Goal: Communication & Community: Answer question/provide support

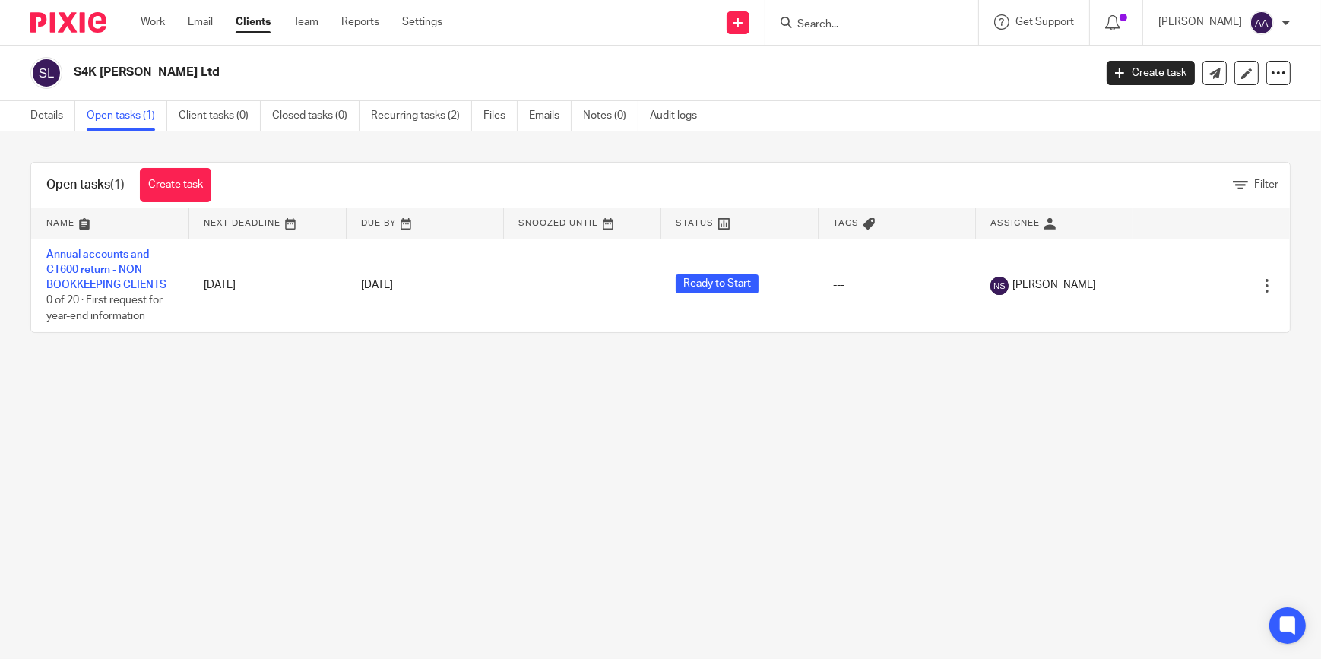
click at [852, 27] on input "Search" at bounding box center [864, 25] width 137 height 14
click at [869, 22] on input "Search" at bounding box center [864, 25] width 137 height 14
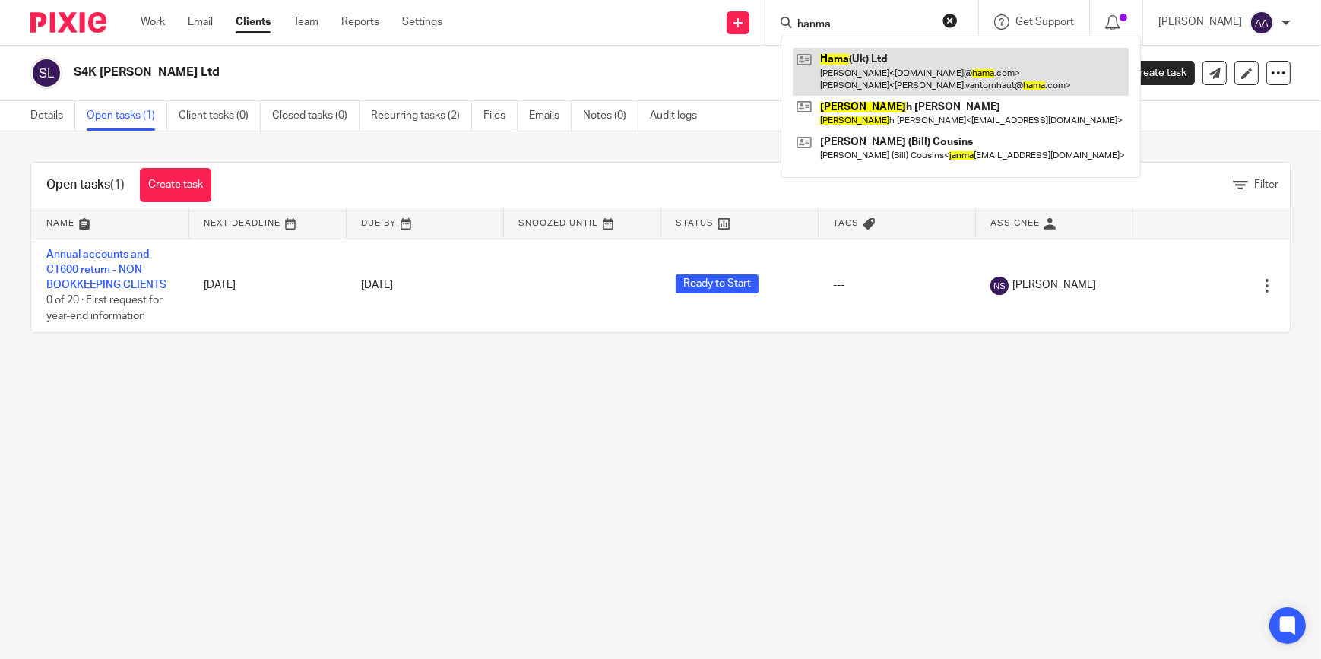
type input "hanma"
click at [874, 64] on link at bounding box center [961, 71] width 336 height 47
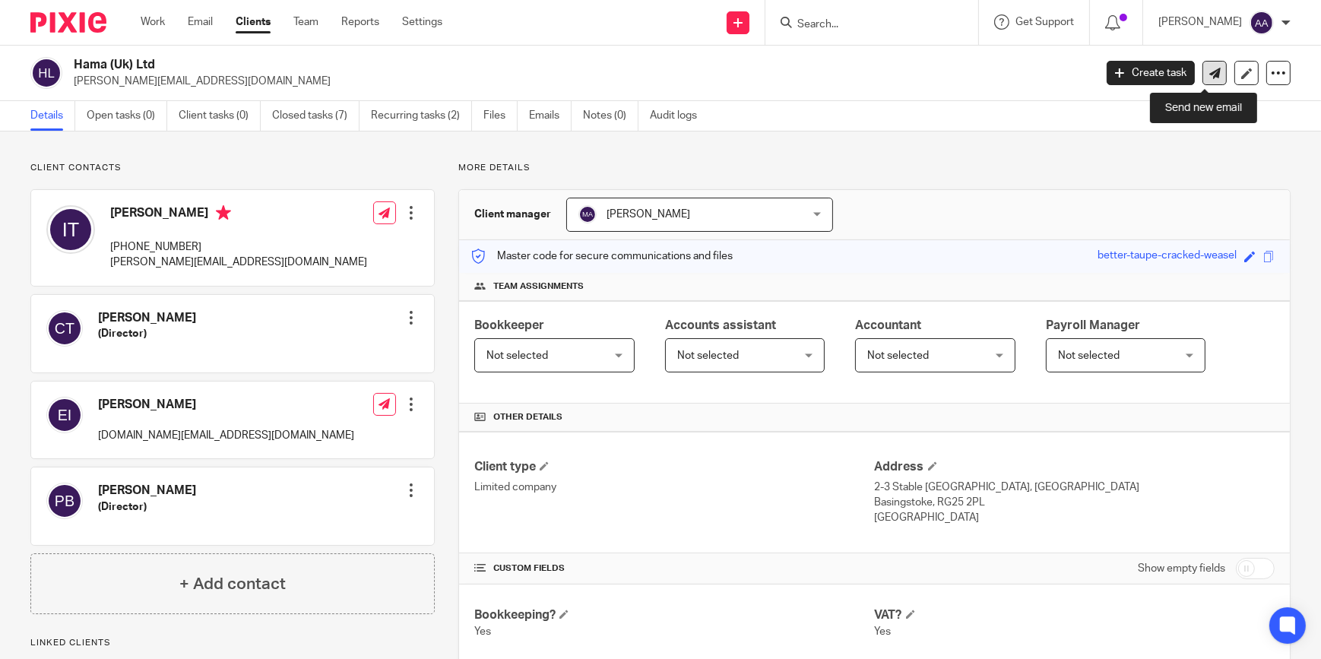
click at [1210, 68] on icon at bounding box center [1215, 73] width 11 height 11
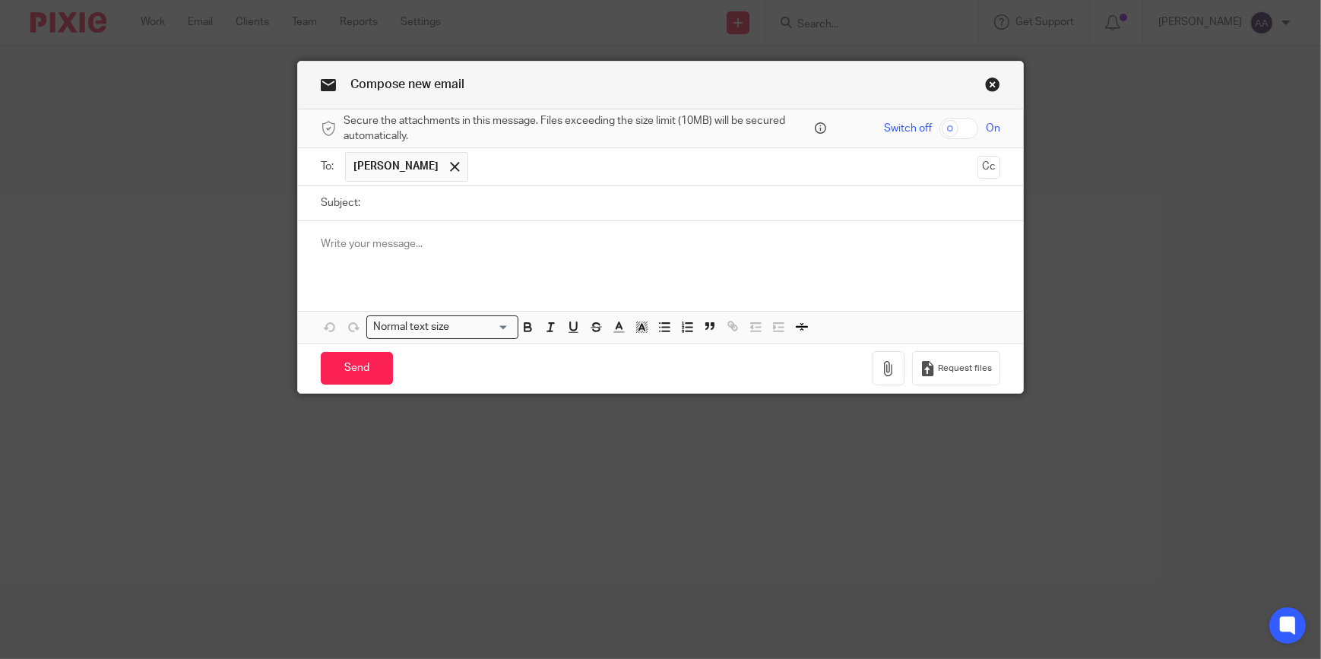
click at [411, 200] on input "Subject:" at bounding box center [684, 203] width 633 height 34
type input "Post"
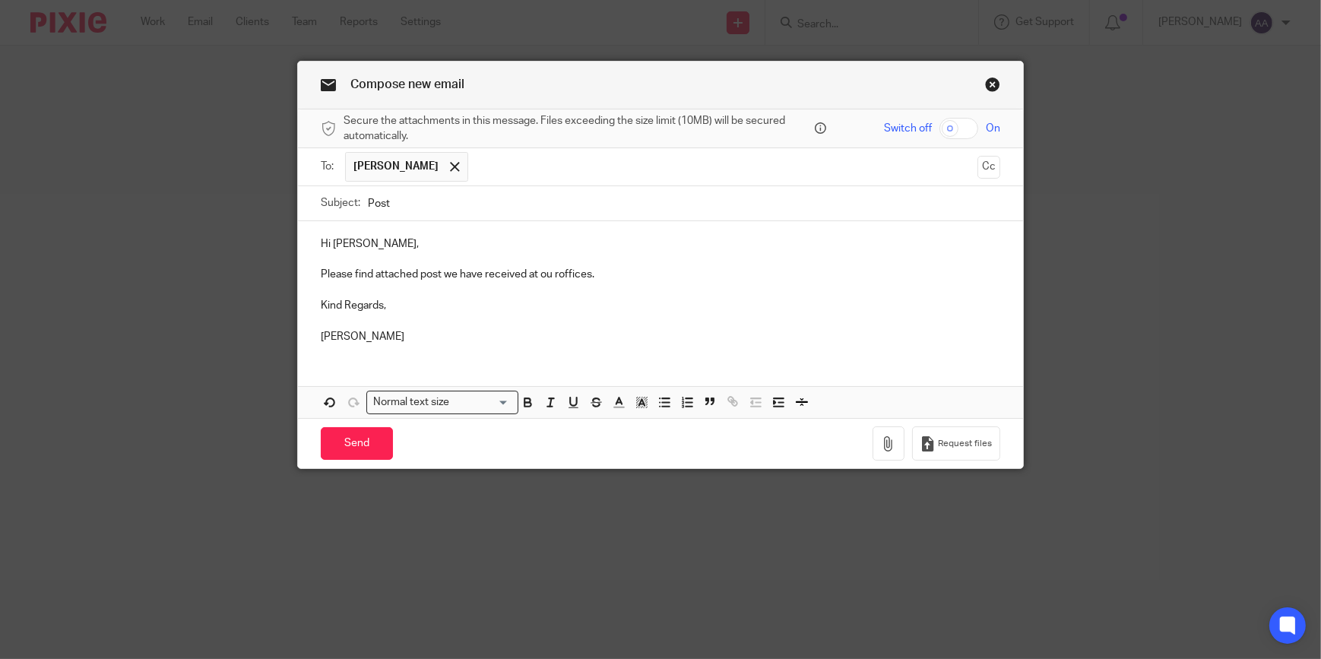
click at [547, 274] on p "Please find attached post we have received at ou roffices." at bounding box center [661, 274] width 680 height 15
click at [554, 274] on p "Please find attached post we have received at ou roffices." at bounding box center [661, 274] width 680 height 15
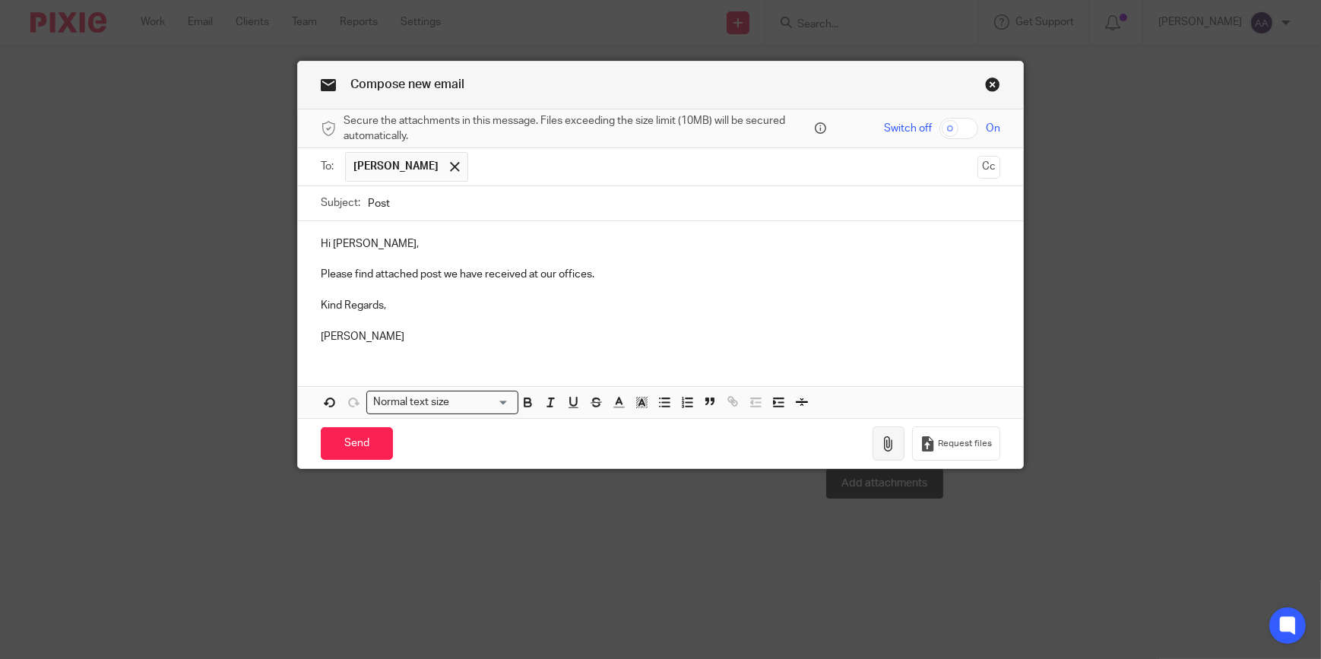
click at [881, 436] on icon "button" at bounding box center [888, 443] width 15 height 15
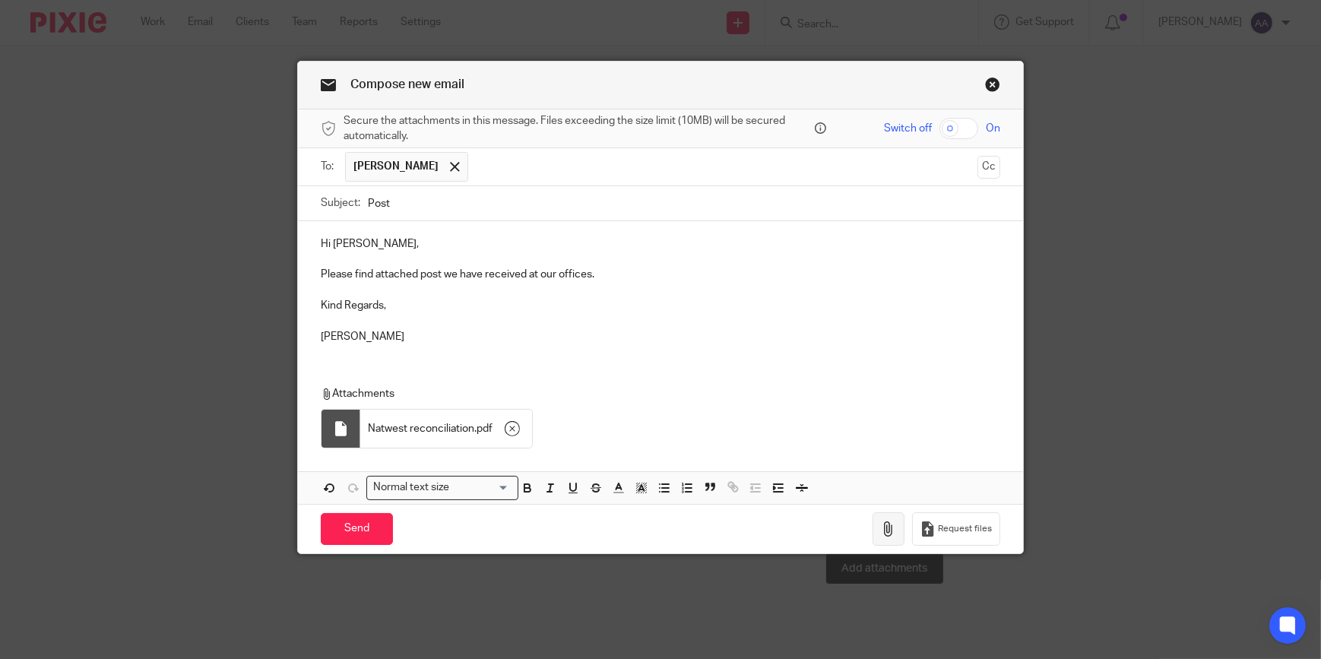
click at [889, 531] on icon "button" at bounding box center [888, 529] width 15 height 15
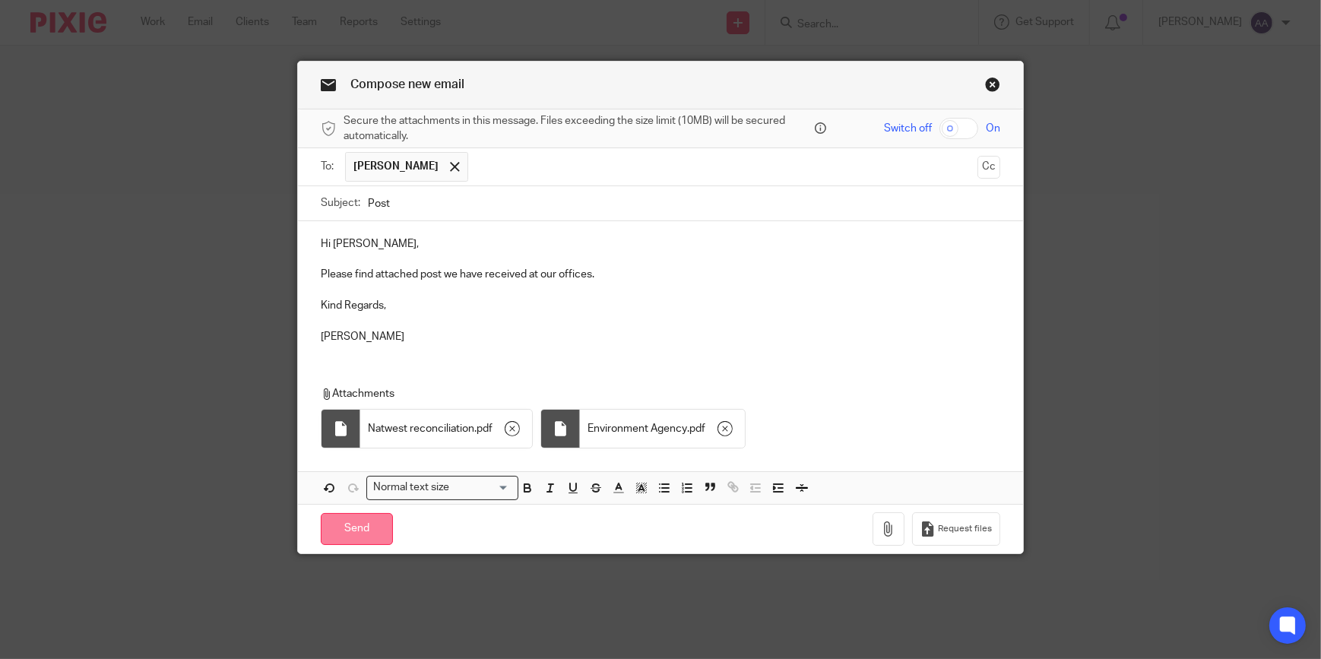
click at [379, 523] on input "Send" at bounding box center [357, 529] width 72 height 33
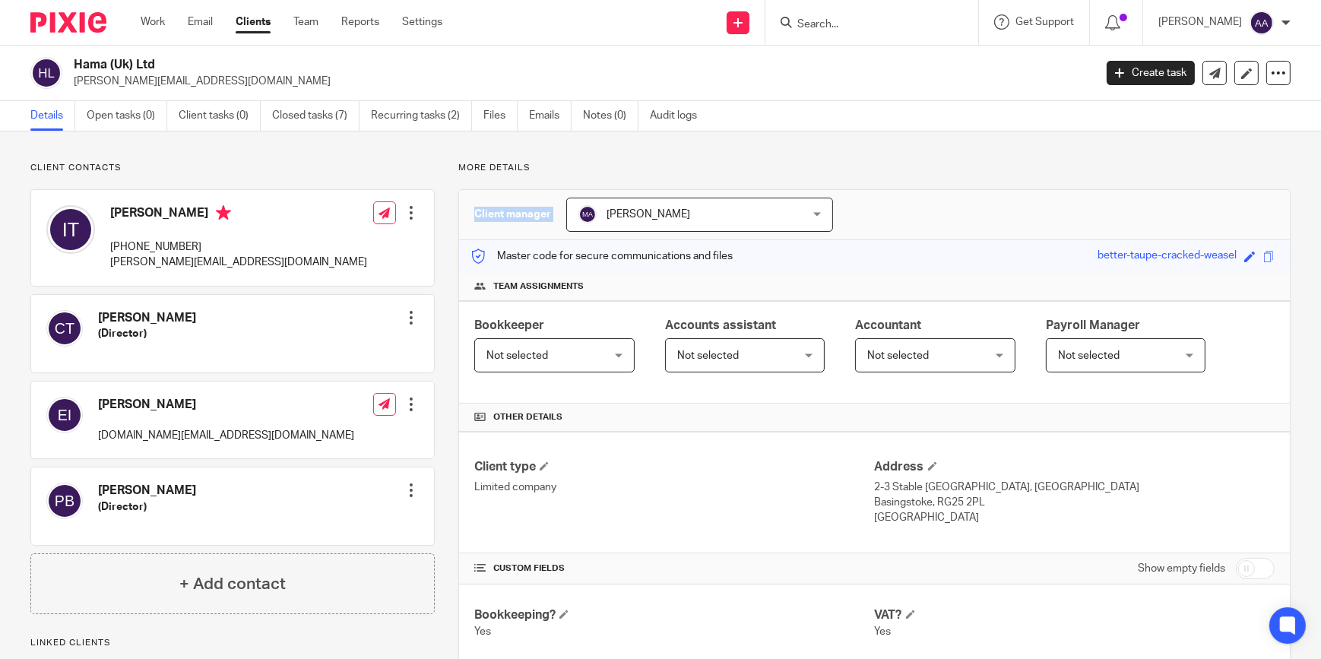
click at [920, 170] on p "More details" at bounding box center [874, 168] width 833 height 12
click at [850, 172] on p "More details" at bounding box center [874, 168] width 833 height 12
drag, startPoint x: 457, startPoint y: 167, endPoint x: 528, endPoint y: 163, distance: 70.8
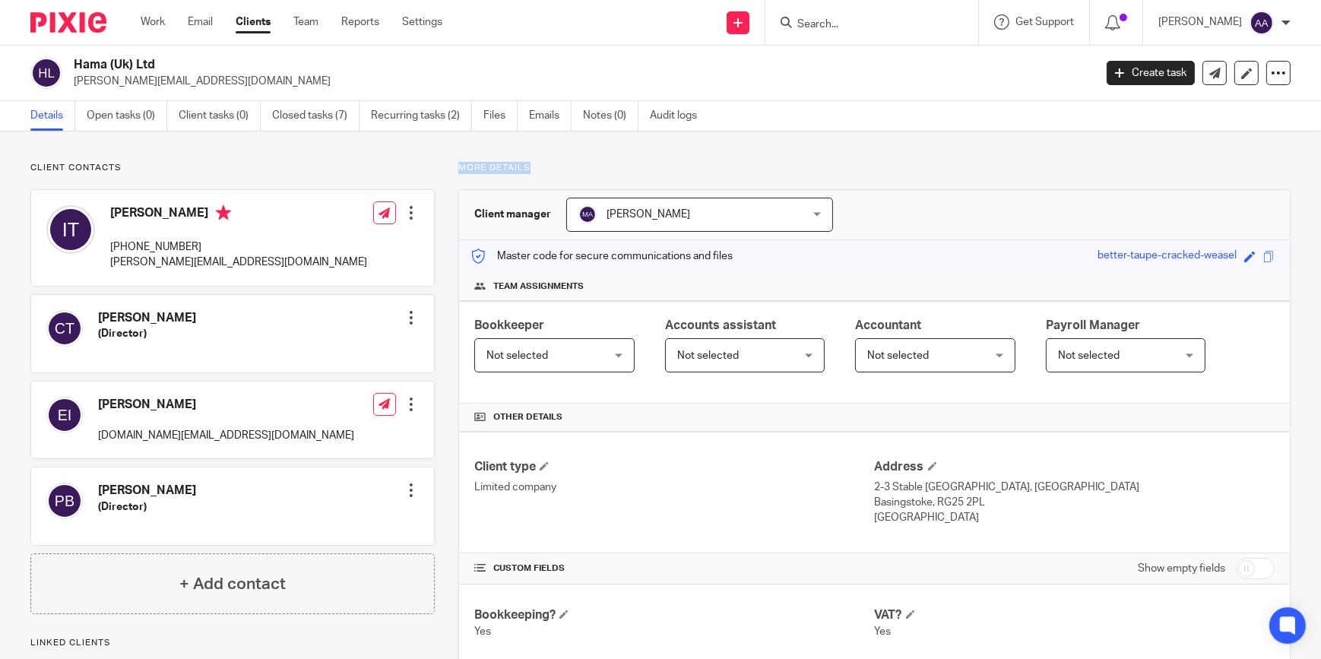
click at [528, 163] on p "More details" at bounding box center [874, 168] width 833 height 12
drag, startPoint x: 528, startPoint y: 163, endPoint x: 552, endPoint y: 166, distance: 24.5
click at [552, 166] on p "More details" at bounding box center [874, 168] width 833 height 12
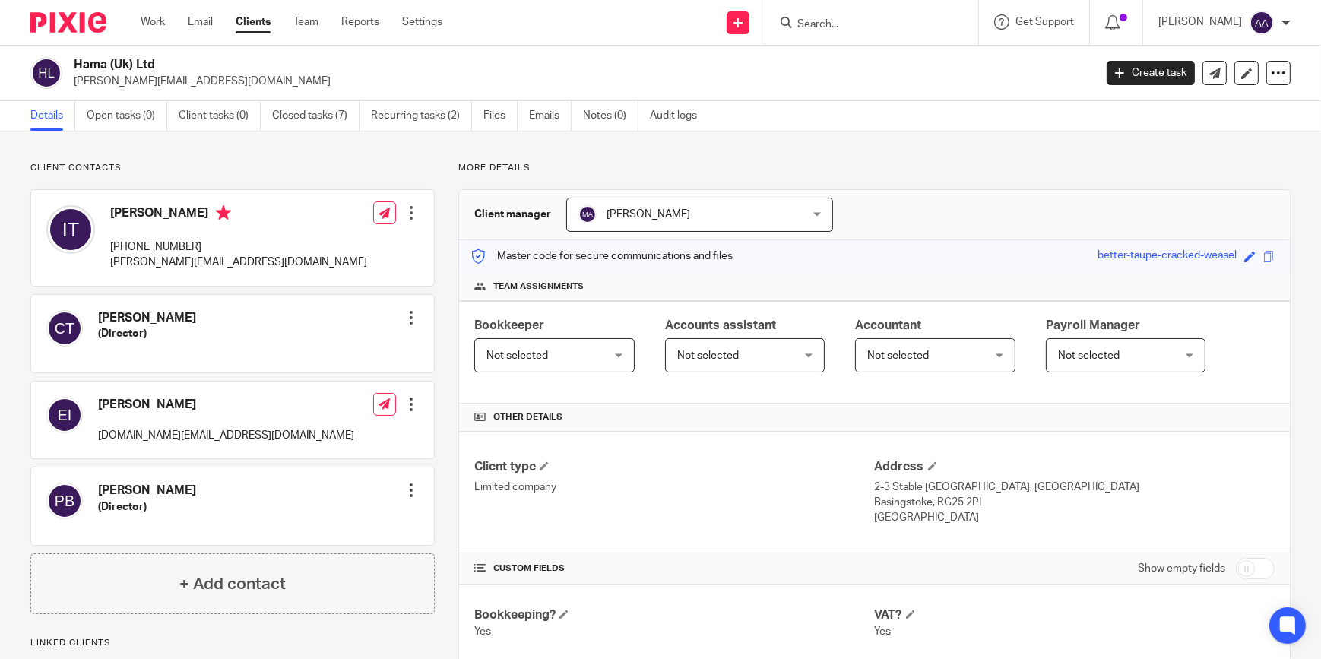
click at [836, 22] on input "Search" at bounding box center [864, 25] width 137 height 14
click at [874, 26] on input "Search" at bounding box center [864, 25] width 137 height 14
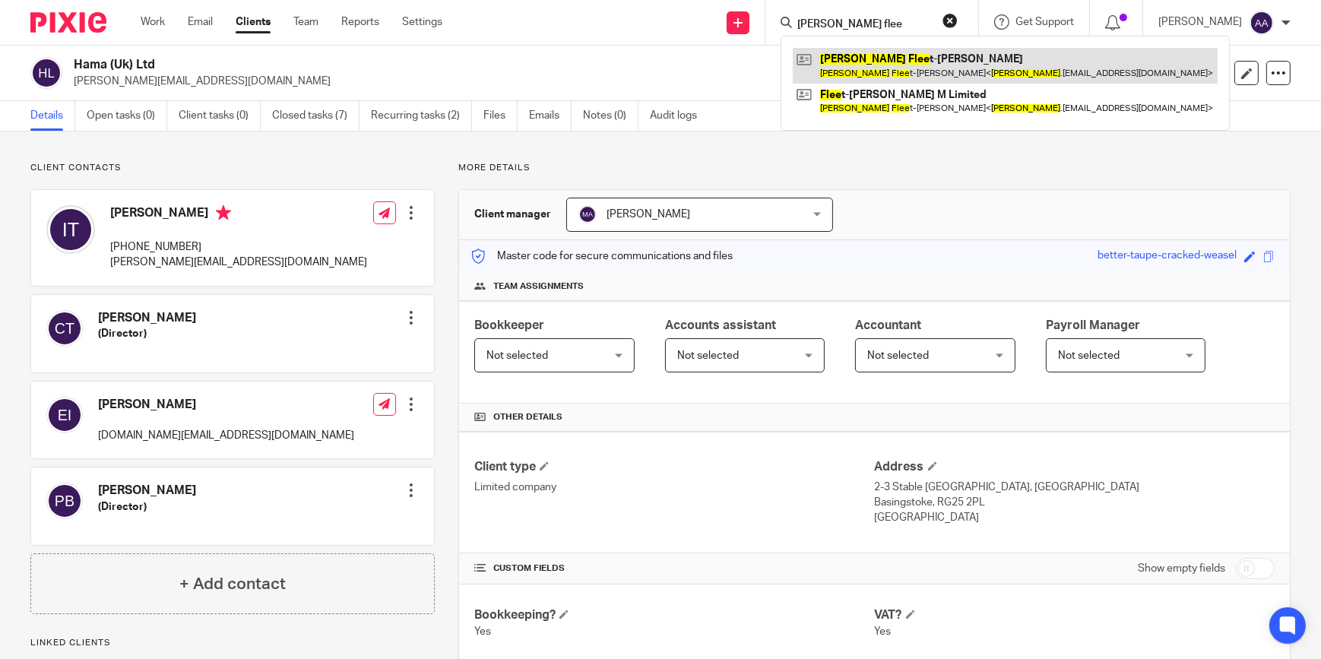
type input "martin flee"
click at [906, 64] on link at bounding box center [1005, 65] width 425 height 35
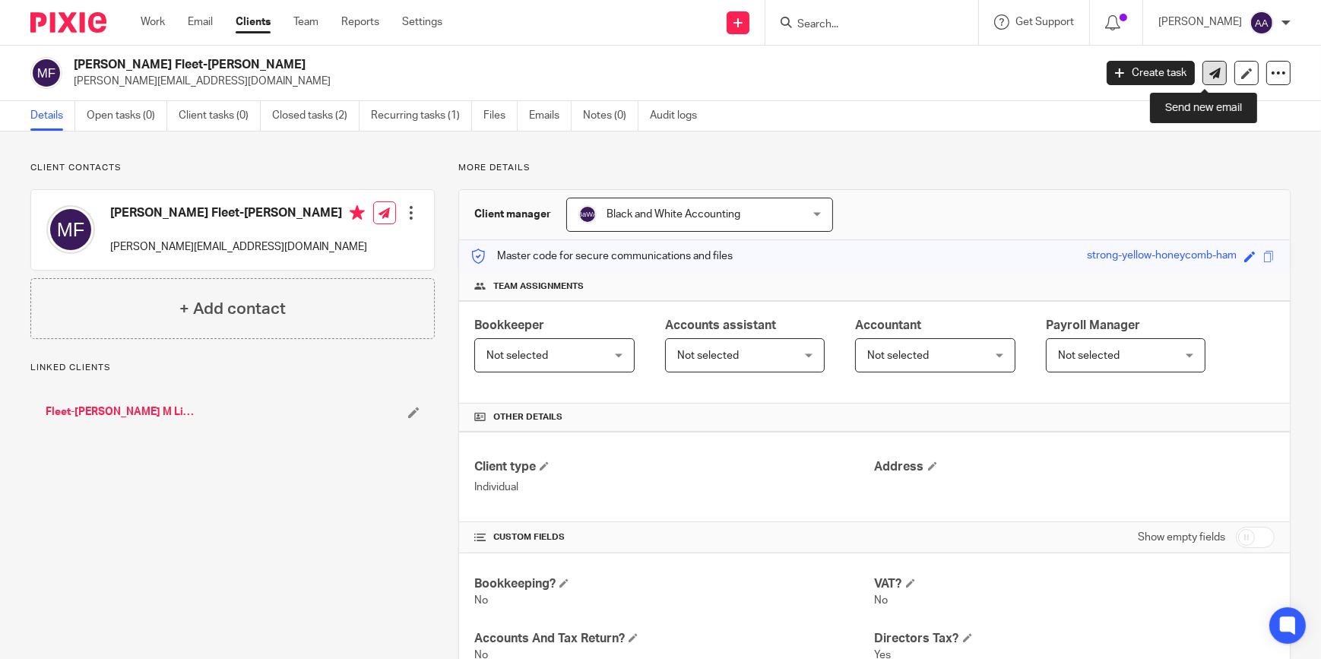
click at [1204, 65] on link at bounding box center [1215, 73] width 24 height 24
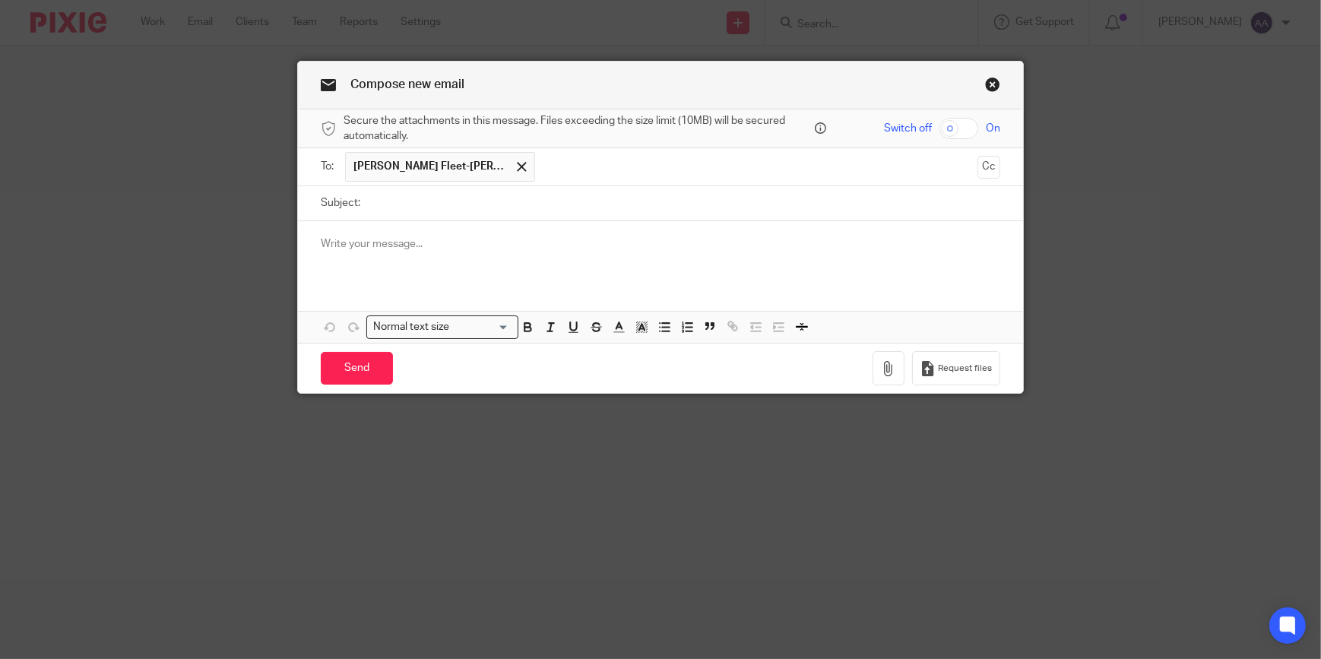
click at [505, 209] on input "Subject:" at bounding box center [684, 203] width 633 height 34
type input "Post"
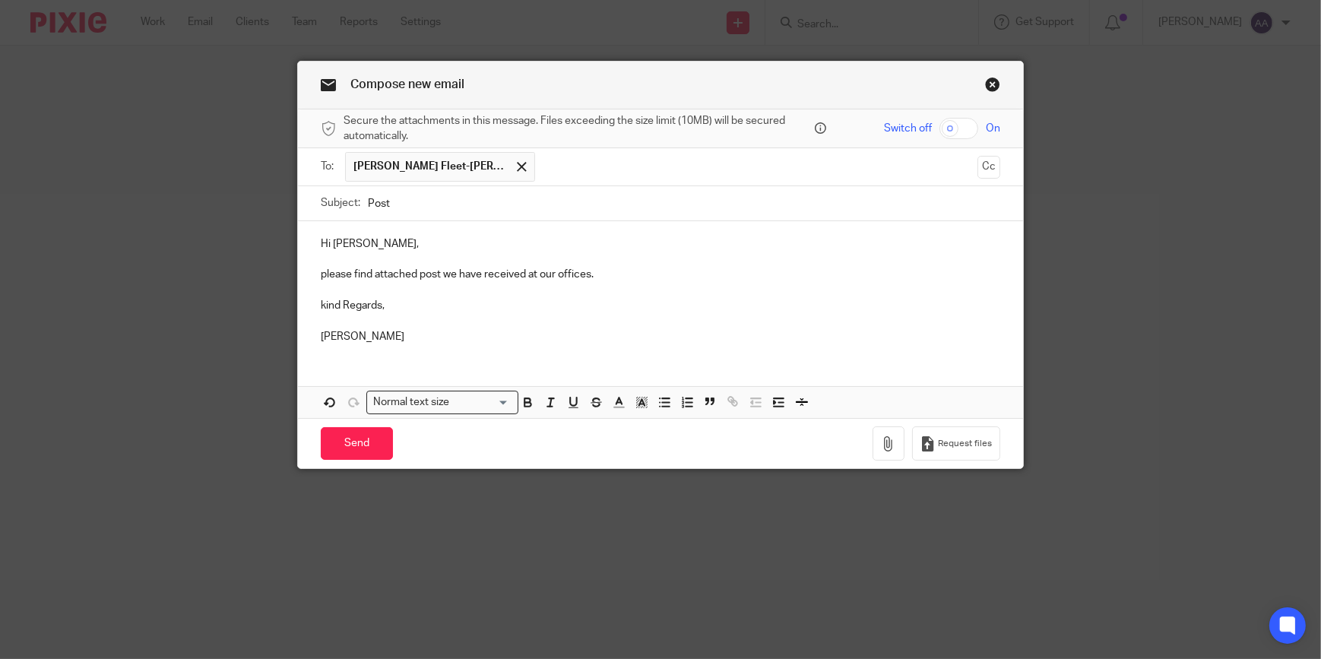
click at [321, 304] on p "kind Regards," at bounding box center [661, 305] width 680 height 15
click at [322, 306] on p "kind Regards," at bounding box center [661, 305] width 680 height 15
click at [321, 304] on p "kind Regards," at bounding box center [661, 305] width 680 height 15
click at [321, 308] on p "kind Regards," at bounding box center [661, 305] width 680 height 15
click at [321, 274] on p "please find attached post we have received at our offices." at bounding box center [661, 274] width 680 height 15
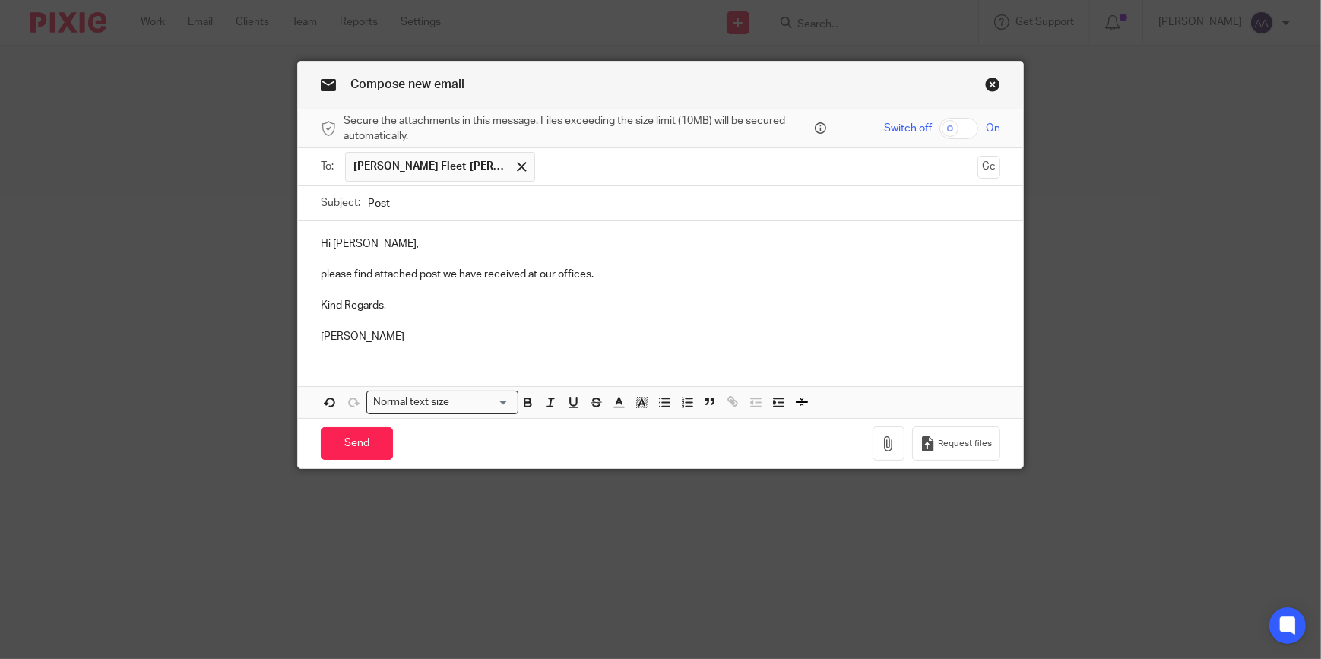
click at [323, 272] on p "please find attached post we have received at our offices." at bounding box center [661, 274] width 680 height 15
click at [321, 274] on p "please find attached post we have received at our offices." at bounding box center [661, 274] width 680 height 15
click at [321, 276] on p "please find attached post we have received at our offices." at bounding box center [661, 274] width 680 height 15
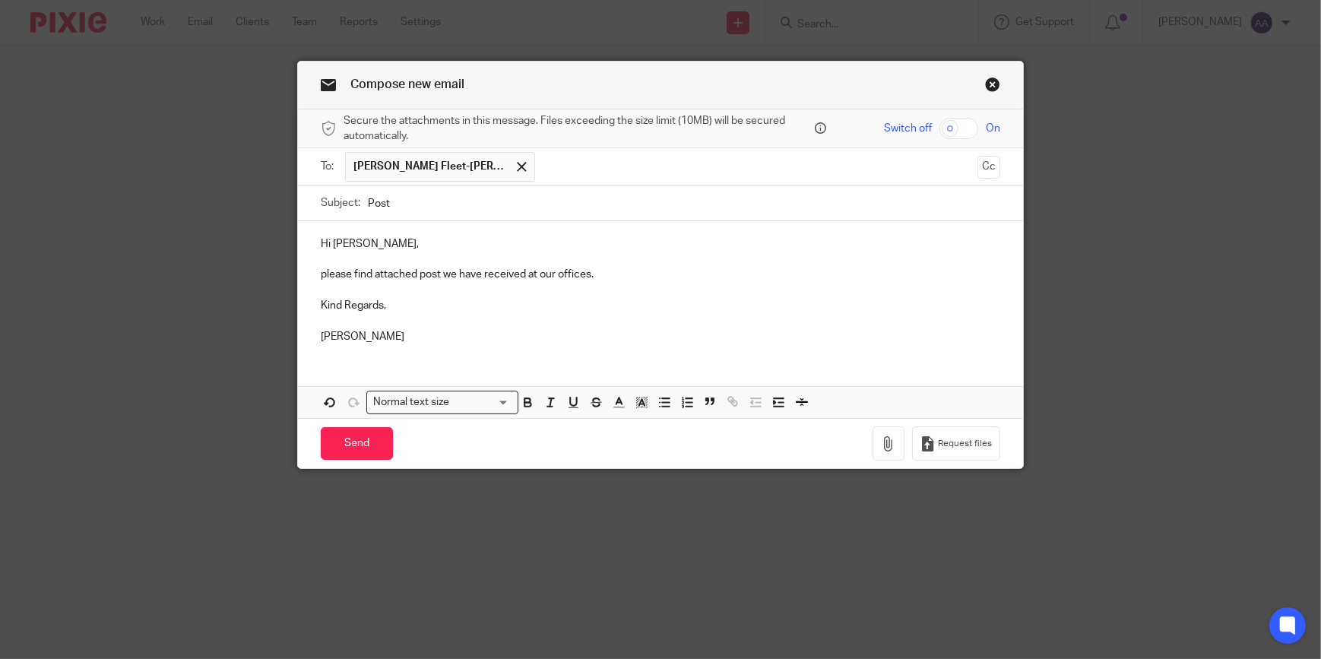
click at [321, 274] on p "please find attached post we have received at our offices." at bounding box center [661, 274] width 680 height 15
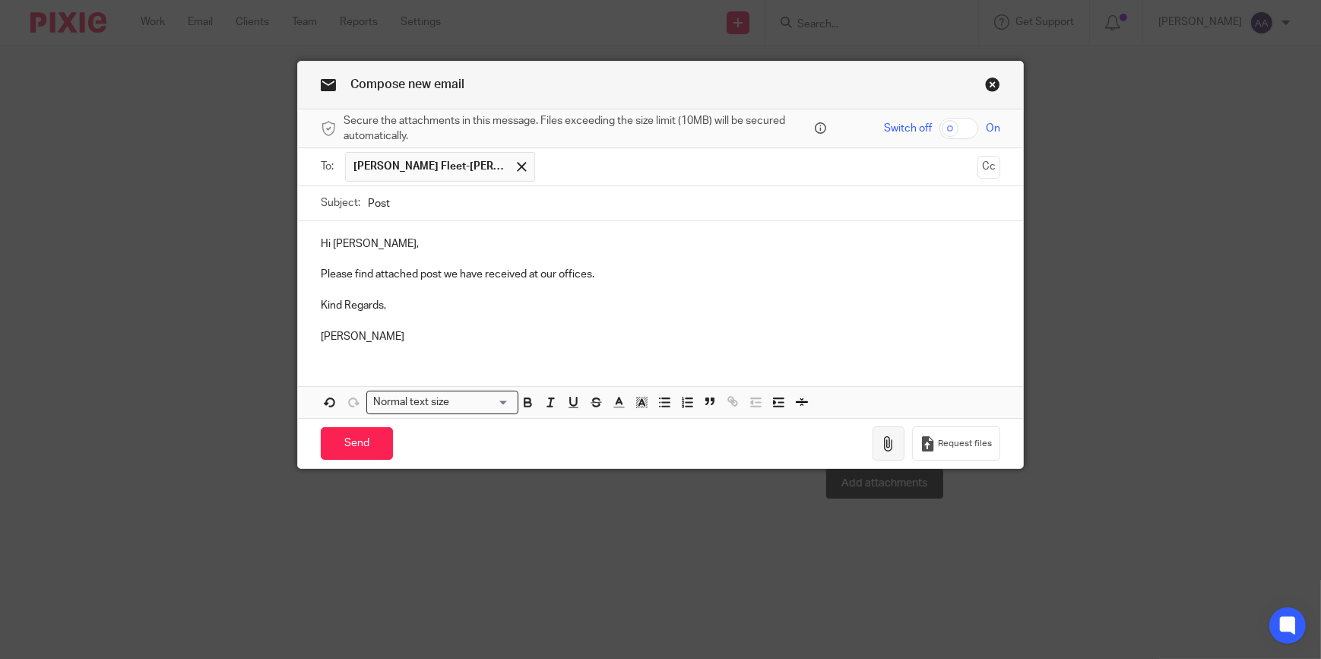
click at [874, 436] on button "button" at bounding box center [889, 444] width 32 height 34
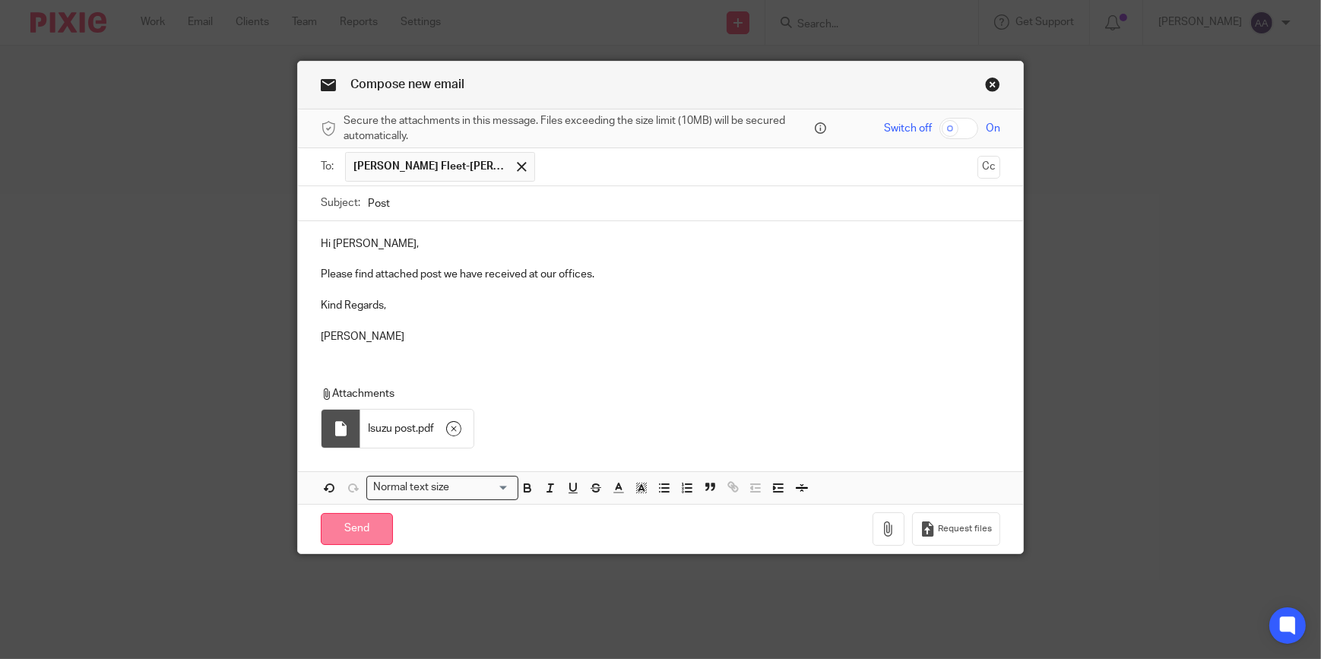
click at [353, 523] on input "Send" at bounding box center [357, 529] width 72 height 33
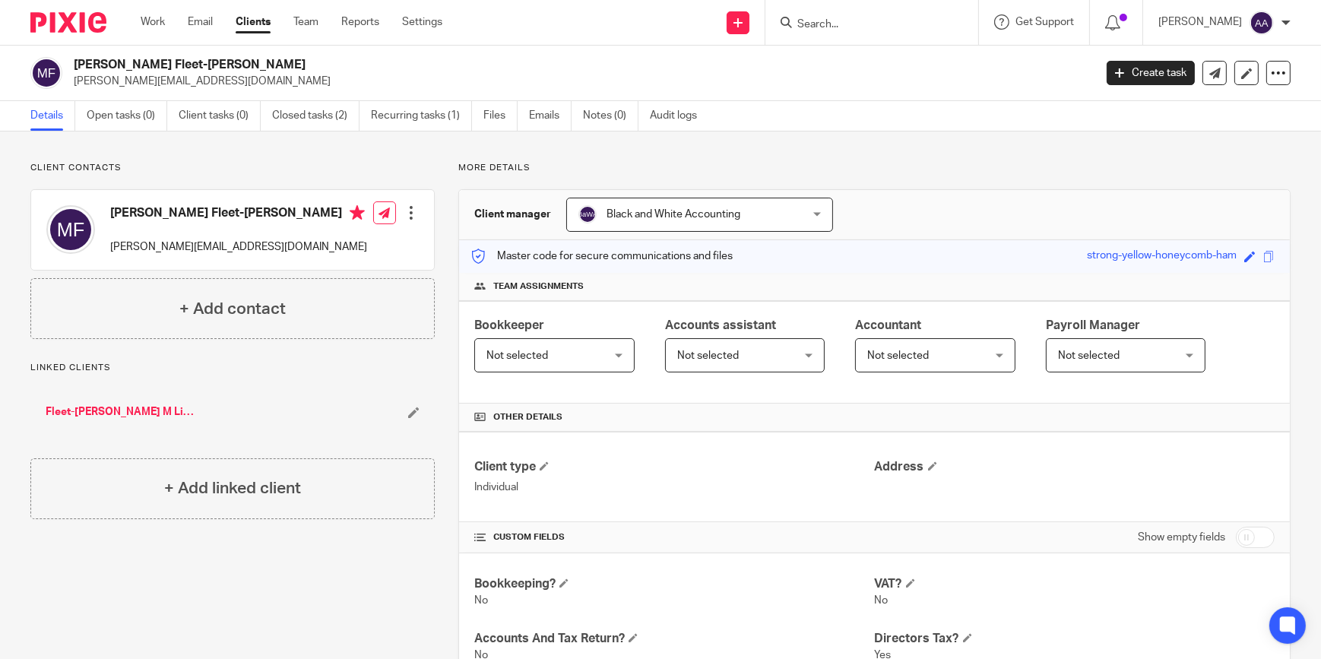
click at [841, 21] on input "Search" at bounding box center [864, 25] width 137 height 14
click at [866, 32] on div at bounding box center [872, 22] width 213 height 45
click at [861, 24] on input "Search" at bounding box center [864, 25] width 137 height 14
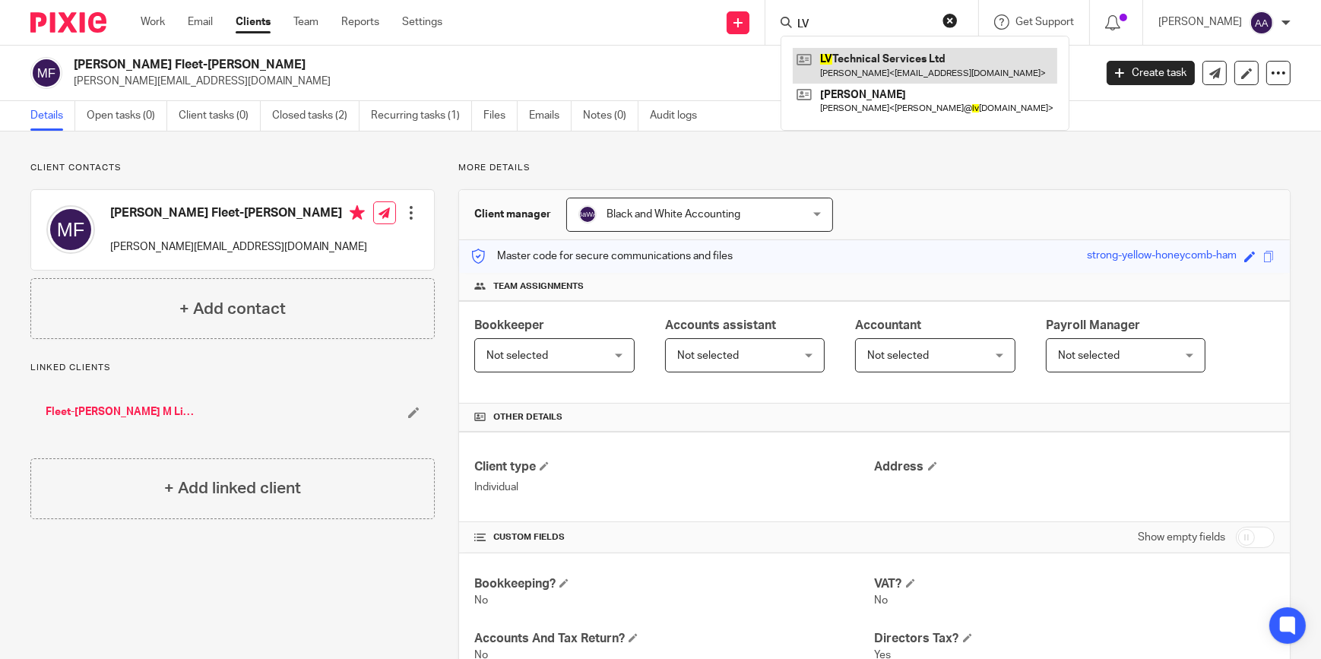
type input "LV"
click at [842, 57] on link at bounding box center [925, 65] width 265 height 35
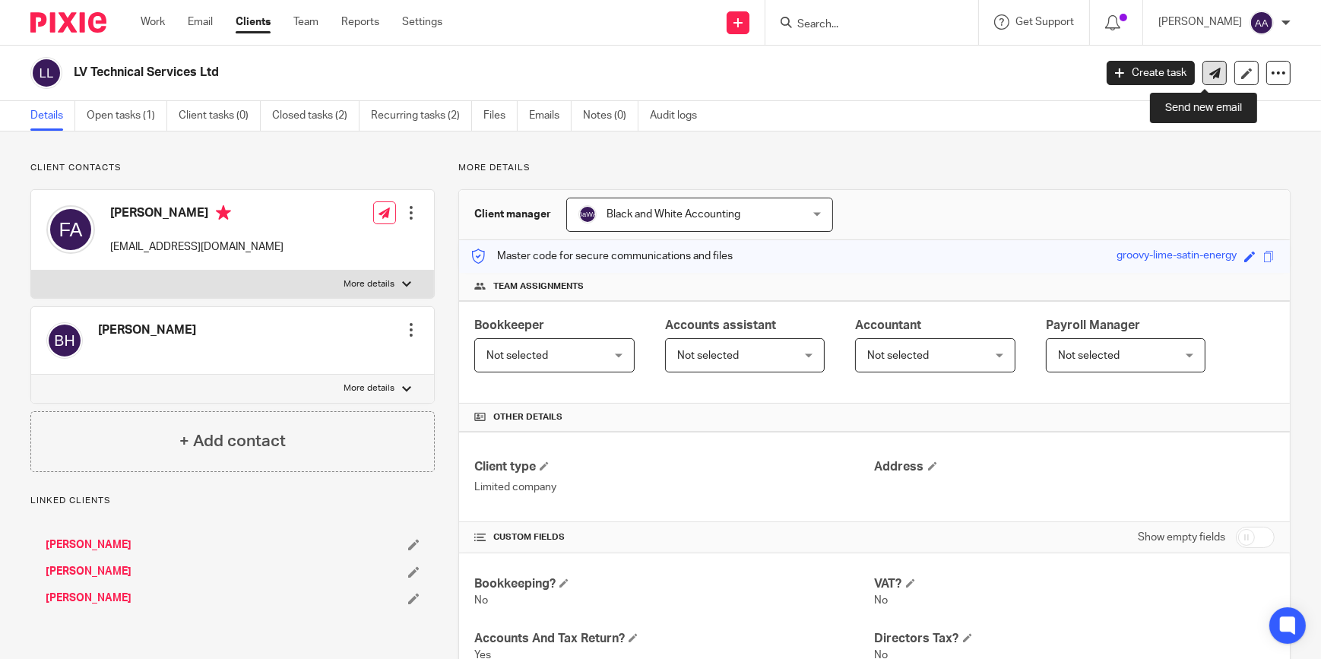
click at [1210, 68] on icon at bounding box center [1215, 73] width 11 height 11
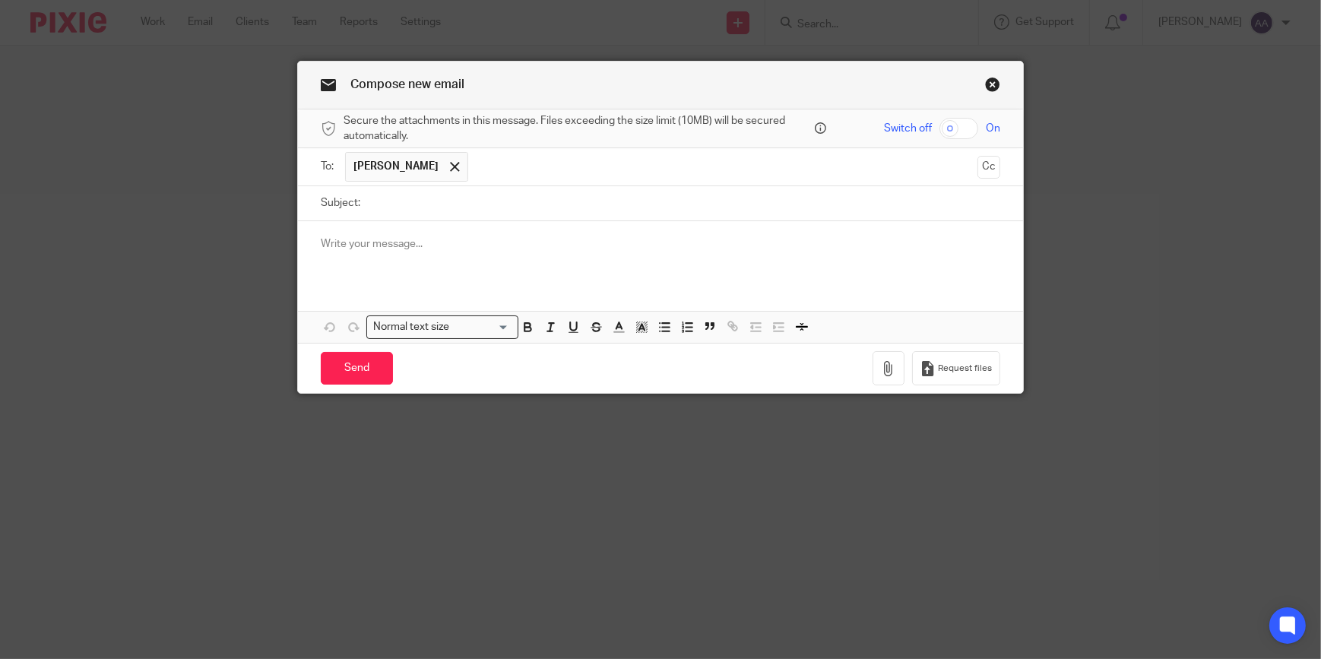
click at [509, 209] on input "Subject:" at bounding box center [684, 203] width 633 height 34
type input "Post"
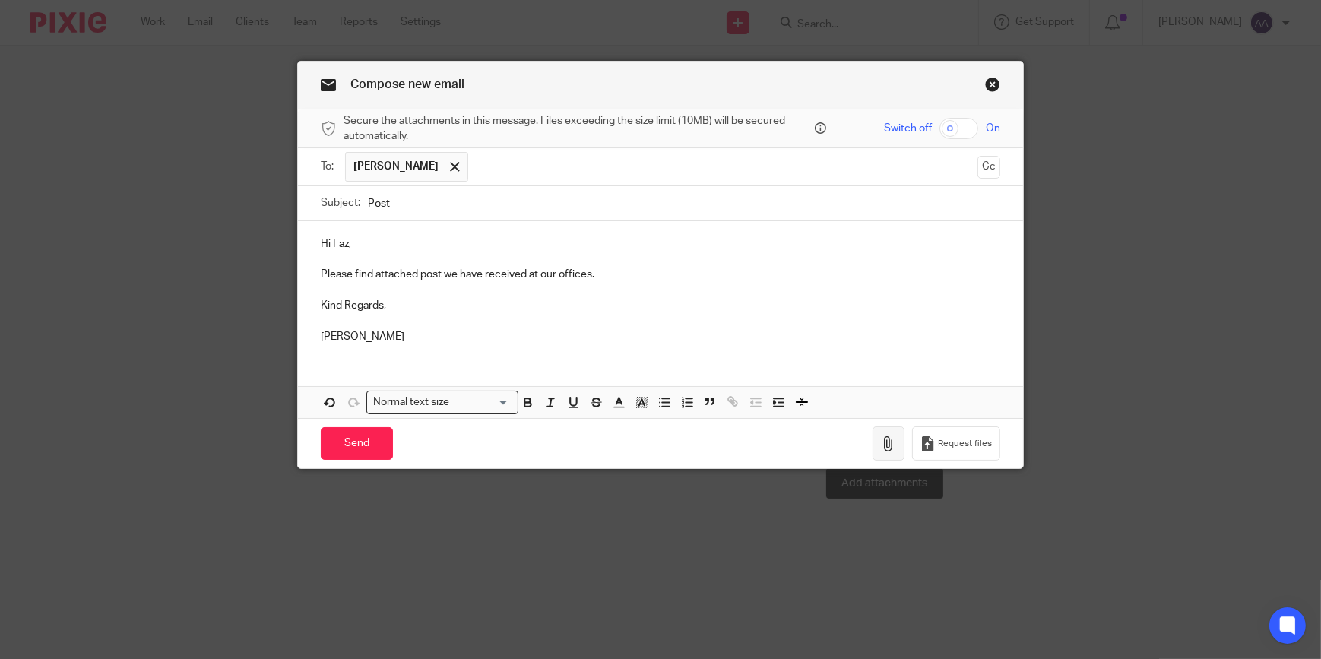
click at [880, 433] on button "button" at bounding box center [889, 444] width 32 height 34
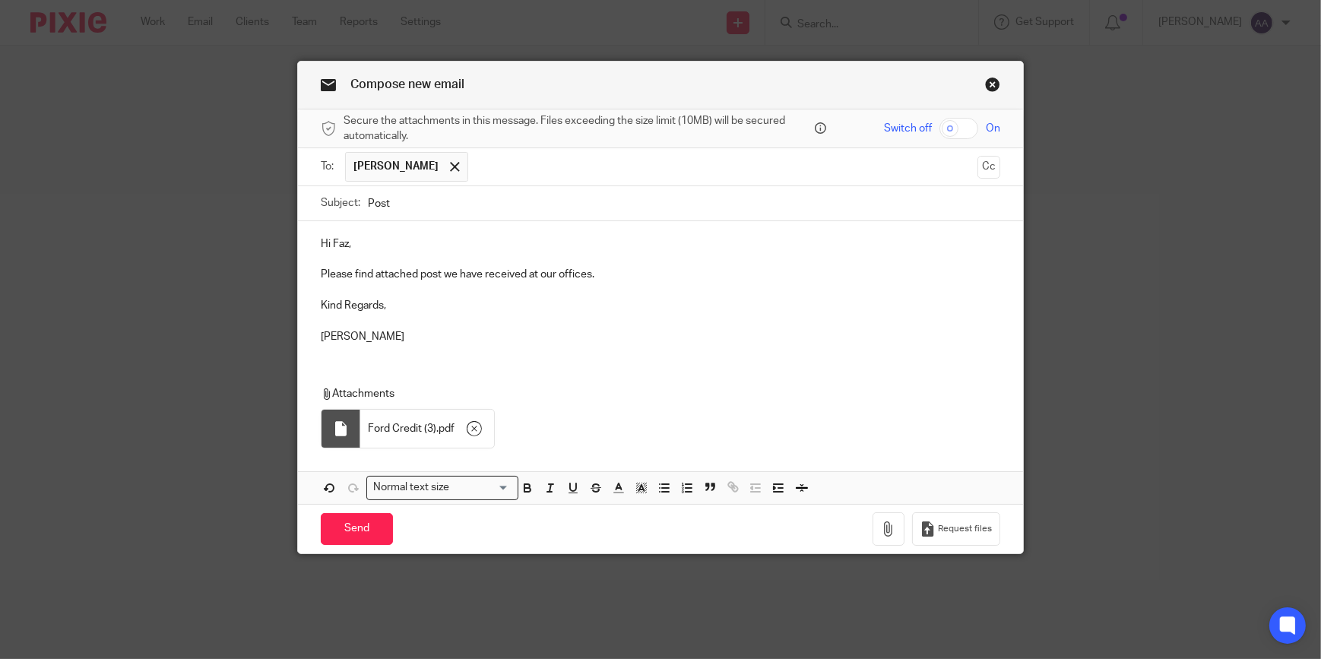
click at [357, 504] on div "Send You have unsaved changes Request files" at bounding box center [660, 529] width 725 height 50
click at [347, 519] on input "Send" at bounding box center [357, 529] width 72 height 33
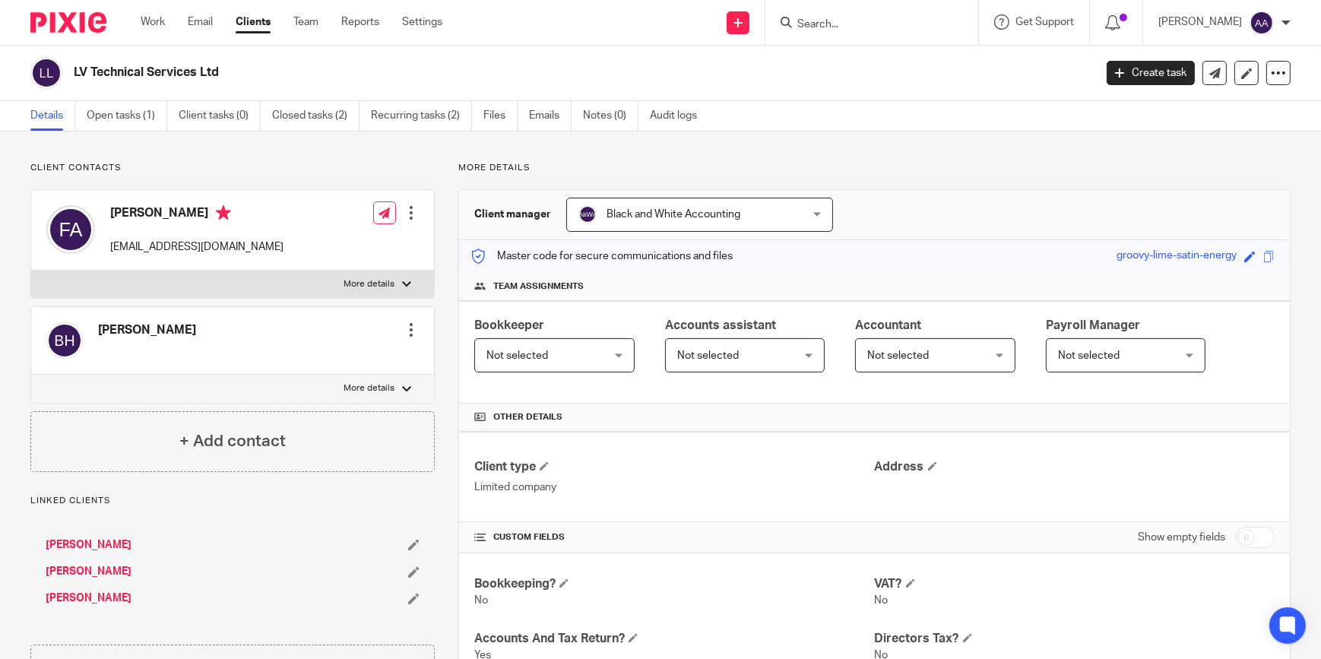
click at [249, 23] on link "Clients" at bounding box center [253, 21] width 35 height 15
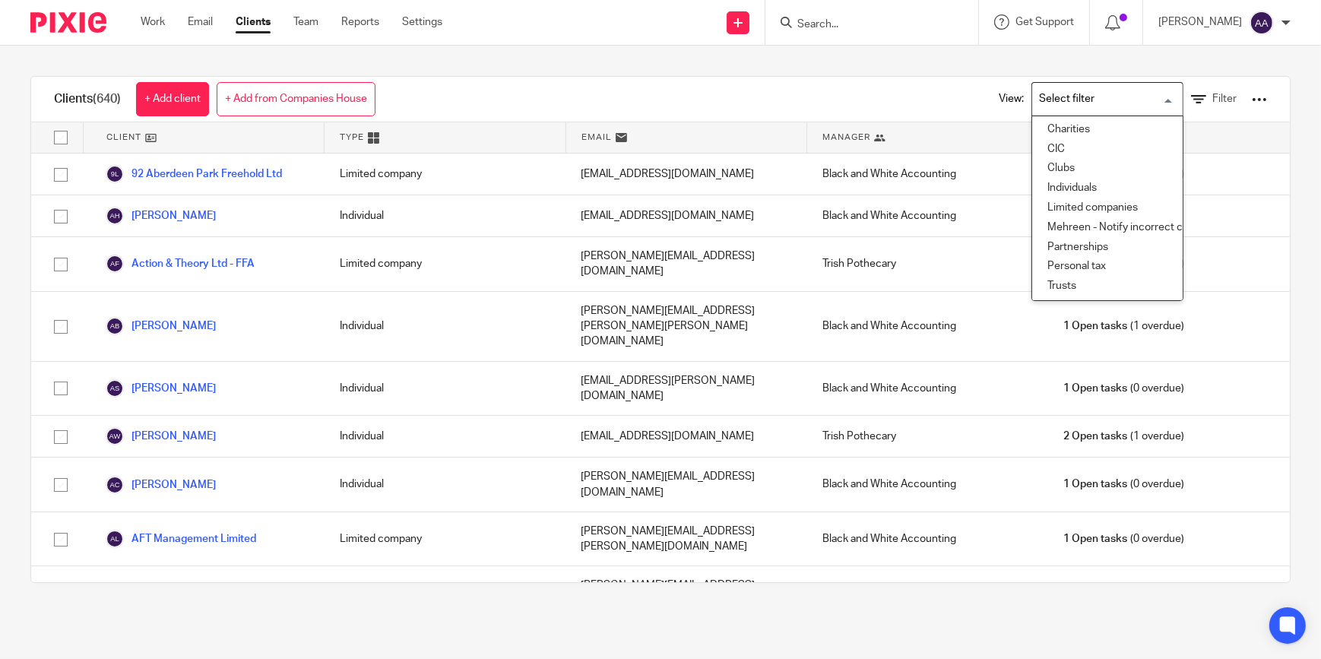
click at [1152, 91] on input "Search for option" at bounding box center [1104, 99] width 141 height 27
click at [1149, 92] on input "Search for option" at bounding box center [1104, 99] width 141 height 27
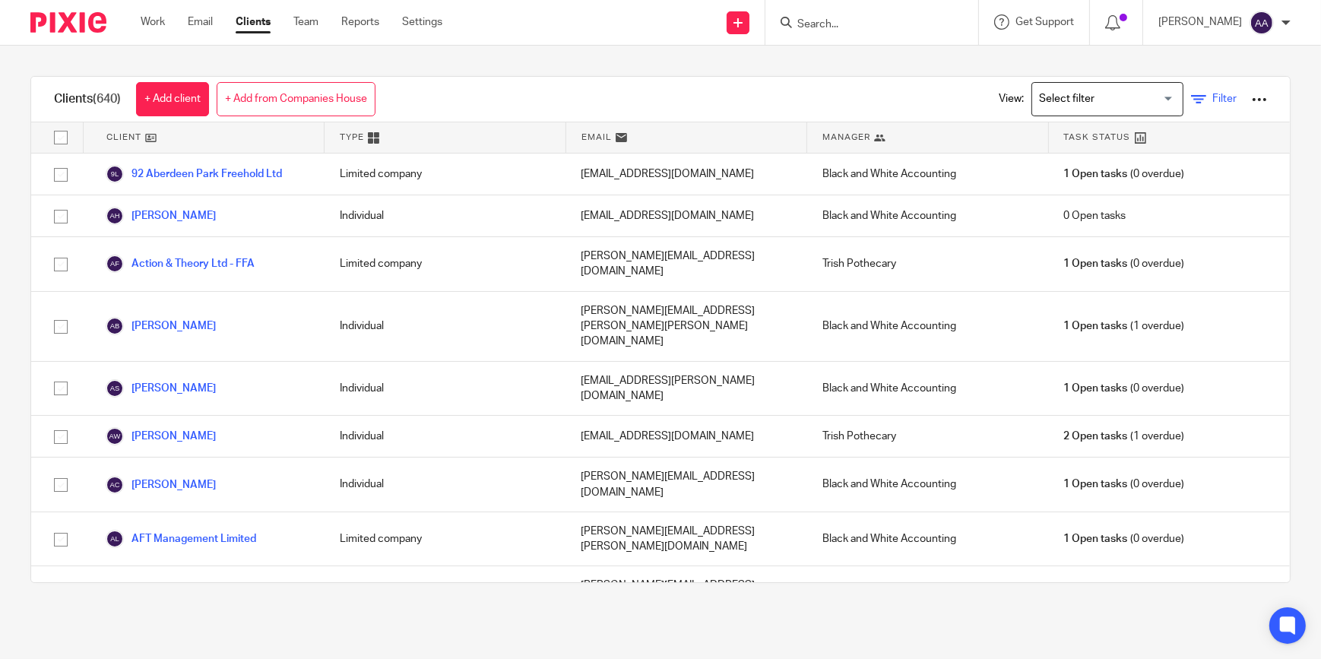
click at [1191, 94] on icon at bounding box center [1198, 99] width 15 height 15
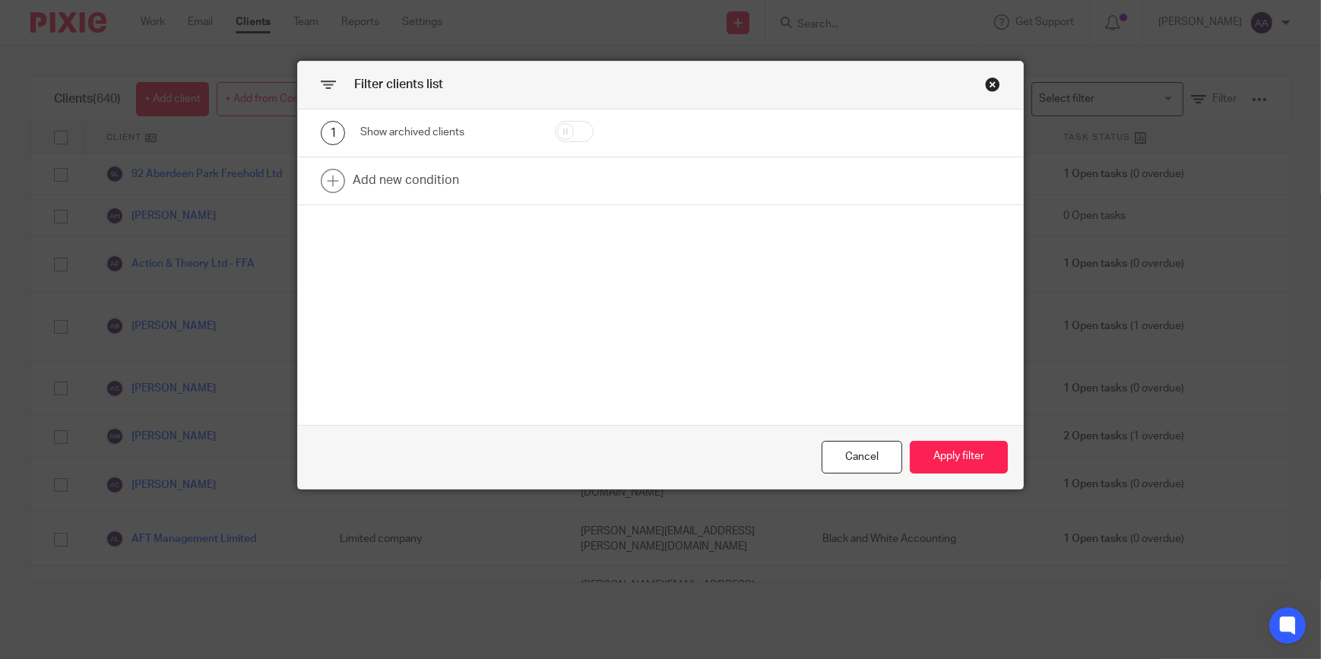
click at [585, 127] on input "checkbox" at bounding box center [574, 131] width 39 height 21
checkbox input "true"
click at [958, 457] on button "Apply filter" at bounding box center [959, 457] width 98 height 33
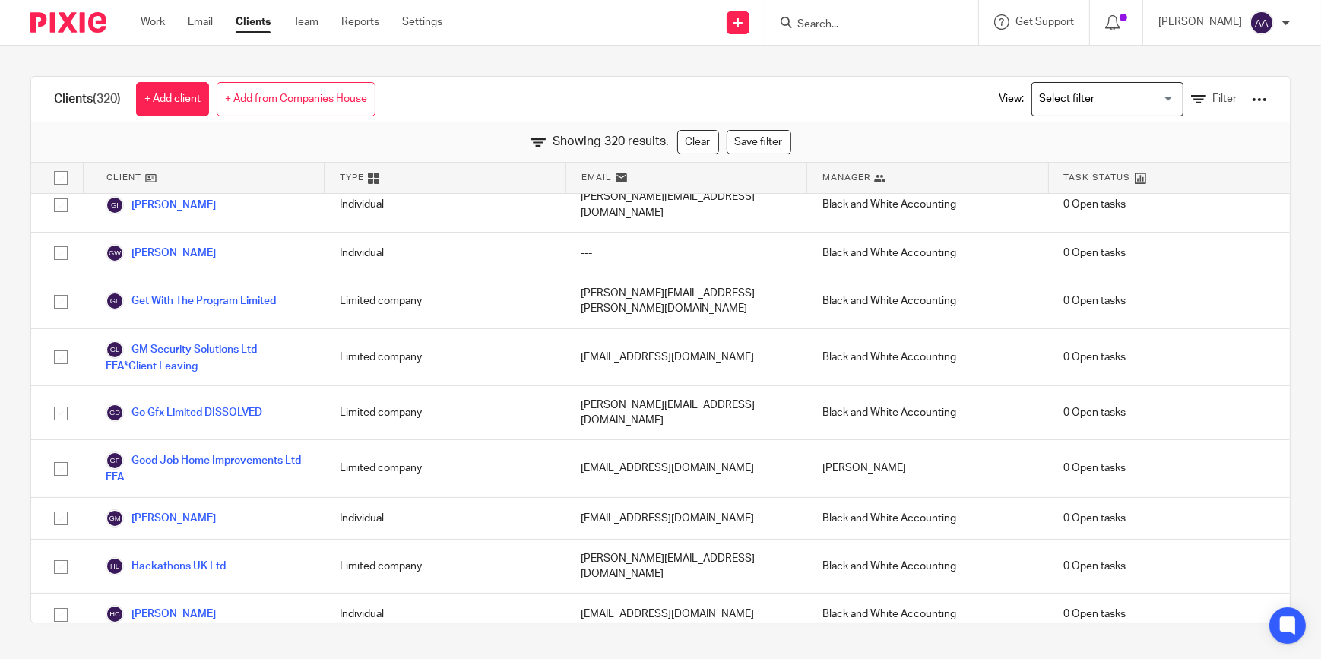
scroll to position [5299, 0]
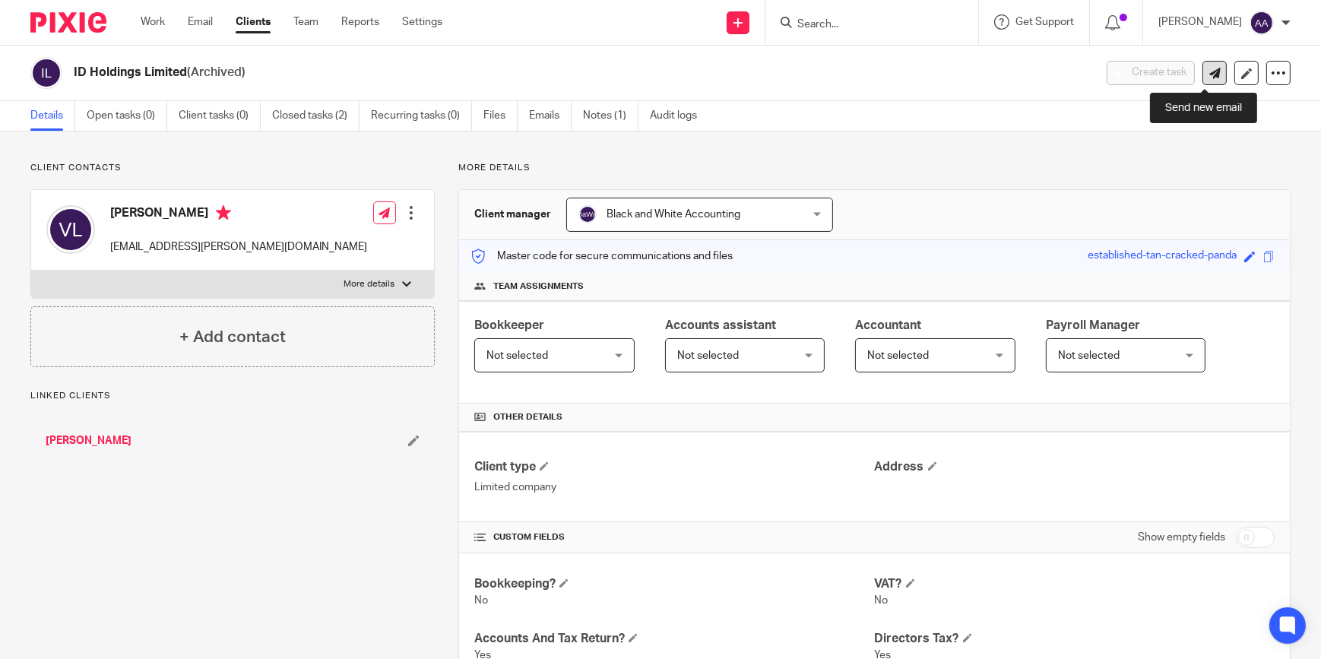
click at [1209, 63] on link at bounding box center [1215, 73] width 24 height 24
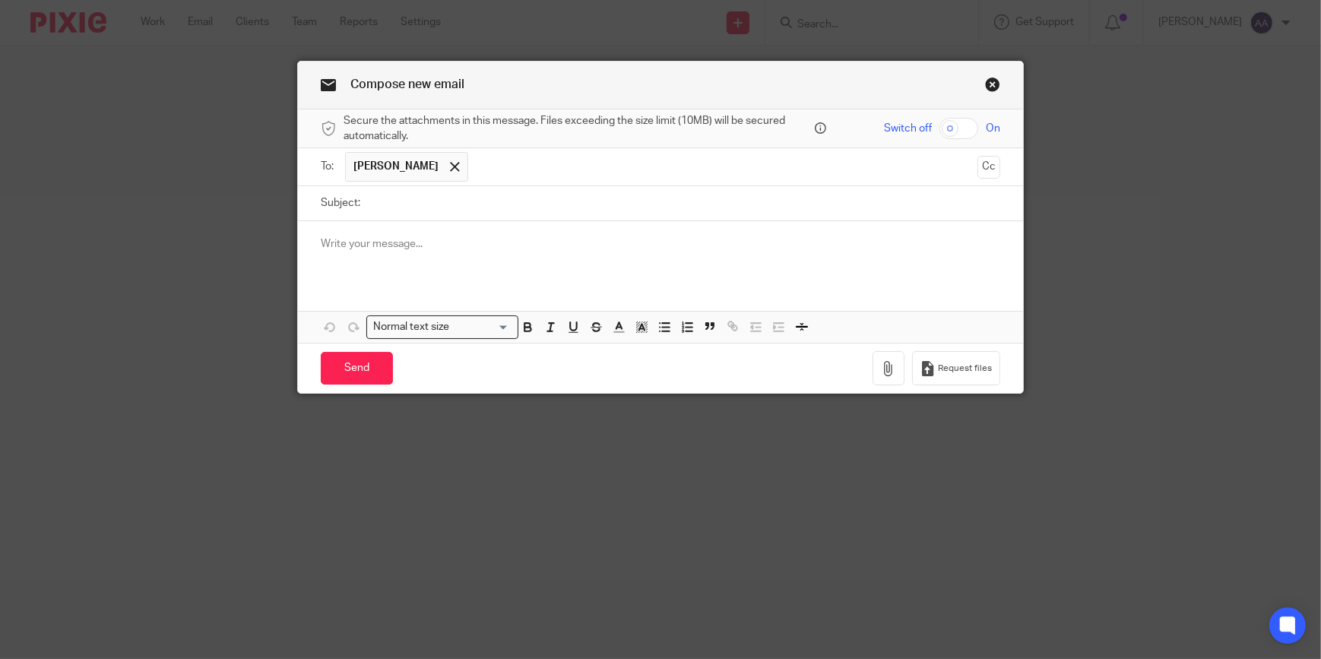
click at [519, 218] on input "Subject:" at bounding box center [684, 203] width 633 height 34
type input "Post"
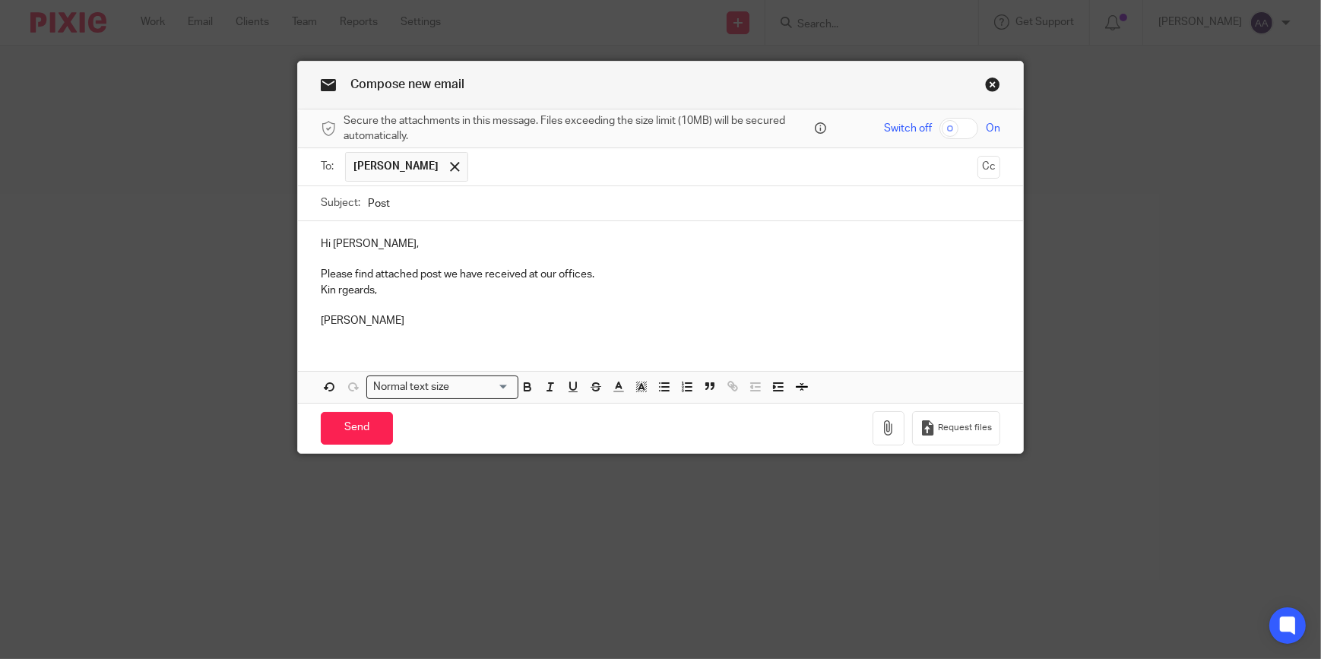
click at [604, 276] on p "Please find attached post we have received at our offices." at bounding box center [661, 274] width 680 height 15
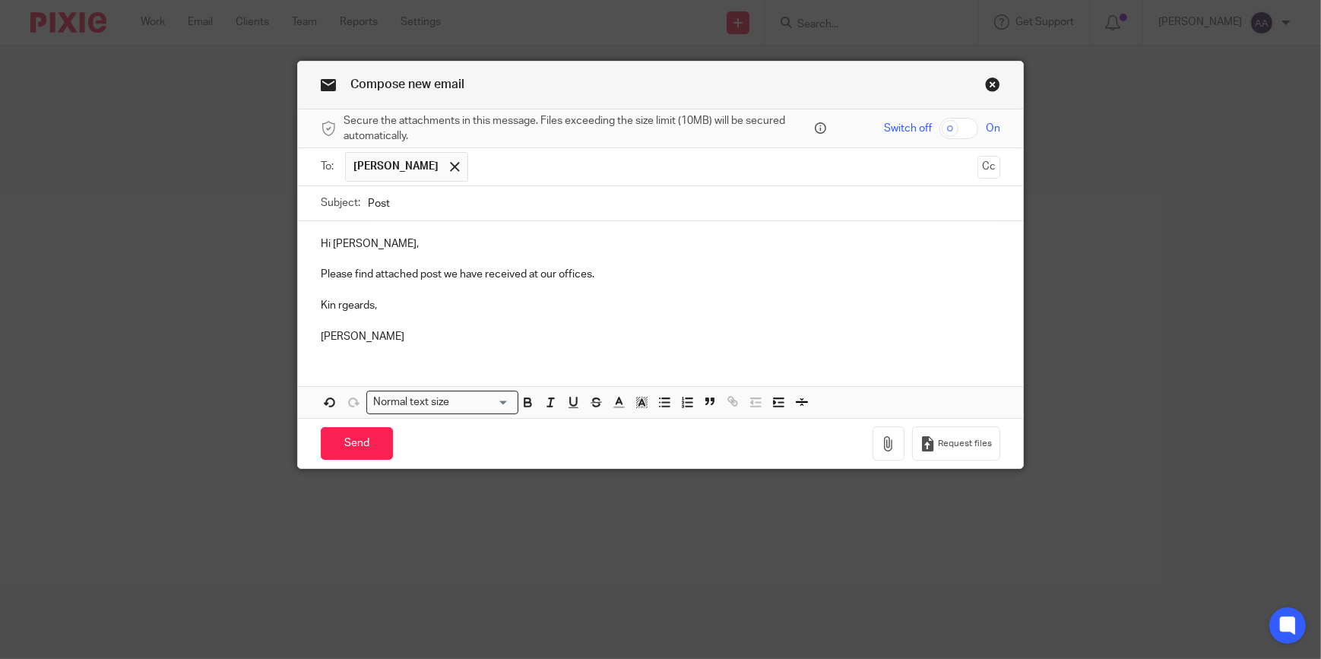
click at [331, 301] on p "Kin rgeards," at bounding box center [661, 305] width 680 height 15
click at [360, 304] on p "Kind rgeards," at bounding box center [661, 305] width 680 height 15
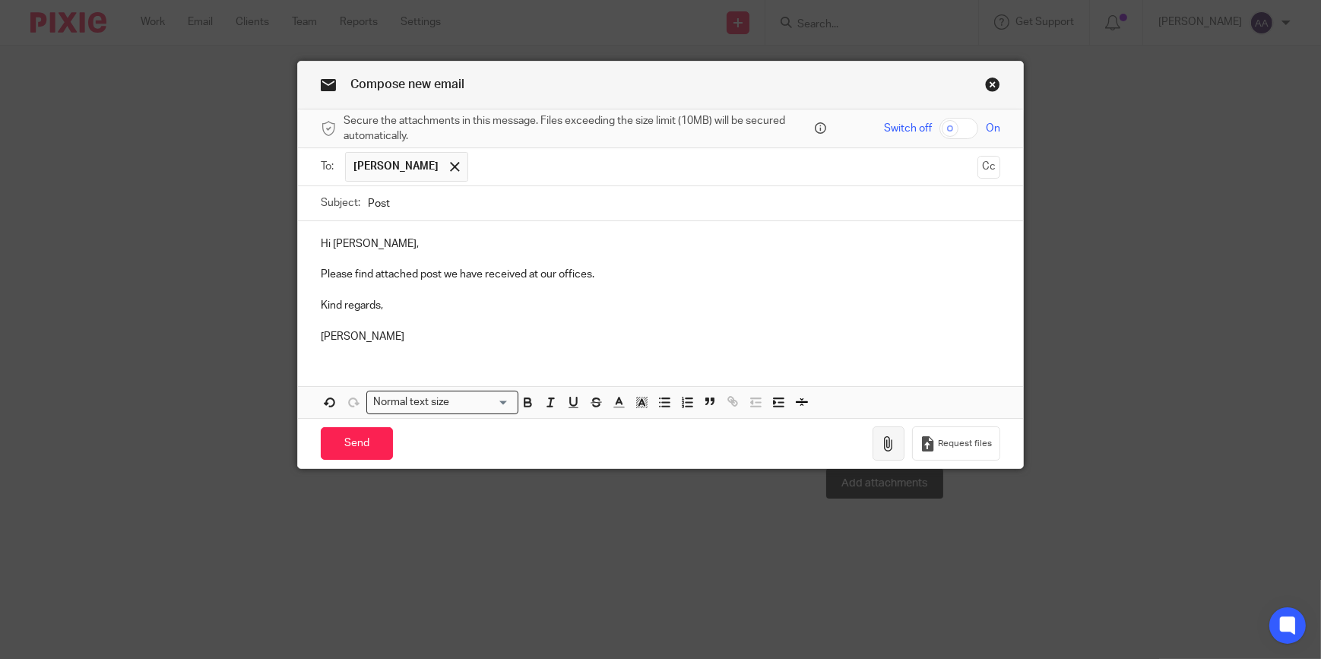
click at [890, 446] on icon "button" at bounding box center [888, 443] width 15 height 15
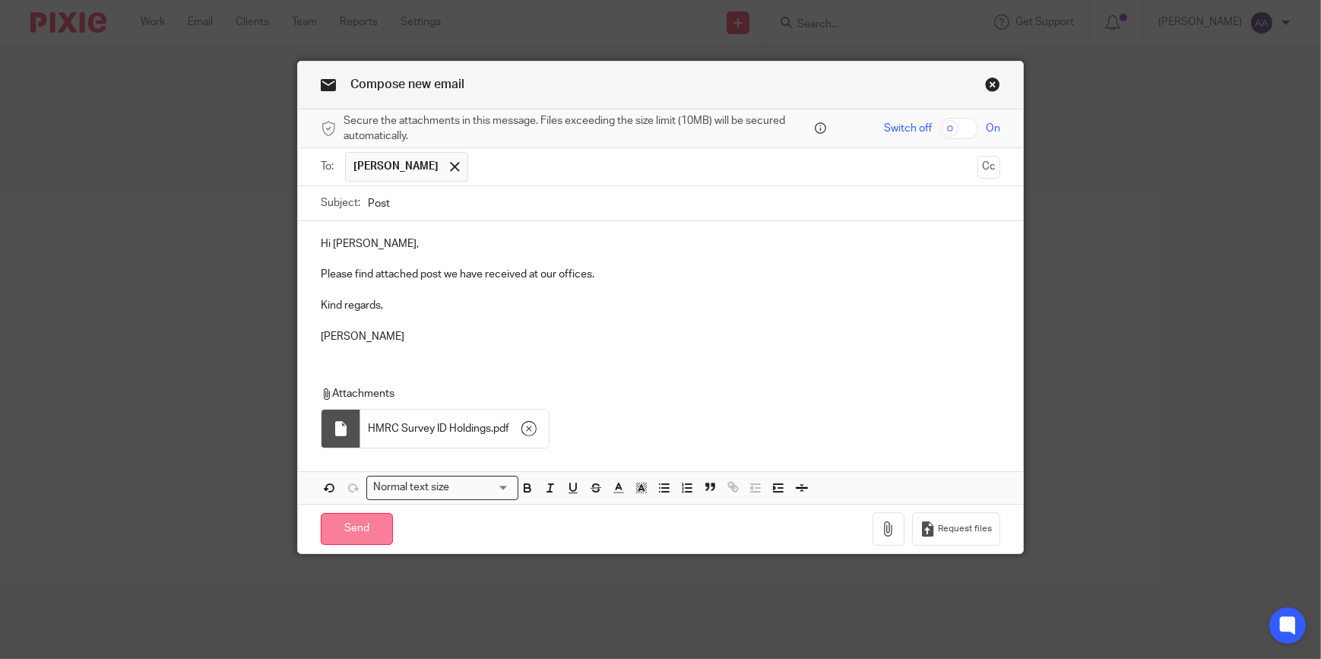
click at [351, 520] on input "Send" at bounding box center [357, 529] width 72 height 33
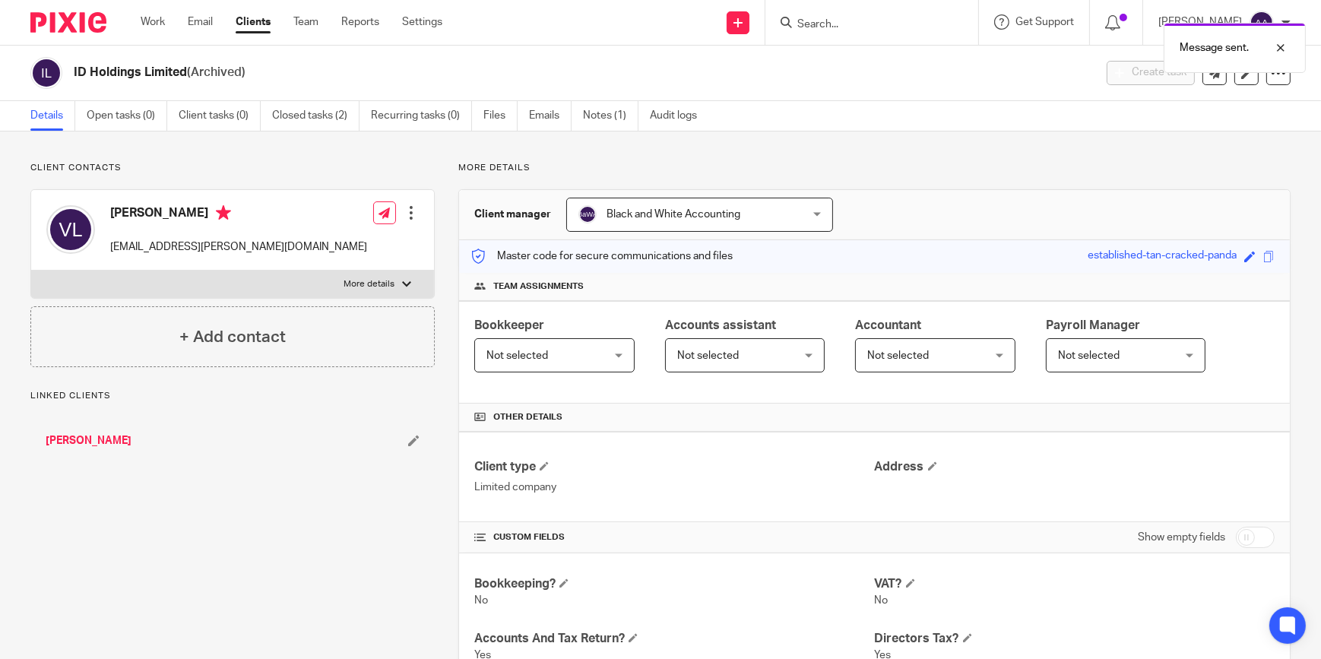
click at [1280, 46] on div at bounding box center [1269, 48] width 41 height 18
click at [1076, 163] on p "More details" at bounding box center [874, 168] width 833 height 12
click at [1076, 127] on div "Details Open tasks (0) Client tasks (0) Closed tasks (2) Recurring tasks (0) Fi…" at bounding box center [660, 116] width 1321 height 30
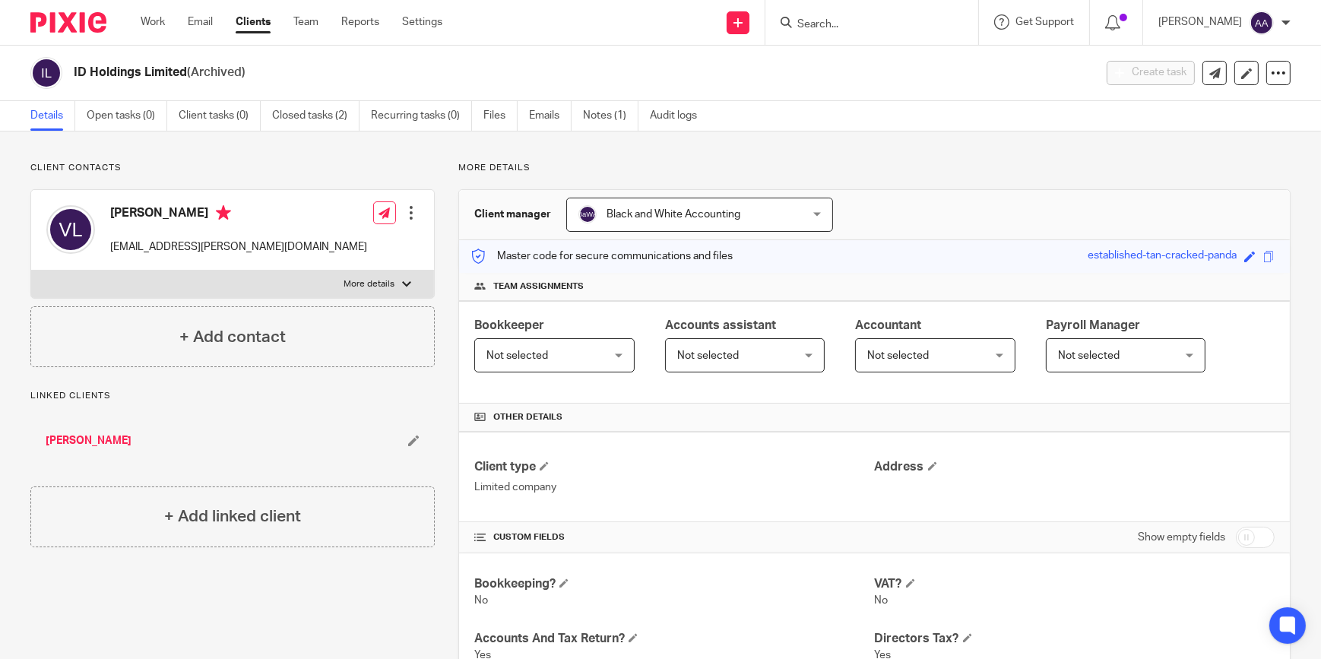
click at [1076, 127] on div "Details Open tasks (0) Client tasks (0) Closed tasks (2) Recurring tasks (0) Fi…" at bounding box center [660, 116] width 1321 height 30
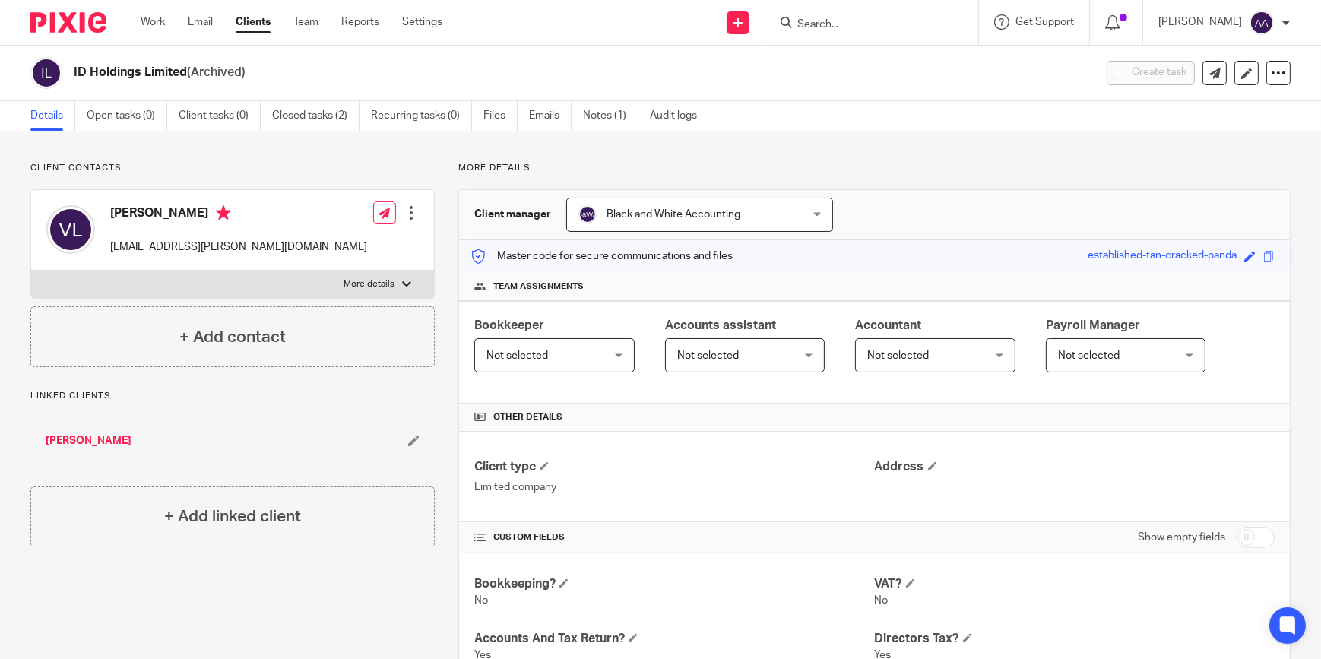
click at [899, 27] on input "Search" at bounding box center [864, 25] width 137 height 14
click at [836, 24] on input "Search" at bounding box center [864, 25] width 137 height 14
click at [854, 26] on input "Search" at bounding box center [864, 25] width 137 height 14
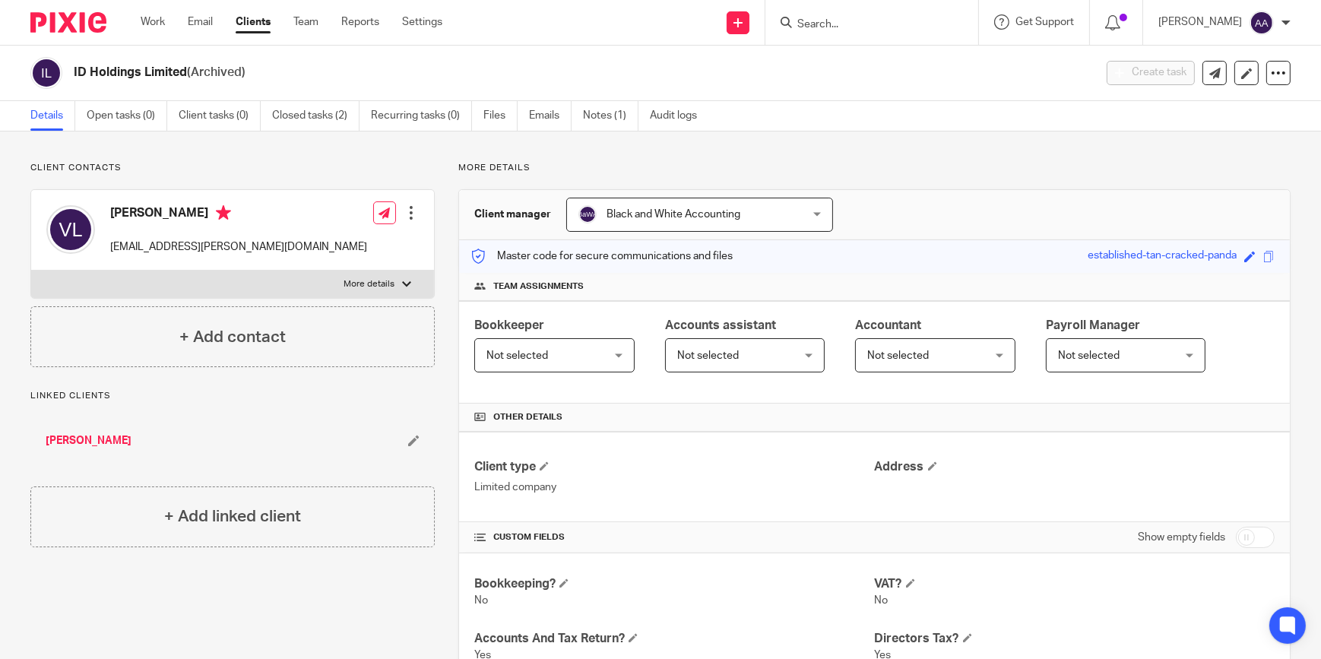
click at [917, 112] on div "Details Open tasks (0) Client tasks (0) Closed tasks (2) Recurring tasks (0) Fi…" at bounding box center [660, 116] width 1321 height 30
click at [831, 22] on input "Search" at bounding box center [864, 25] width 137 height 14
click at [158, 22] on link "Work" at bounding box center [153, 21] width 24 height 15
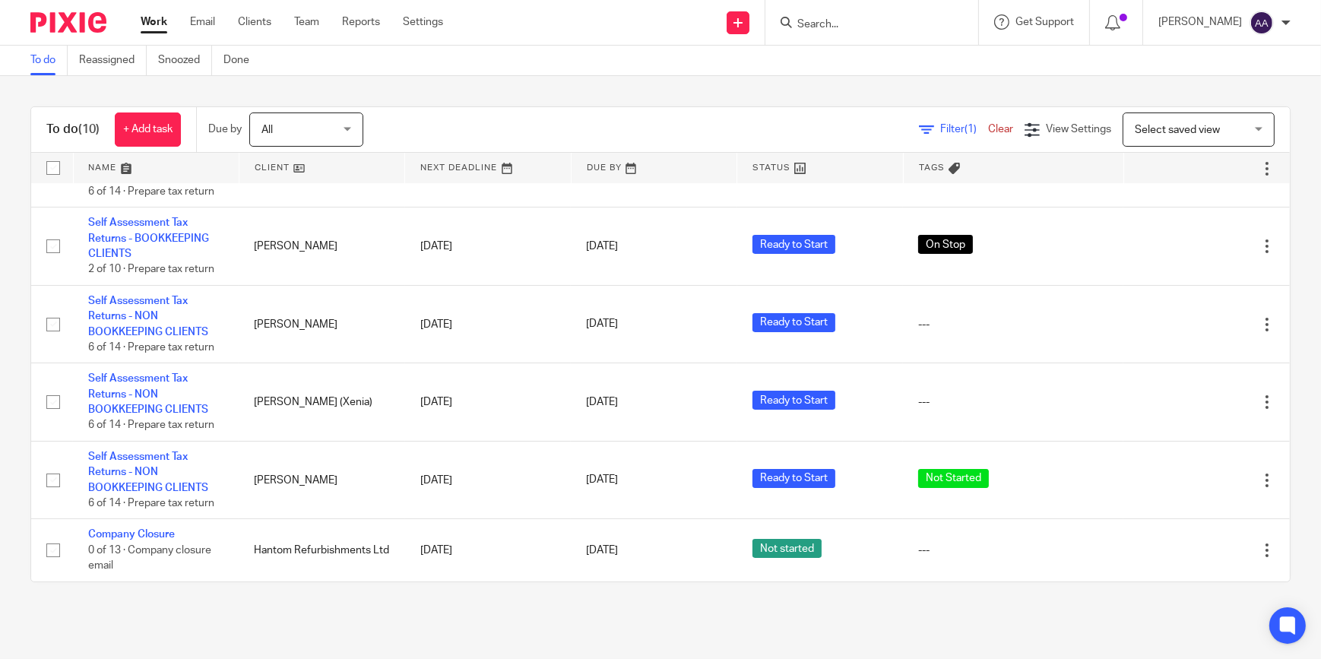
scroll to position [323, 0]
click at [843, 30] on input "Search" at bounding box center [864, 25] width 137 height 14
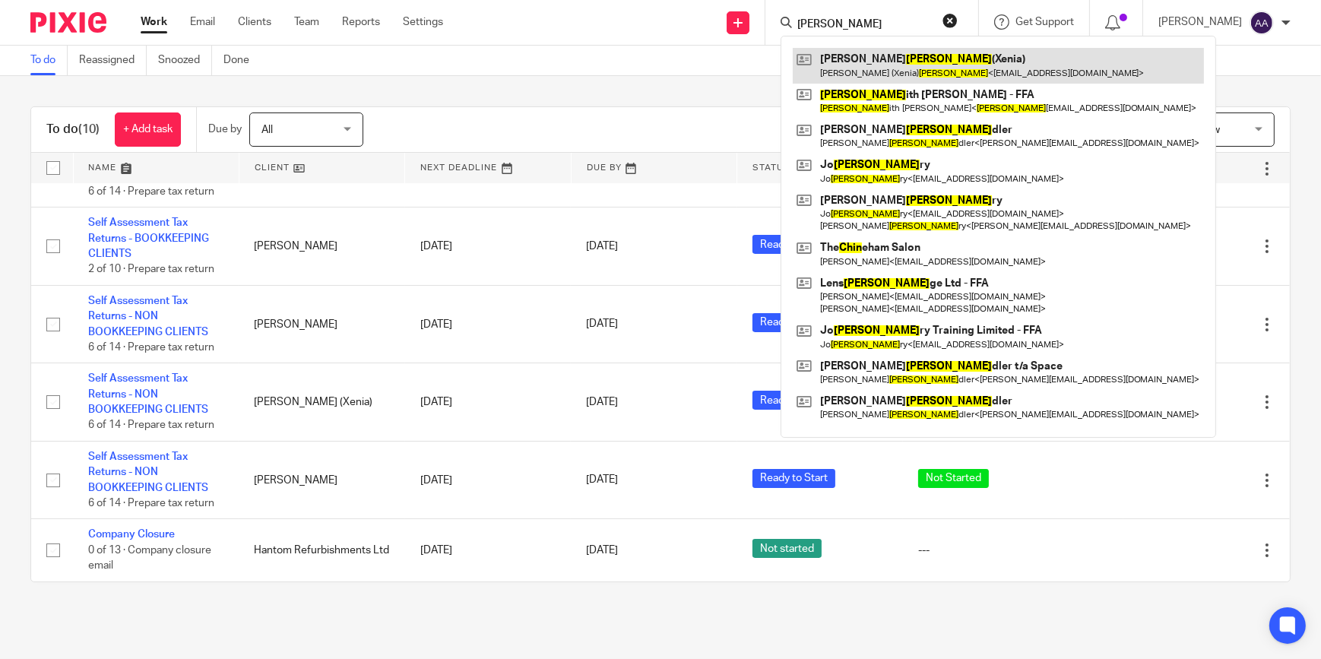
type input "chen"
click at [922, 58] on link at bounding box center [998, 65] width 411 height 35
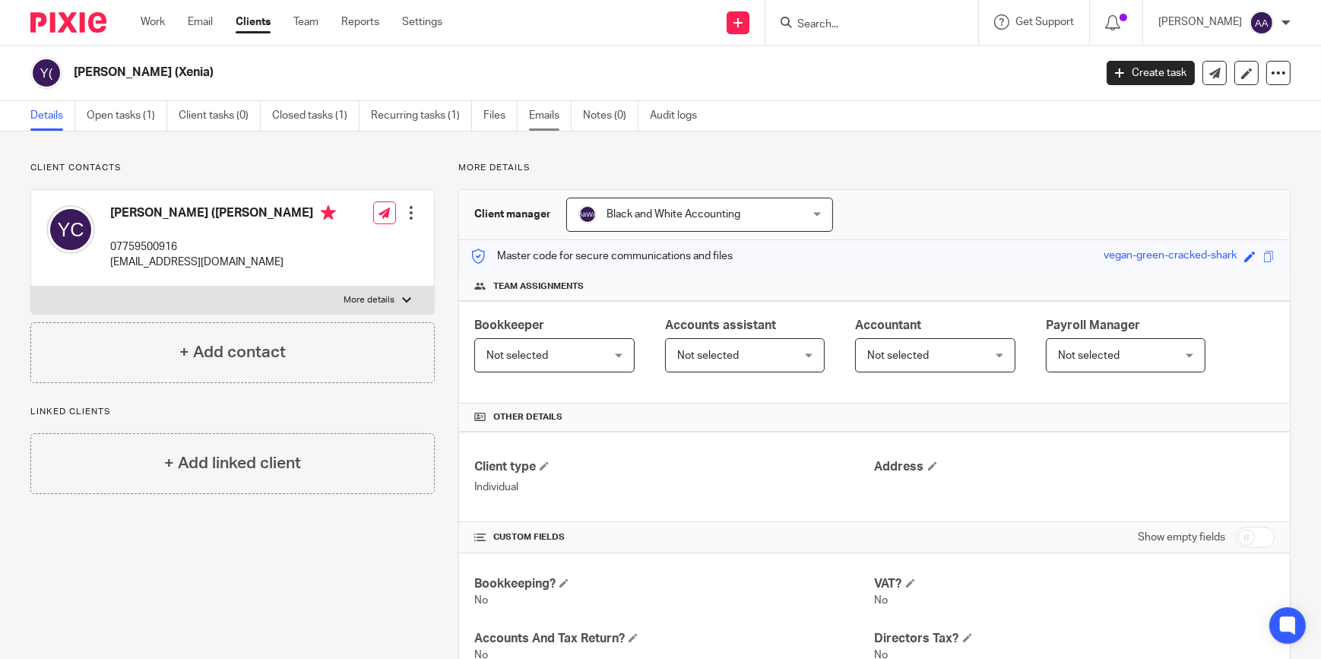
click at [538, 111] on link "Emails" at bounding box center [550, 116] width 43 height 30
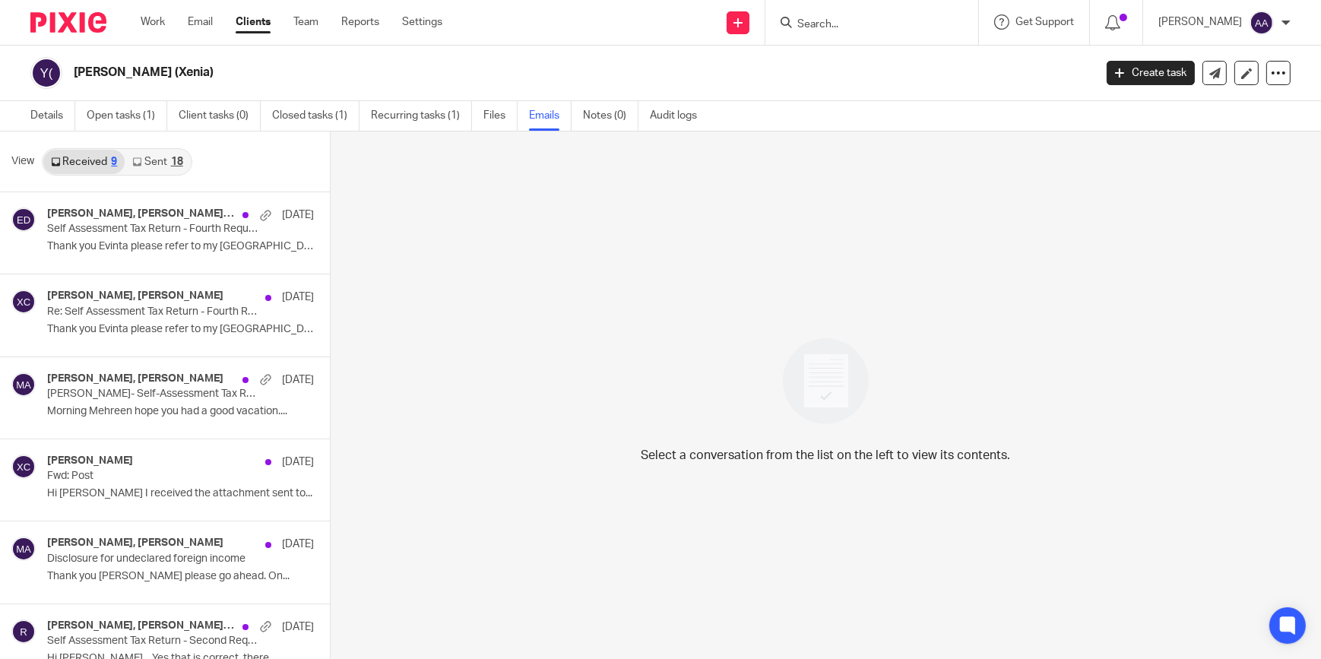
click at [167, 159] on link "Sent 18" at bounding box center [157, 162] width 65 height 24
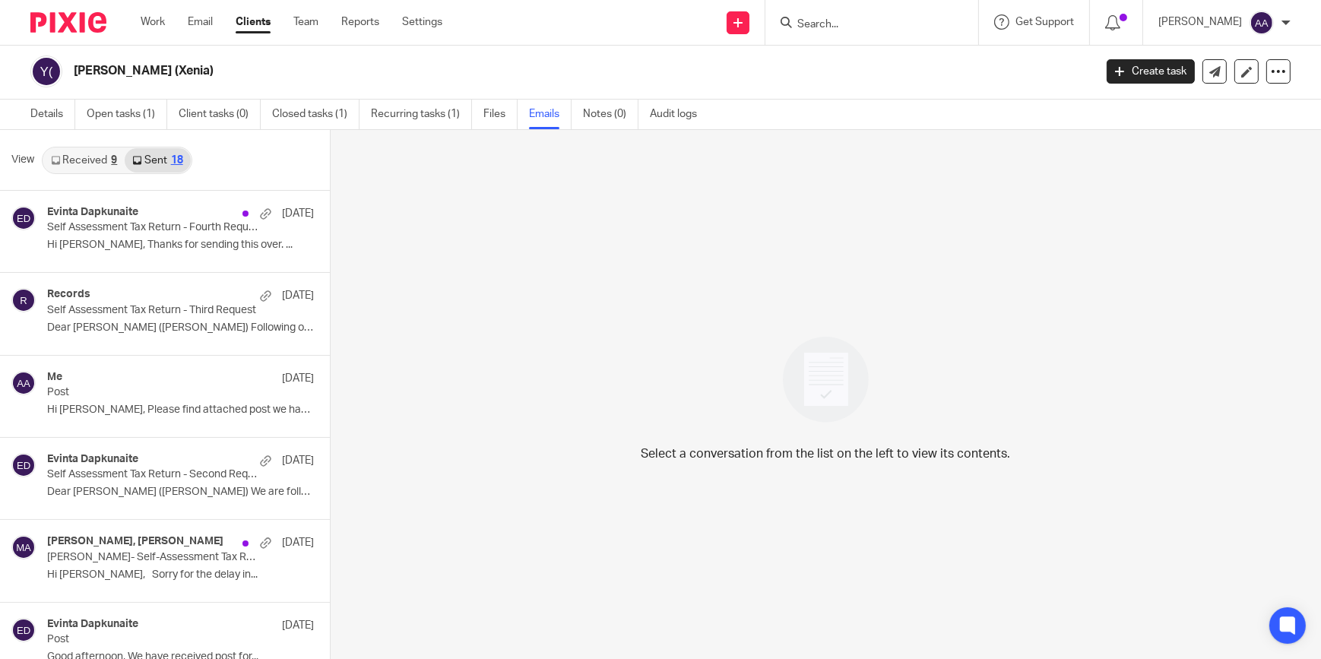
drag, startPoint x: 167, startPoint y: 159, endPoint x: 238, endPoint y: 142, distance: 73.4
click at [238, 142] on div "View Received 9 Sent 18" at bounding box center [165, 160] width 330 height 61
click at [130, 222] on p "Self Assessment Tax Return - Fourth Request" at bounding box center [135, 227] width 177 height 13
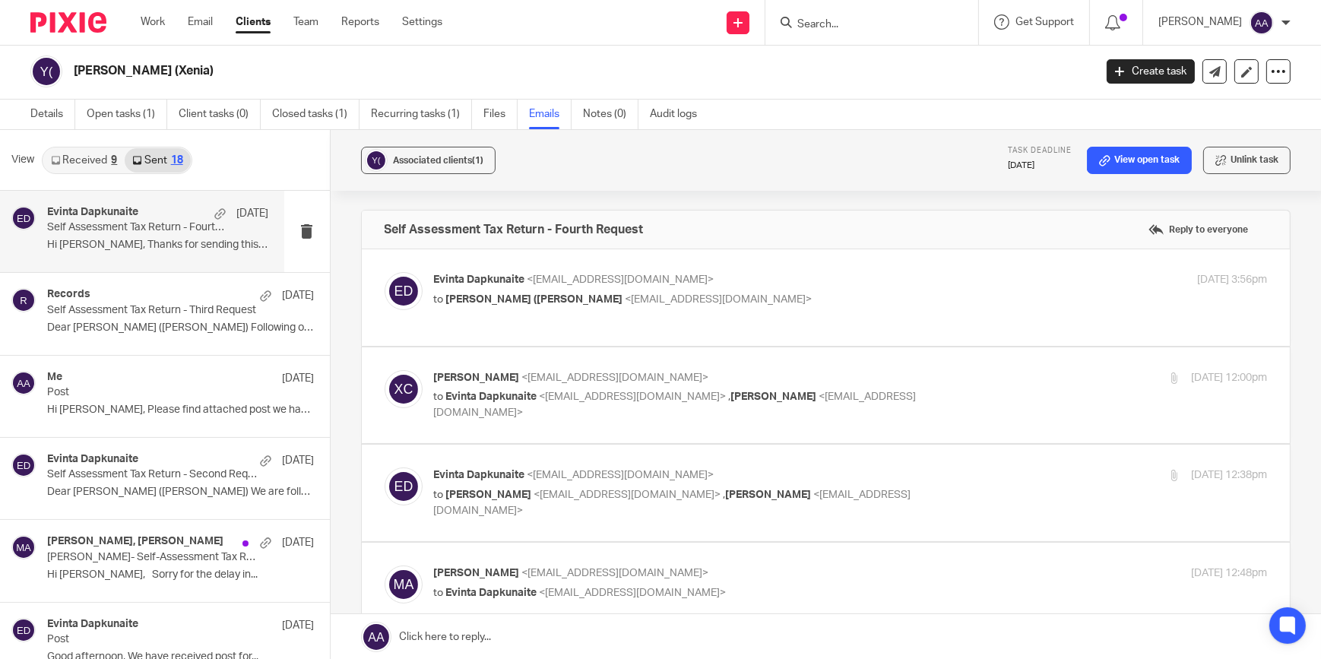
scroll to position [0, 0]
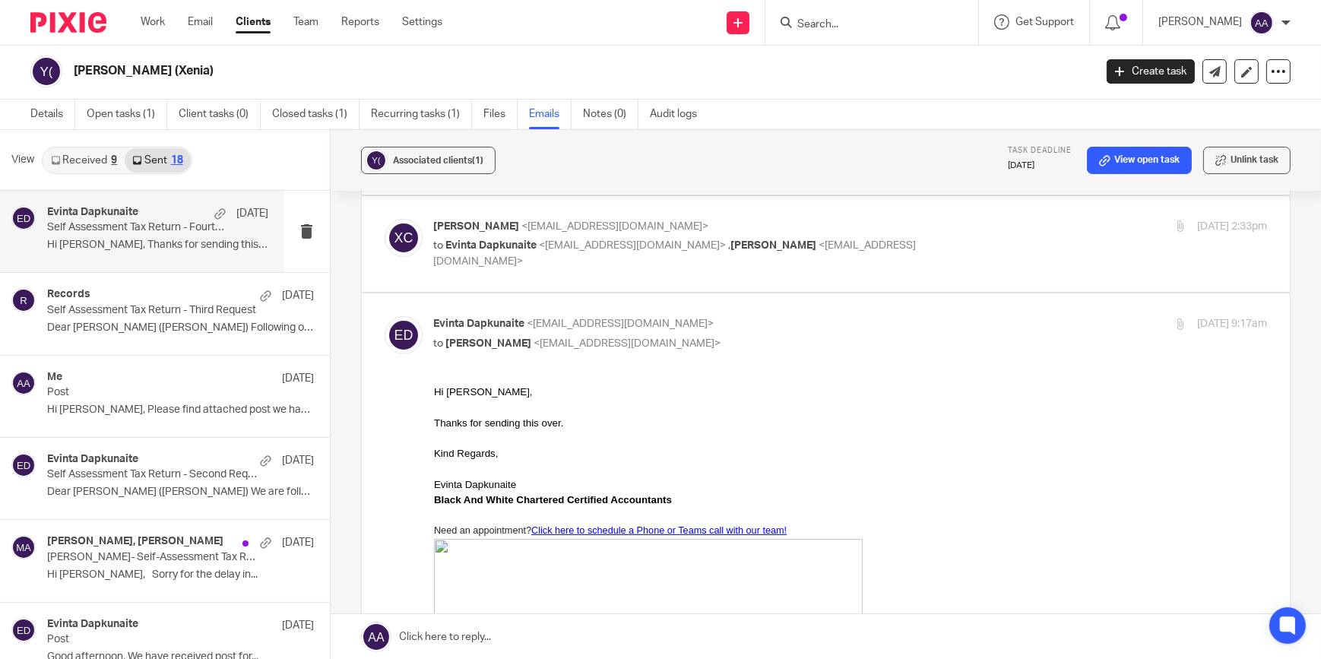
click at [565, 340] on span "<[EMAIL_ADDRESS][DOMAIN_NAME]>" at bounding box center [627, 343] width 187 height 11
checkbox input "false"
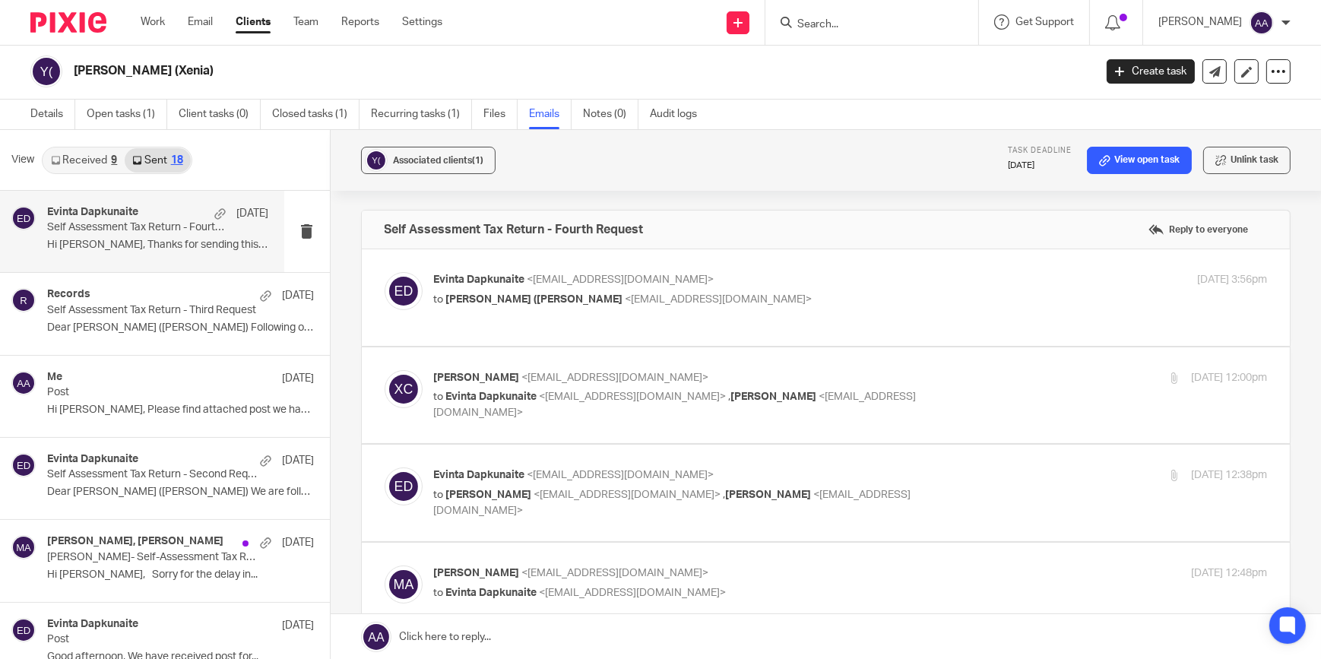
click at [620, 286] on p "Evinta Dapkunaite <[EMAIL_ADDRESS][DOMAIN_NAME]>" at bounding box center [712, 280] width 556 height 16
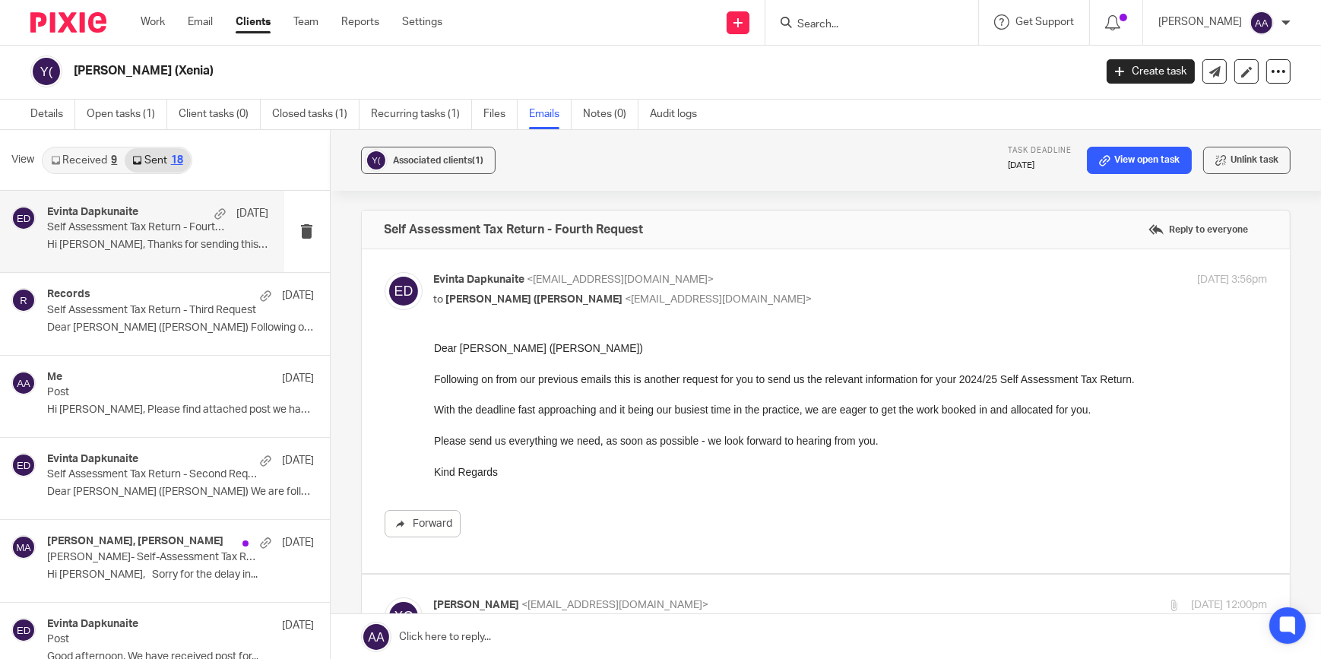
click at [603, 272] on p "Evinta Dapkunaite <[EMAIL_ADDRESS][DOMAIN_NAME]>" at bounding box center [712, 280] width 556 height 16
checkbox input "false"
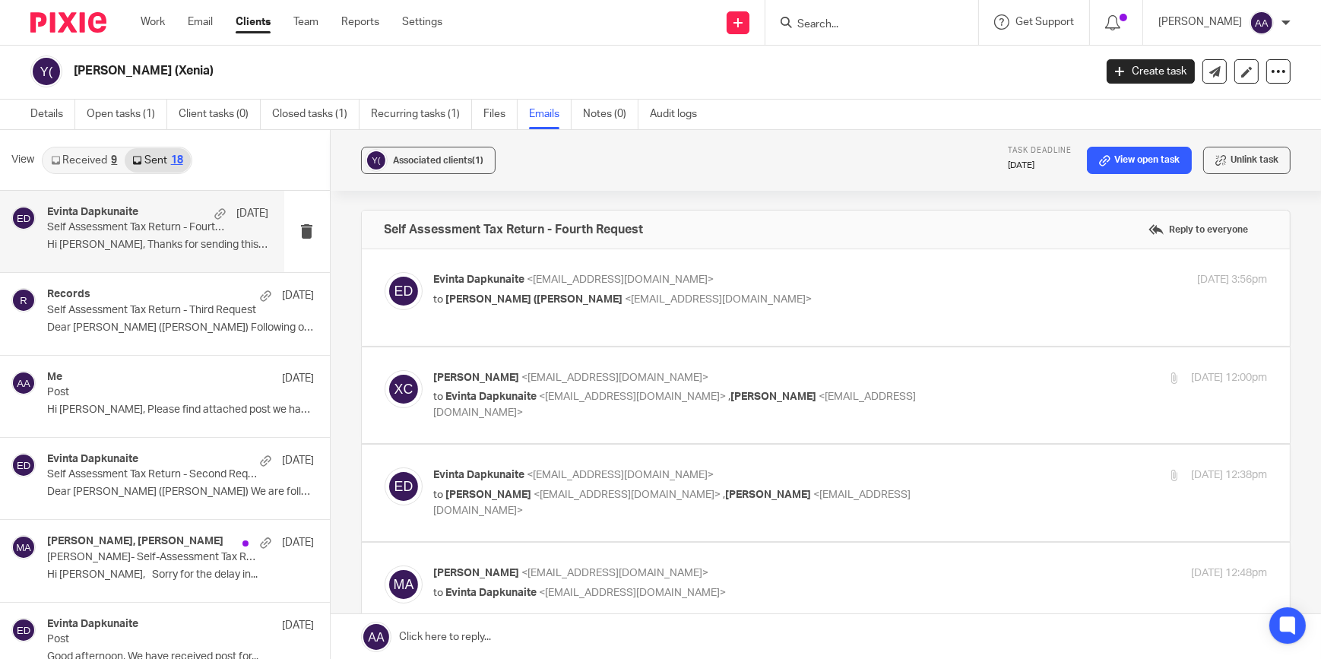
click at [587, 383] on p "[PERSON_NAME] <[EMAIL_ADDRESS][DOMAIN_NAME]>" at bounding box center [712, 378] width 556 height 16
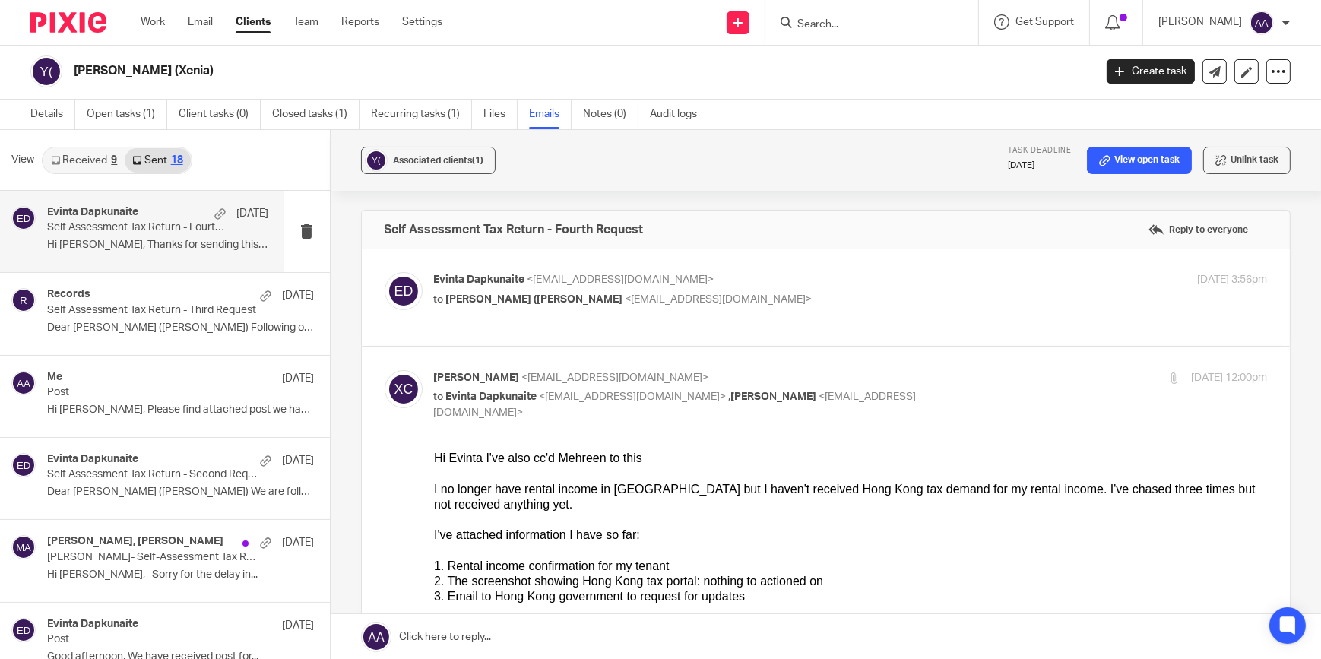
click at [589, 392] on span "<[EMAIL_ADDRESS][DOMAIN_NAME]>" at bounding box center [633, 397] width 187 height 11
checkbox input "false"
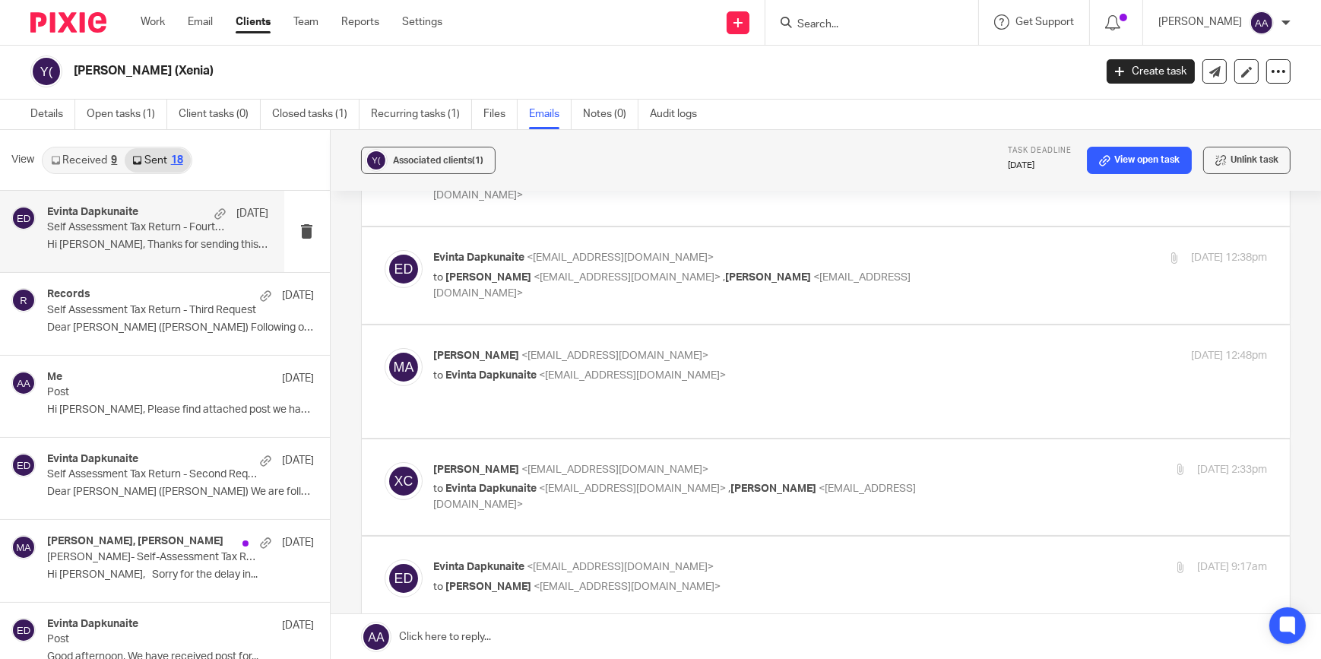
scroll to position [230, 0]
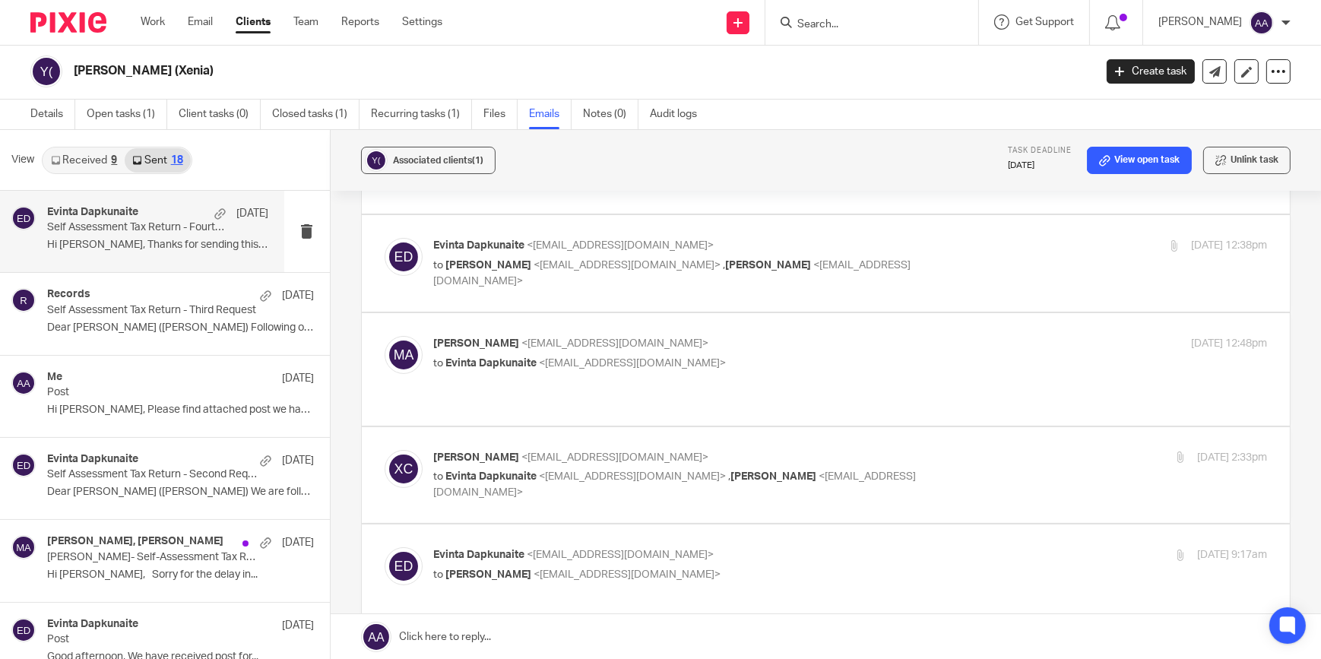
click at [547, 253] on div "Evinta Dapkunaite <[EMAIL_ADDRESS][DOMAIN_NAME]> to [PERSON_NAME] <[EMAIL_ADDRE…" at bounding box center [712, 263] width 556 height 51
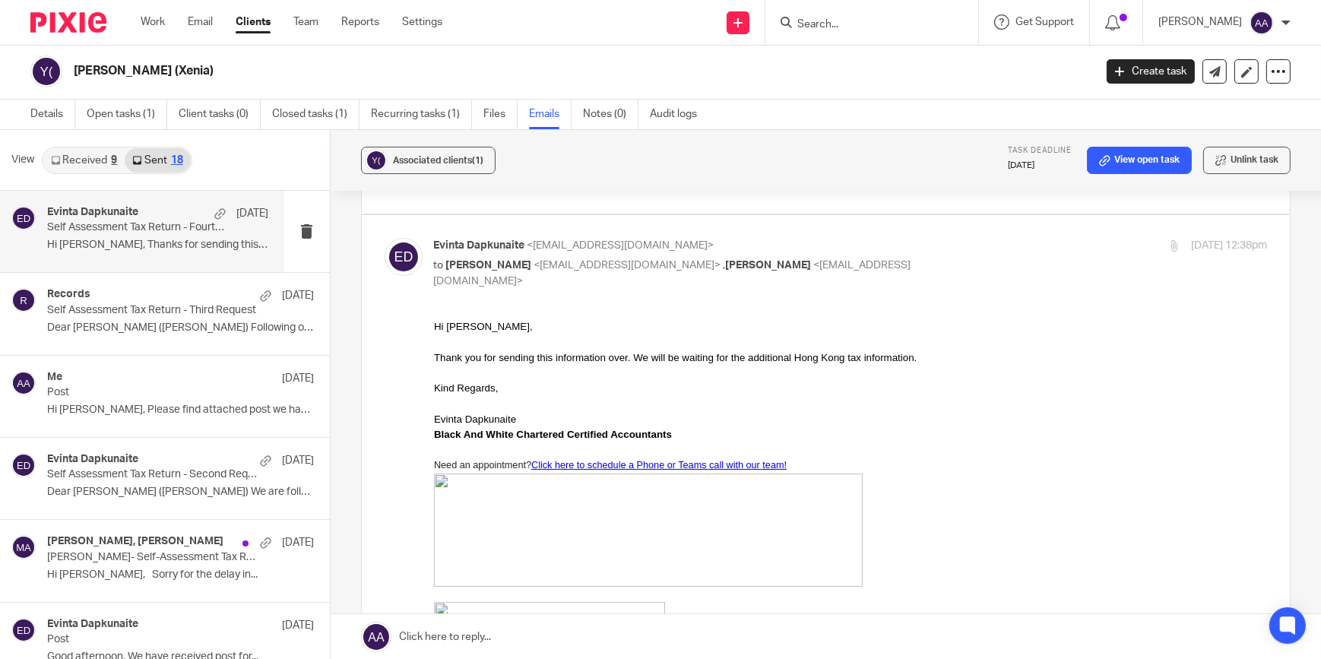
scroll to position [0, 0]
click at [561, 260] on span "<[EMAIL_ADDRESS][DOMAIN_NAME]>" at bounding box center [627, 265] width 187 height 11
checkbox input "false"
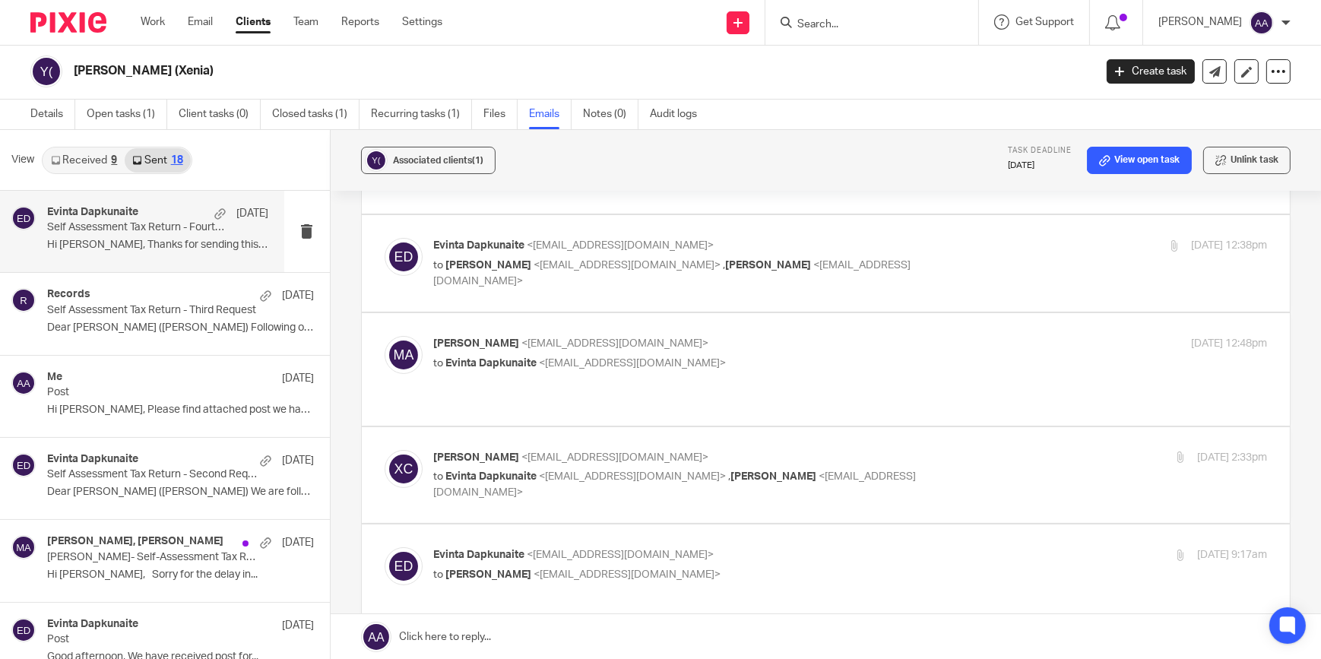
click at [530, 358] on span "Evinta Dapkunaite" at bounding box center [491, 363] width 91 height 11
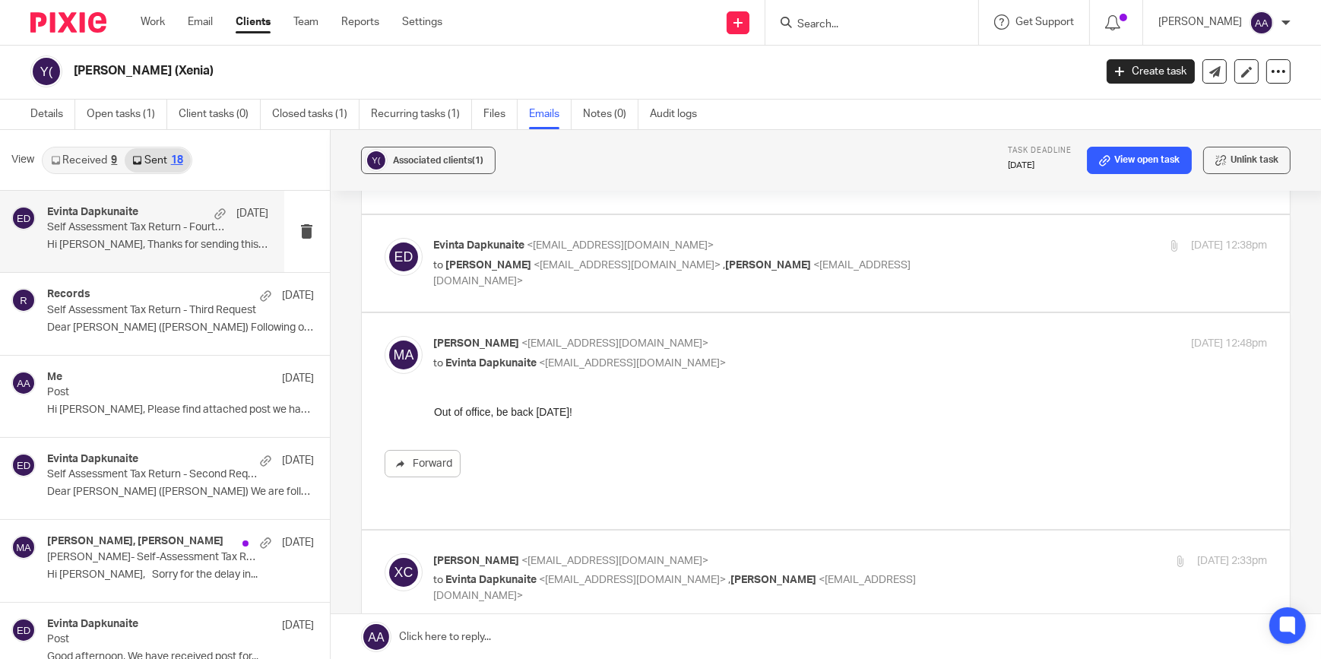
click at [533, 351] on div "[PERSON_NAME] <[EMAIL_ADDRESS][DOMAIN_NAME]> to Evinta Dapkunaite <[EMAIL_ADDRE…" at bounding box center [712, 353] width 556 height 35
checkbox input "false"
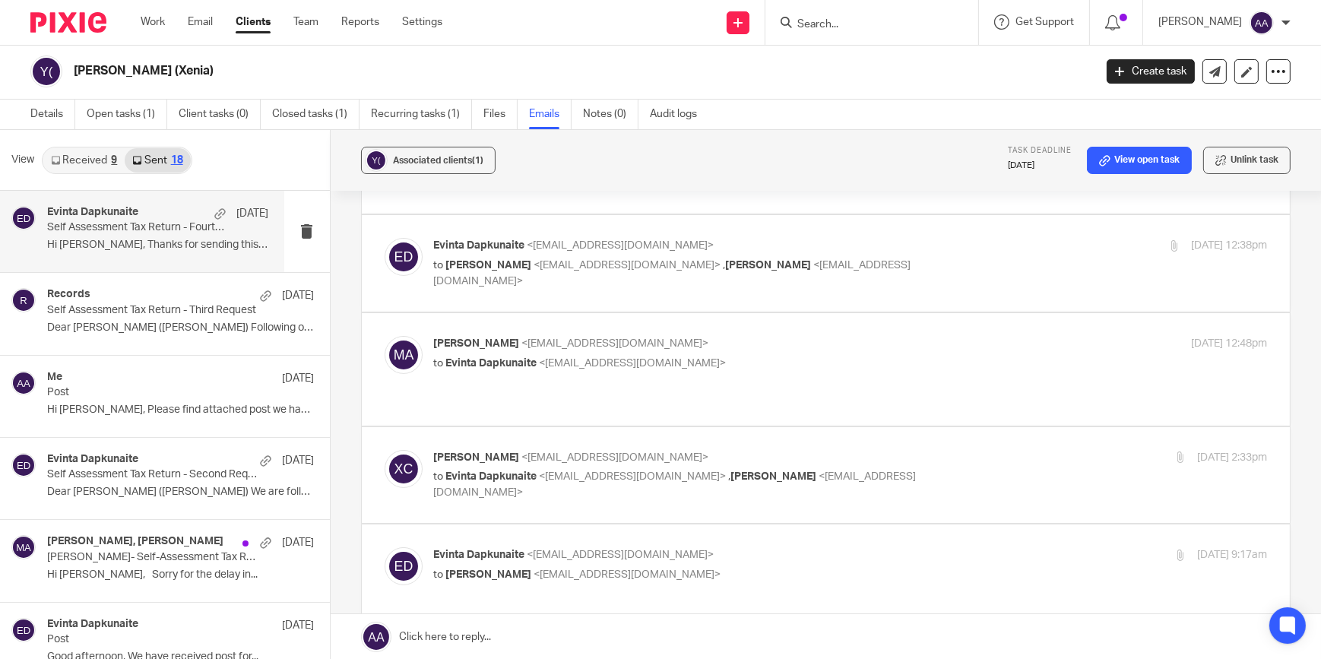
click at [525, 478] on span "Evinta Dapkunaite" at bounding box center [491, 476] width 91 height 11
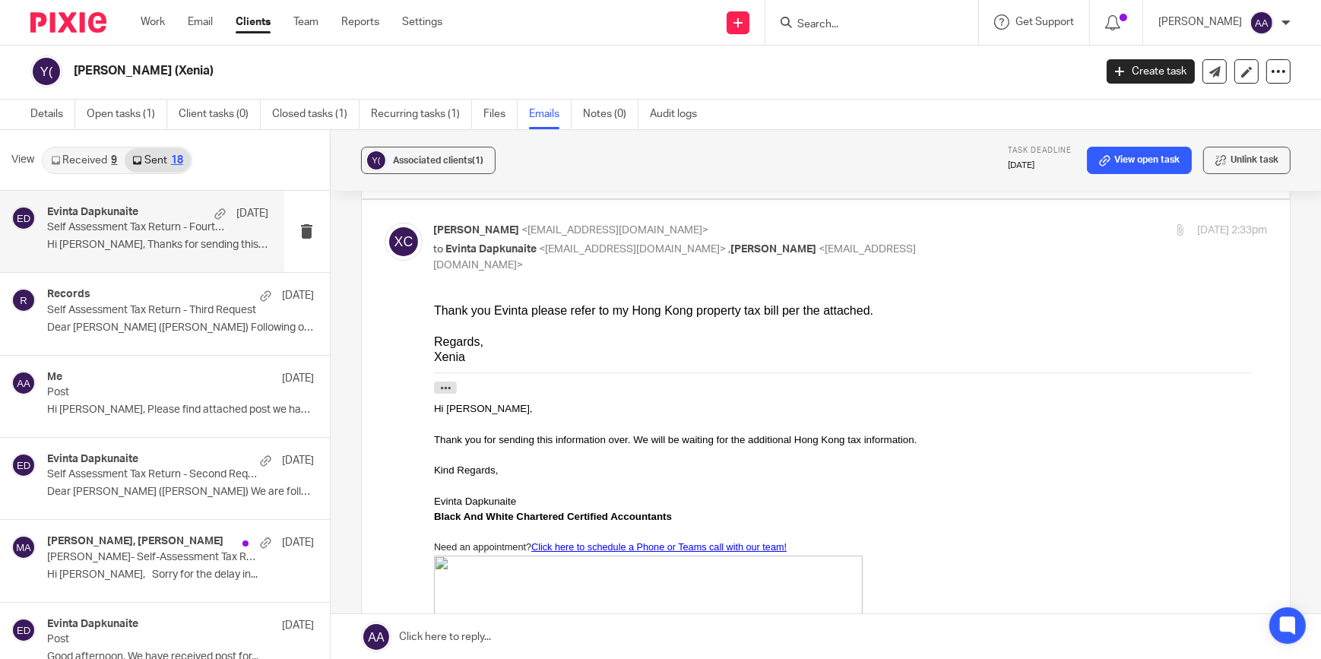
scroll to position [461, 0]
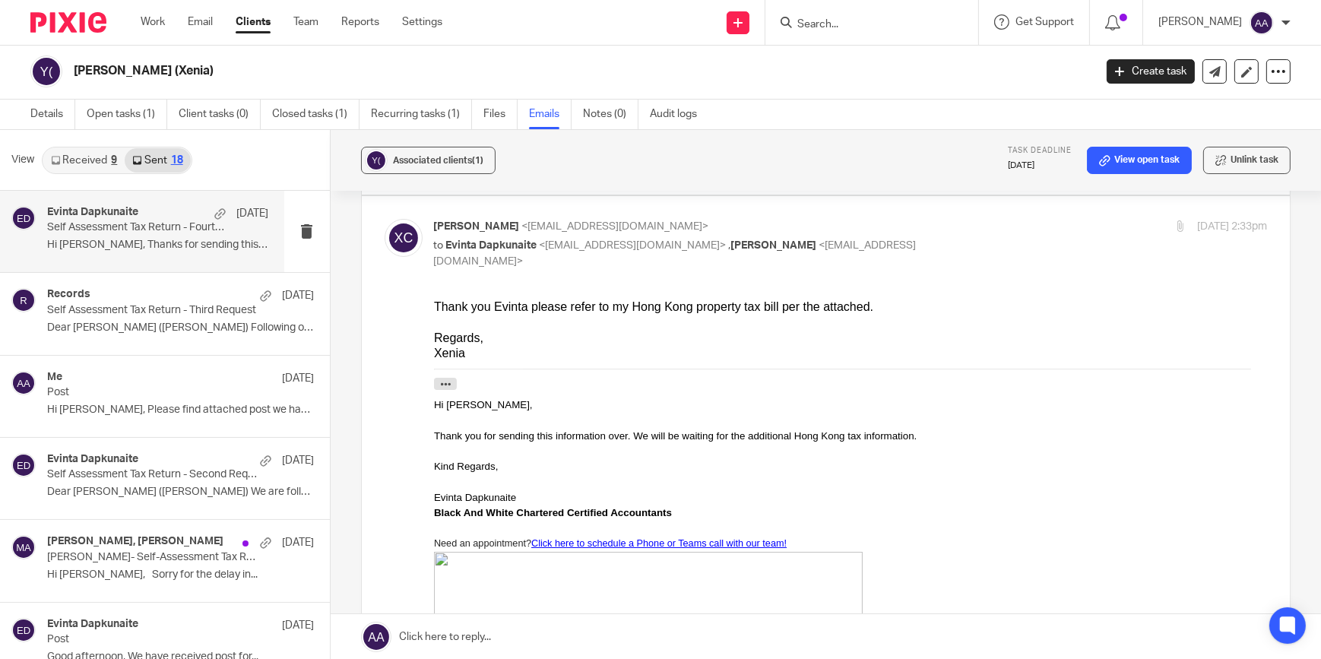
click at [616, 233] on div "Xenia Chen <xenia0309@gmail.com> to Evinta Dapkunaite <evinta@blackandwhiteacco…" at bounding box center [712, 244] width 556 height 51
checkbox input "false"
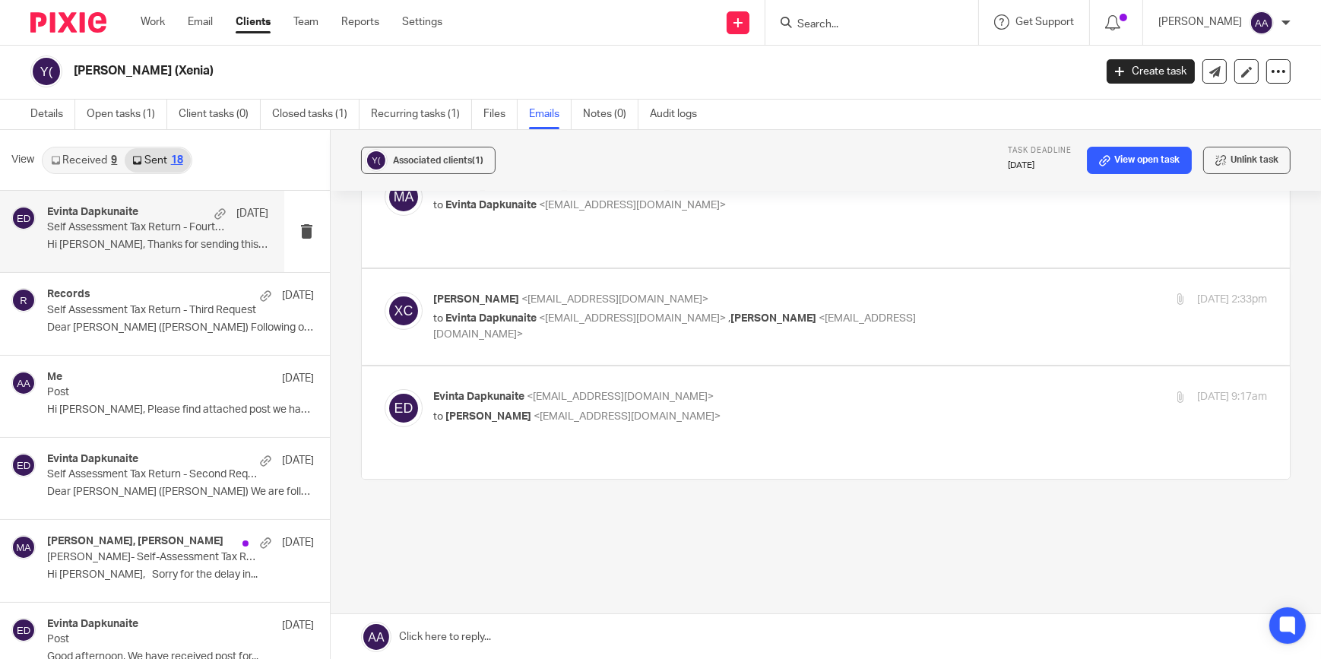
click at [540, 398] on span "<evinta@blackandwhiteaccounting.co.uk>" at bounding box center [621, 397] width 187 height 11
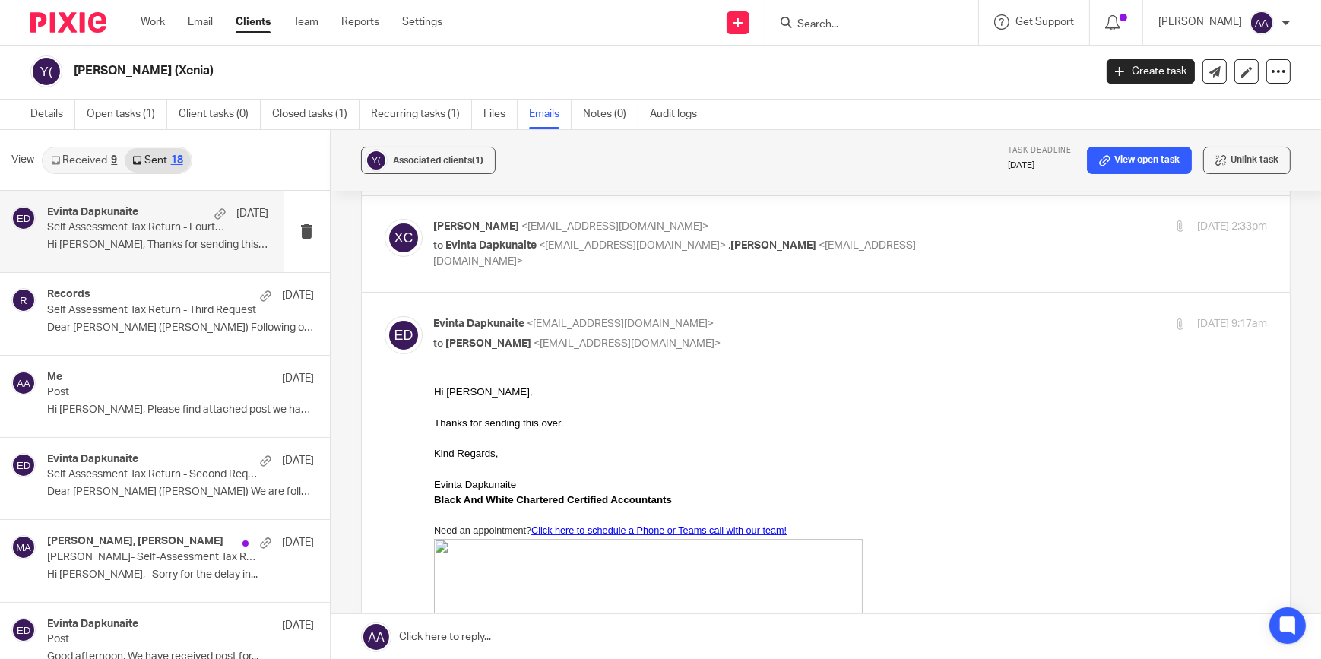
scroll to position [0, 0]
click at [579, 319] on span "<evinta@blackandwhiteaccounting.co.uk>" at bounding box center [621, 324] width 187 height 11
checkbox input "false"
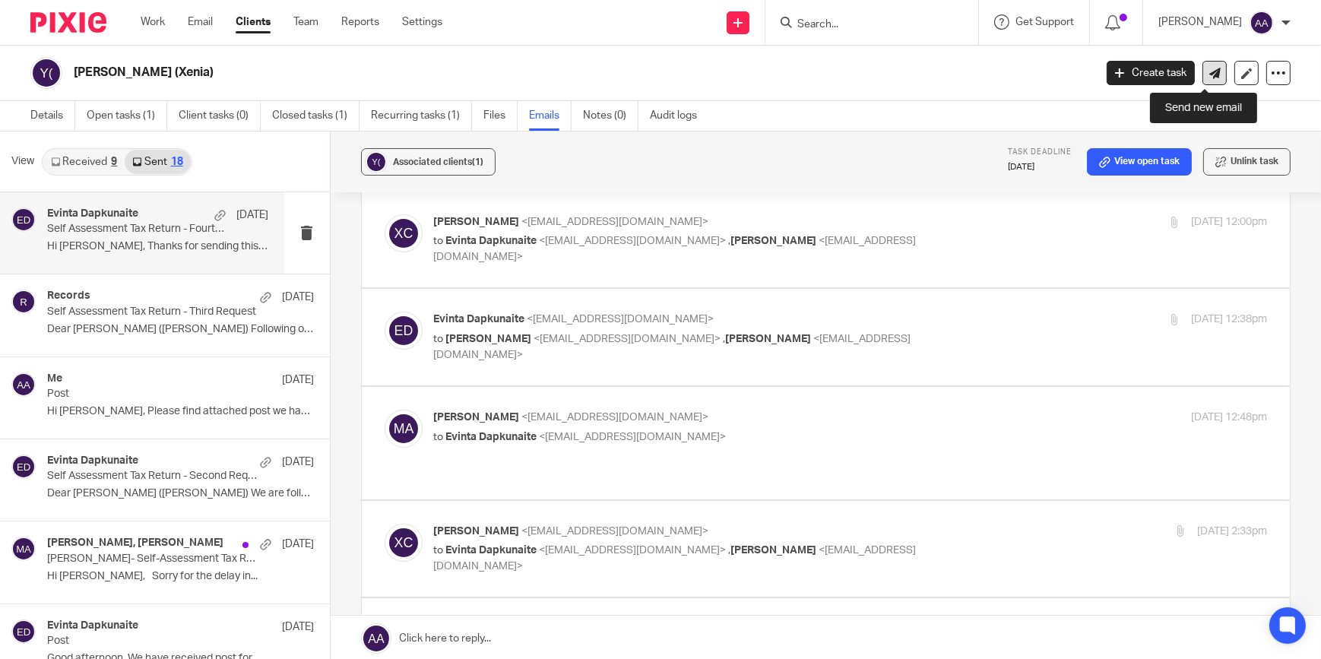
click at [1203, 64] on link at bounding box center [1215, 73] width 24 height 24
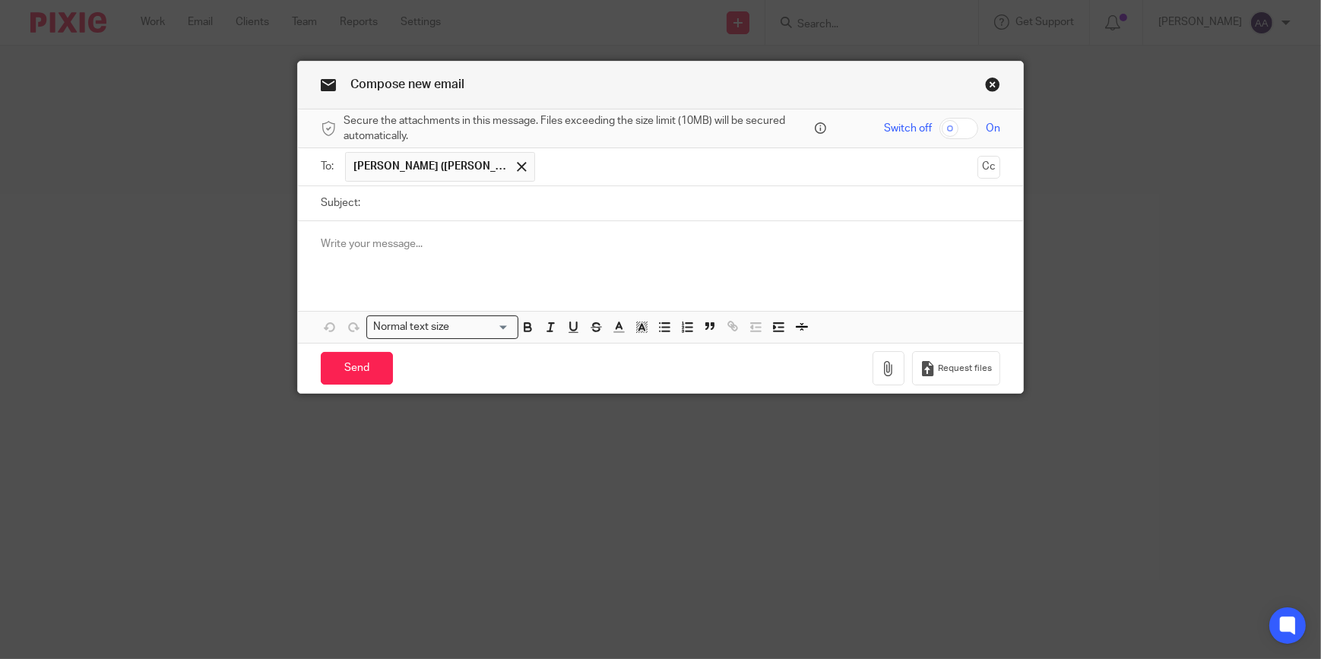
click at [533, 228] on div at bounding box center [660, 250] width 725 height 59
click at [545, 206] on input "Subject:" at bounding box center [684, 203] width 633 height 34
type input "Self-assessment information"
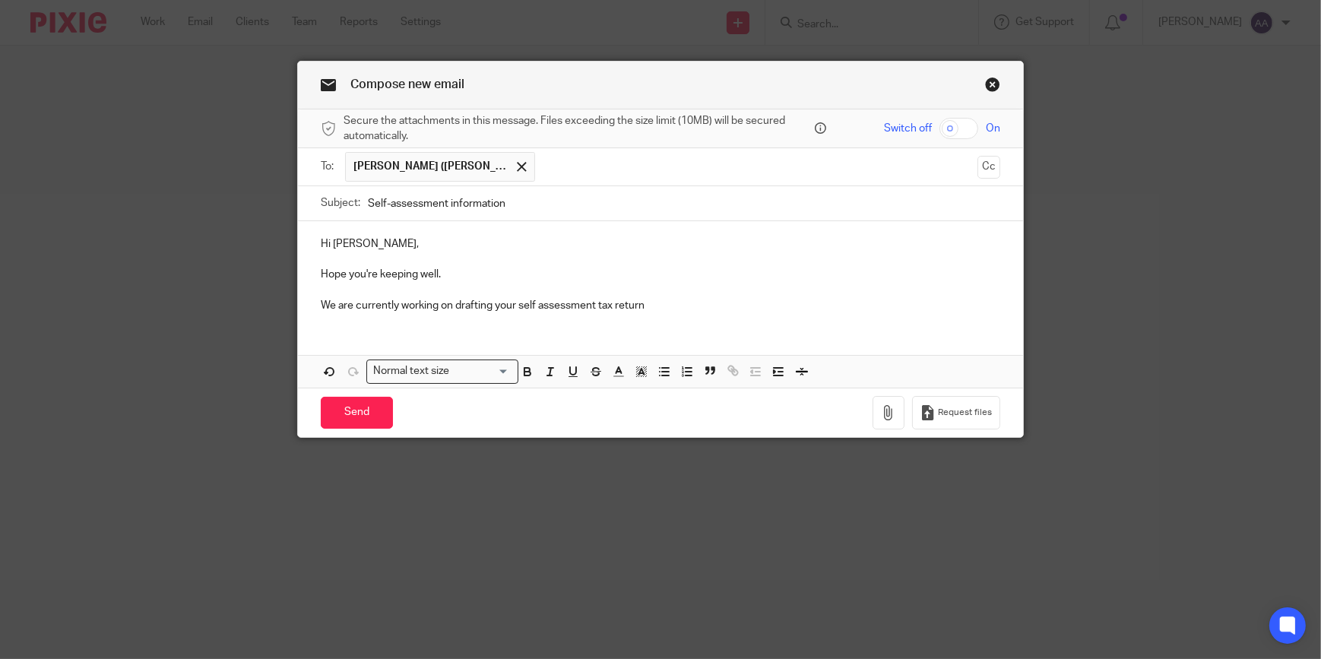
click at [594, 289] on p at bounding box center [661, 290] width 680 height 15
click at [681, 301] on p "We are currently working on drafting your self assessment tax return" at bounding box center [661, 305] width 680 height 15
click at [834, 312] on p "We are currently working on drafting your self assessment tax return. Could you…" at bounding box center [661, 305] width 680 height 15
click at [921, 299] on p "We are currently working on drafting your self assessment tax return. Could you…" at bounding box center [661, 305] width 680 height 15
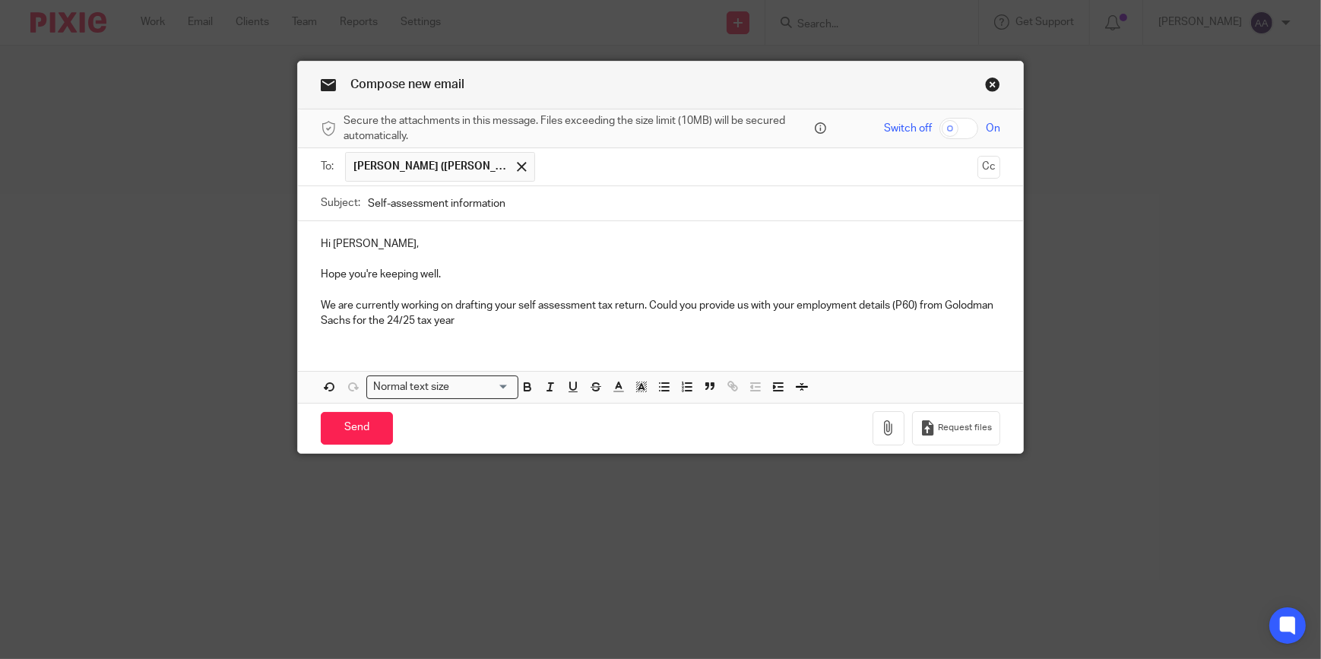
click at [963, 307] on p "We are currently working on drafting your self assessment tax return. Could you…" at bounding box center [661, 313] width 680 height 31
click at [466, 326] on p "We are currently working on drafting your self assessment tax return. Could you…" at bounding box center [661, 313] width 680 height 31
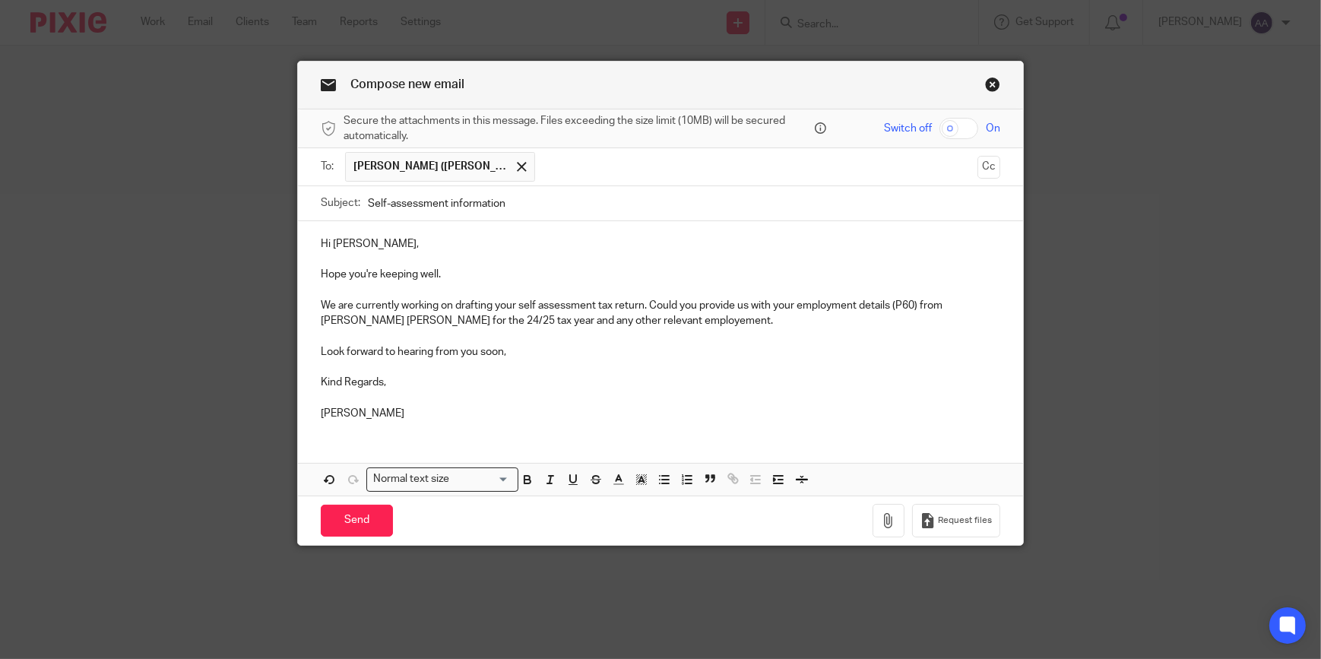
click at [511, 351] on p "Look forward to hearing from you soon," at bounding box center [661, 351] width 680 height 15
click at [578, 319] on p "We are currently working on drafting your self assessment tax return. Could you…" at bounding box center [661, 313] width 680 height 31
click at [351, 517] on input "Send" at bounding box center [357, 521] width 72 height 33
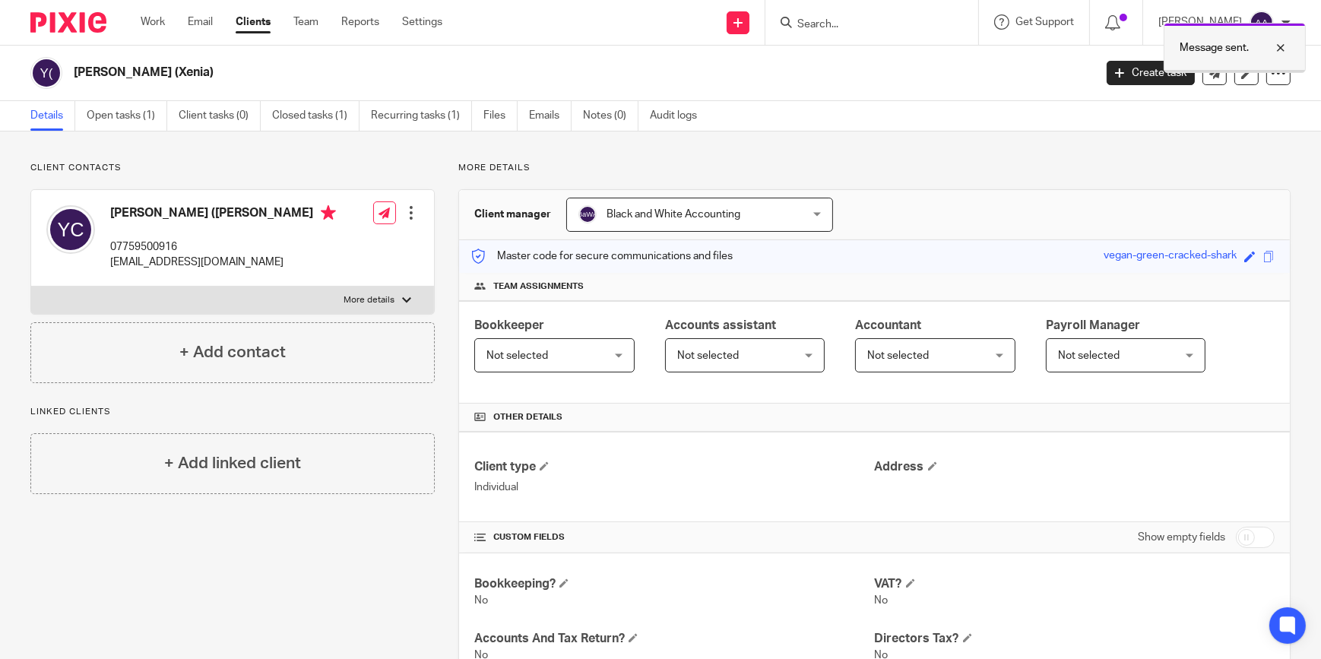
click at [1280, 49] on div at bounding box center [1269, 48] width 41 height 18
click at [147, 22] on link "Work" at bounding box center [153, 21] width 24 height 15
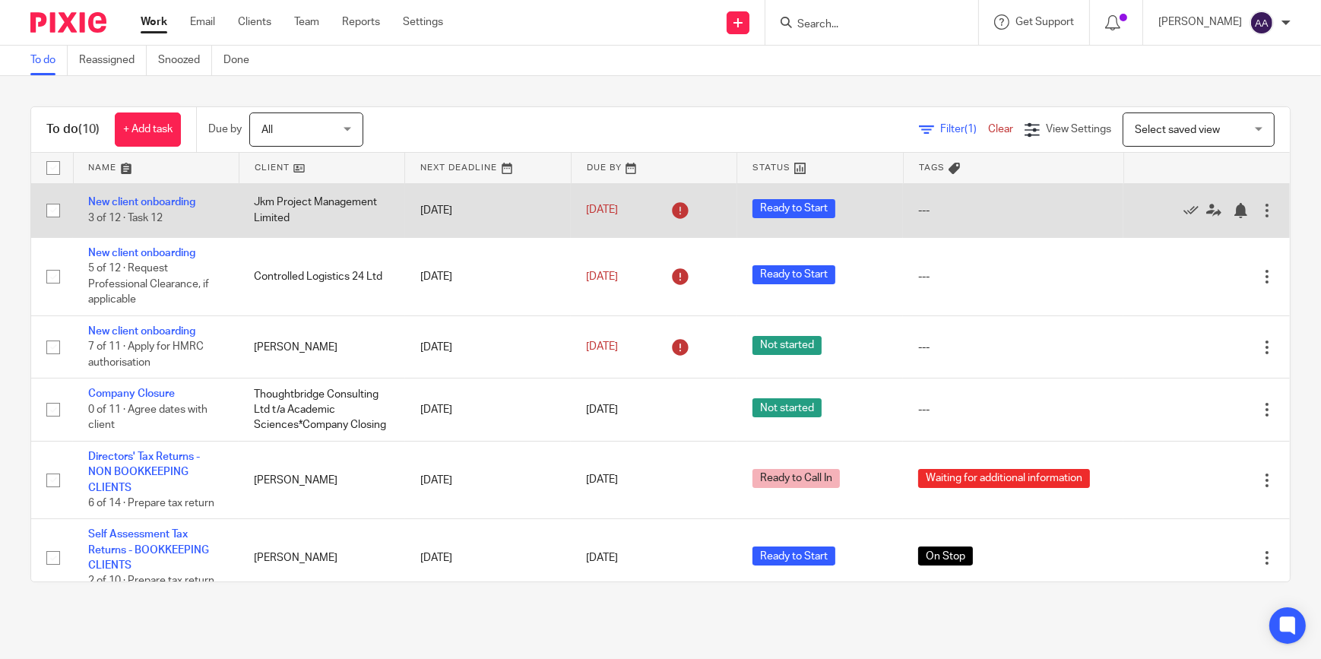
scroll to position [325, 0]
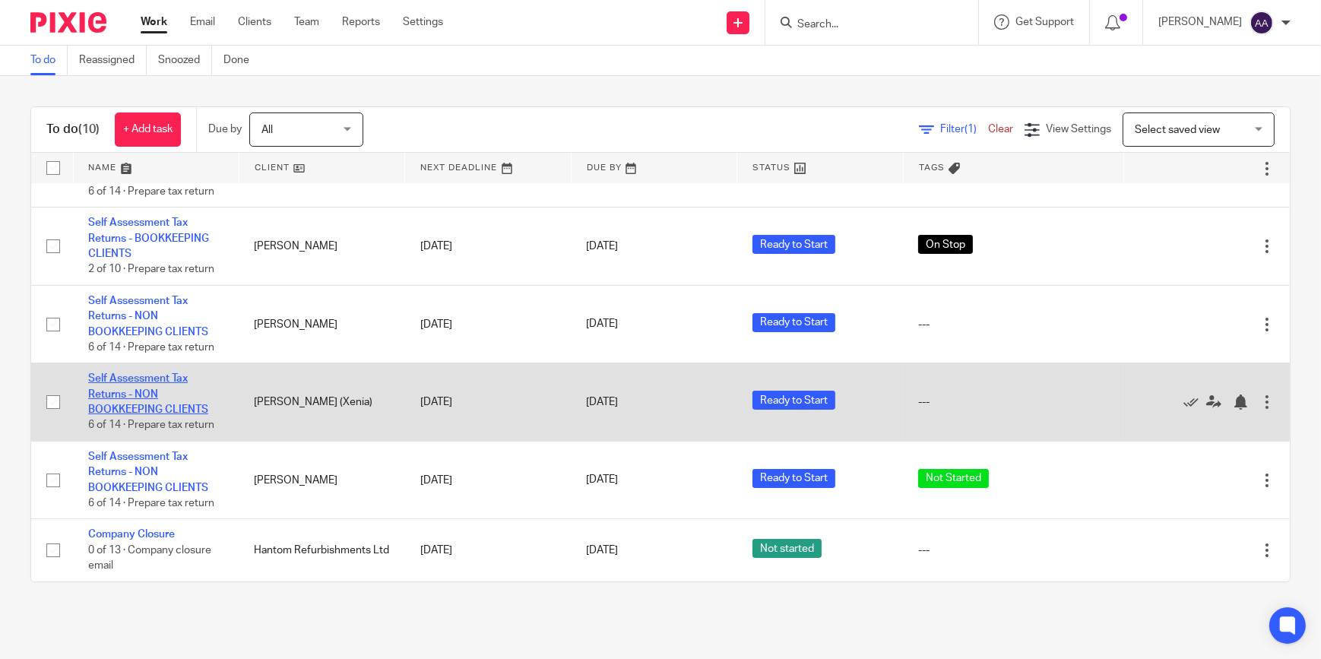
click at [151, 395] on link "Self Assessment Tax Returns - NON BOOKKEEPING CLIENTS" at bounding box center [148, 394] width 120 height 42
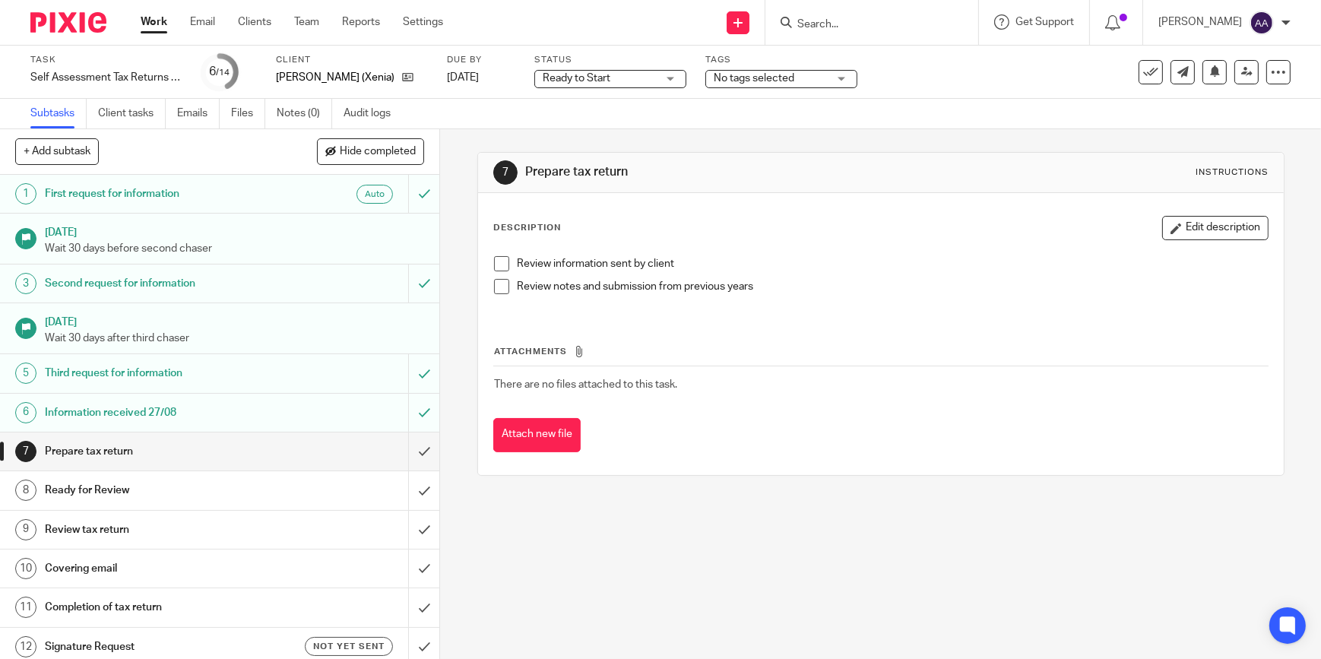
click at [776, 82] on span "No tags selected" at bounding box center [754, 78] width 81 height 11
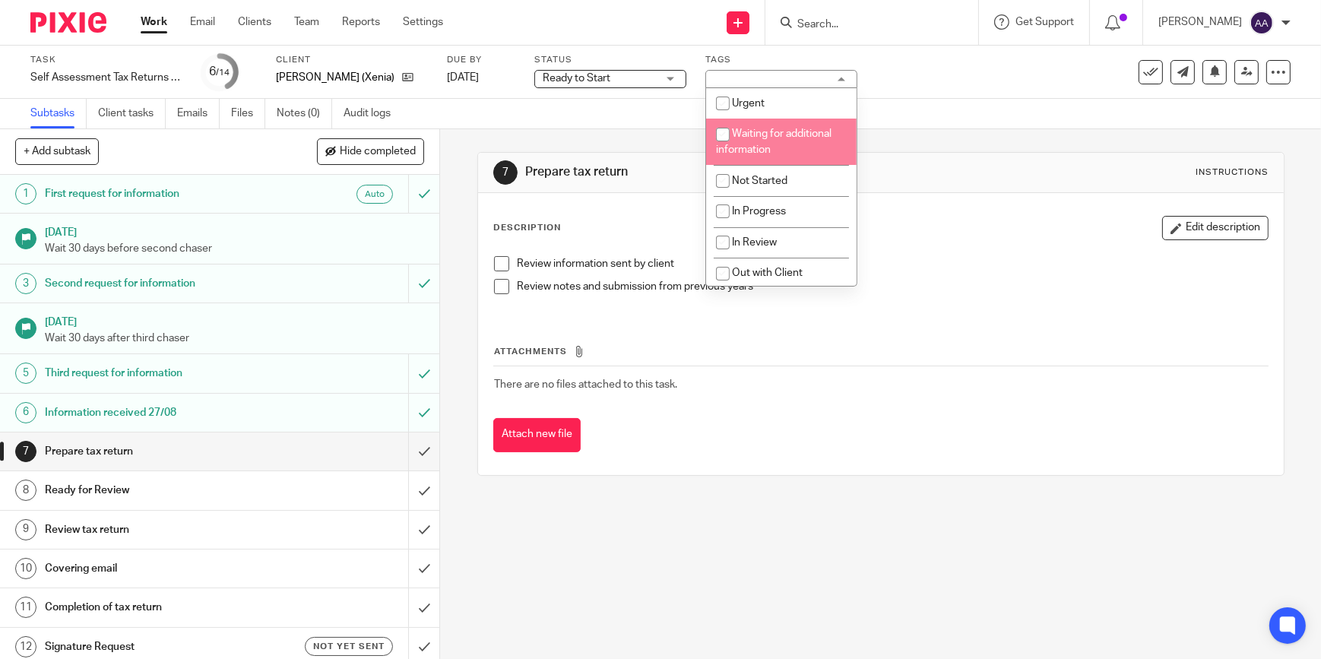
click at [774, 124] on li "Waiting for additional information" at bounding box center [781, 142] width 151 height 46
checkbox input "true"
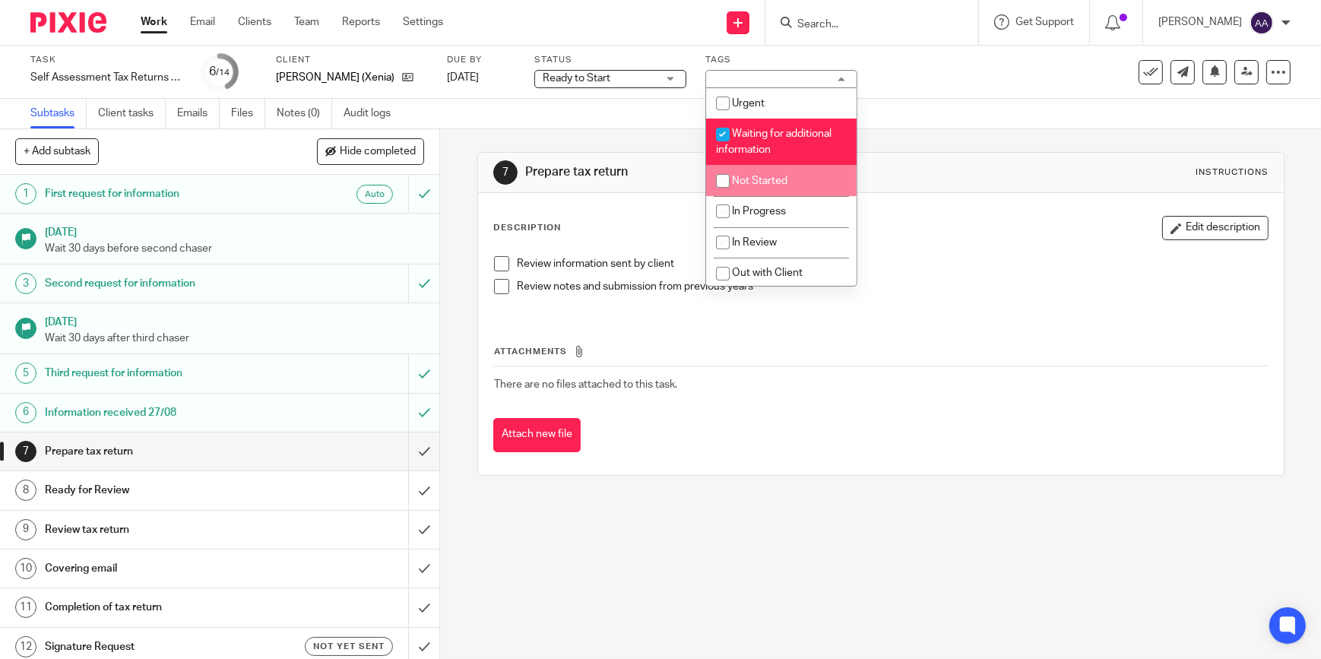
click at [637, 90] on div "Task Self Assessment Tax Returns - NON BOOKKEEPING CLIENTS Save Self Assessment…" at bounding box center [660, 72] width 1321 height 53
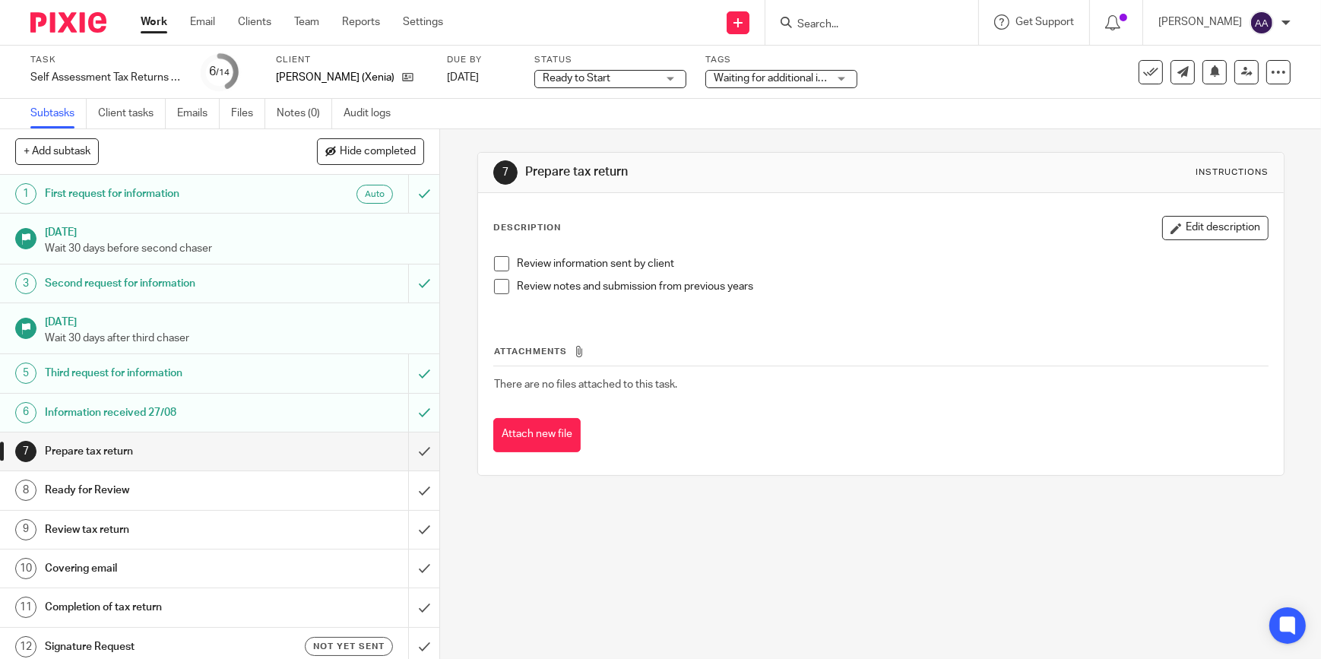
click at [637, 83] on span "Ready to Start" at bounding box center [600, 79] width 114 height 16
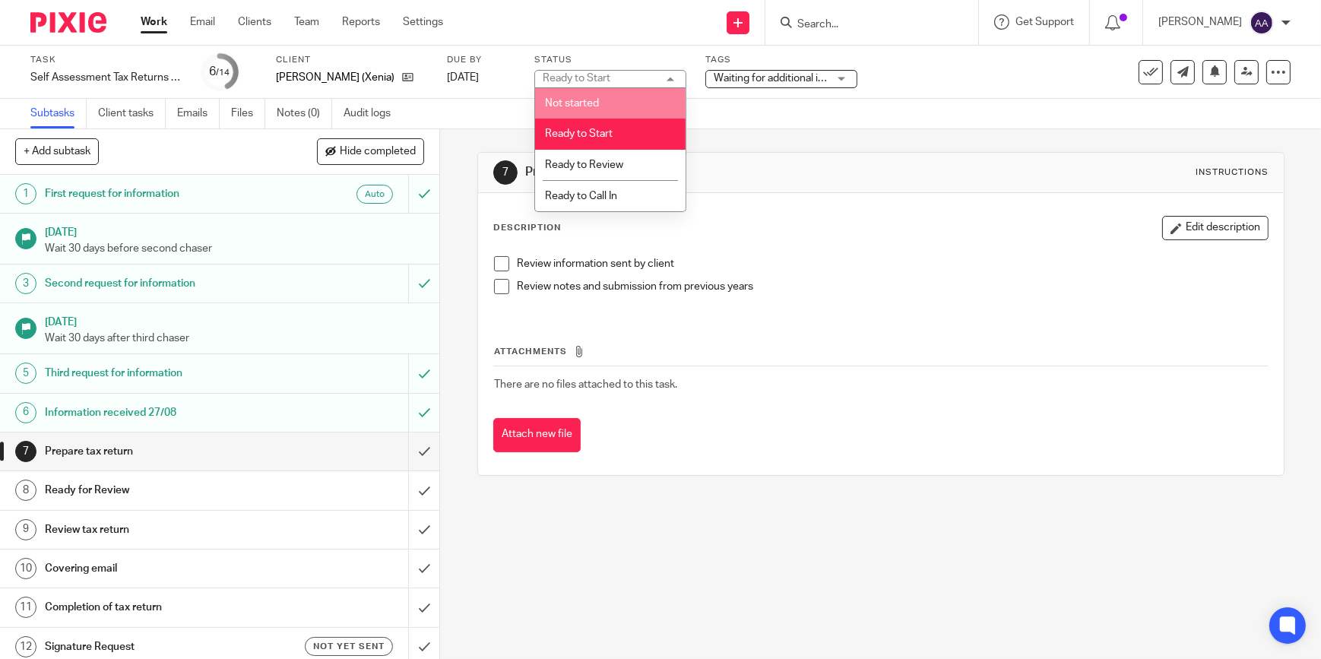
click at [630, 100] on li "Not started" at bounding box center [610, 103] width 151 height 31
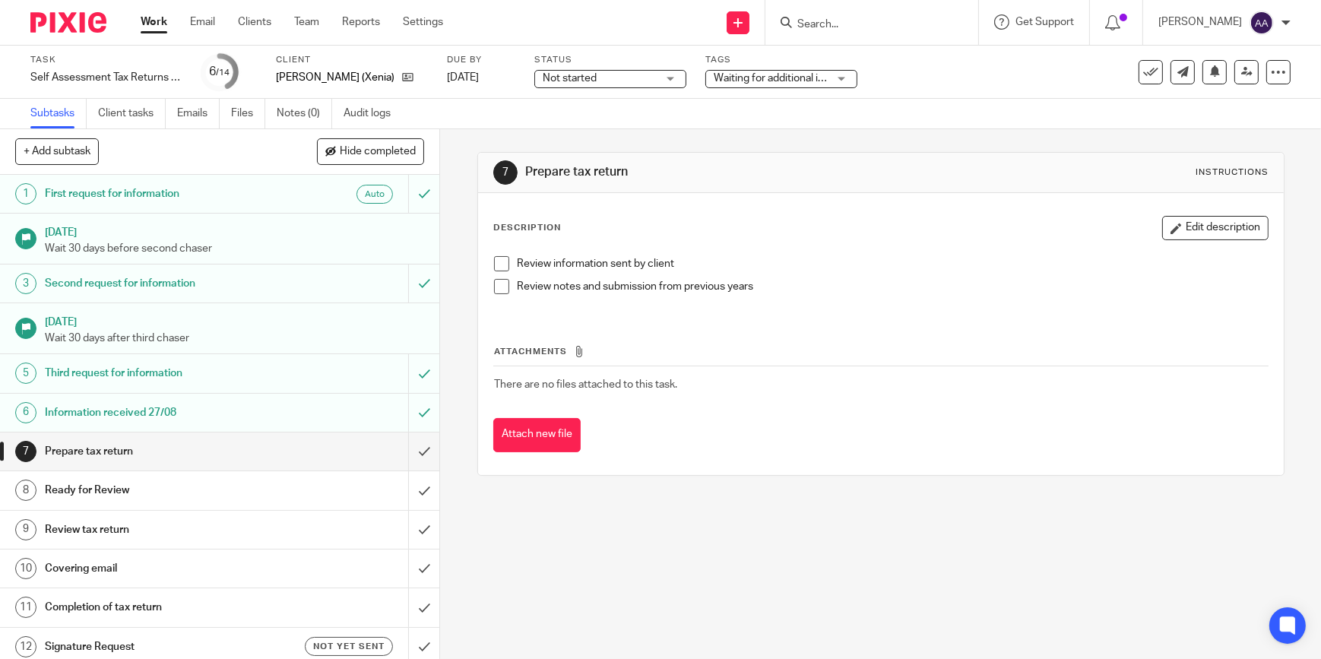
click at [144, 21] on link "Work" at bounding box center [154, 21] width 27 height 15
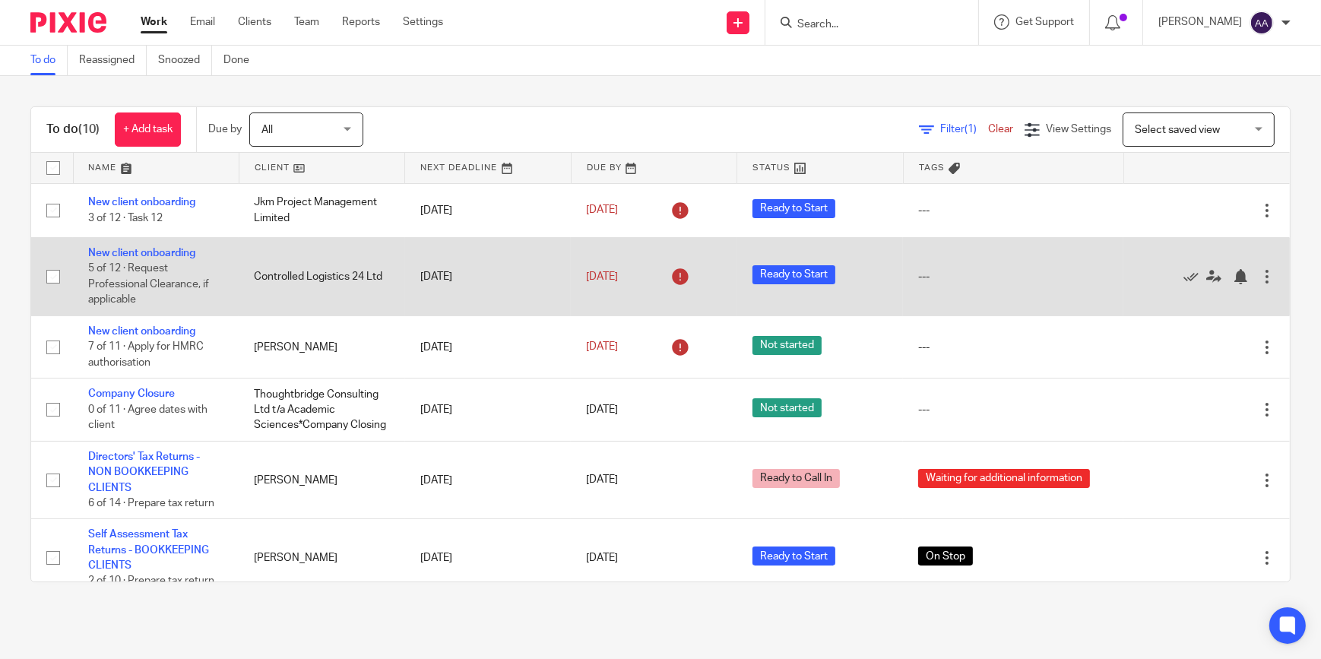
drag, startPoint x: 232, startPoint y: 265, endPoint x: 337, endPoint y: 239, distance: 108.1
click at [337, 239] on td "Controlled Logistics 24 Ltd" at bounding box center [322, 276] width 166 height 78
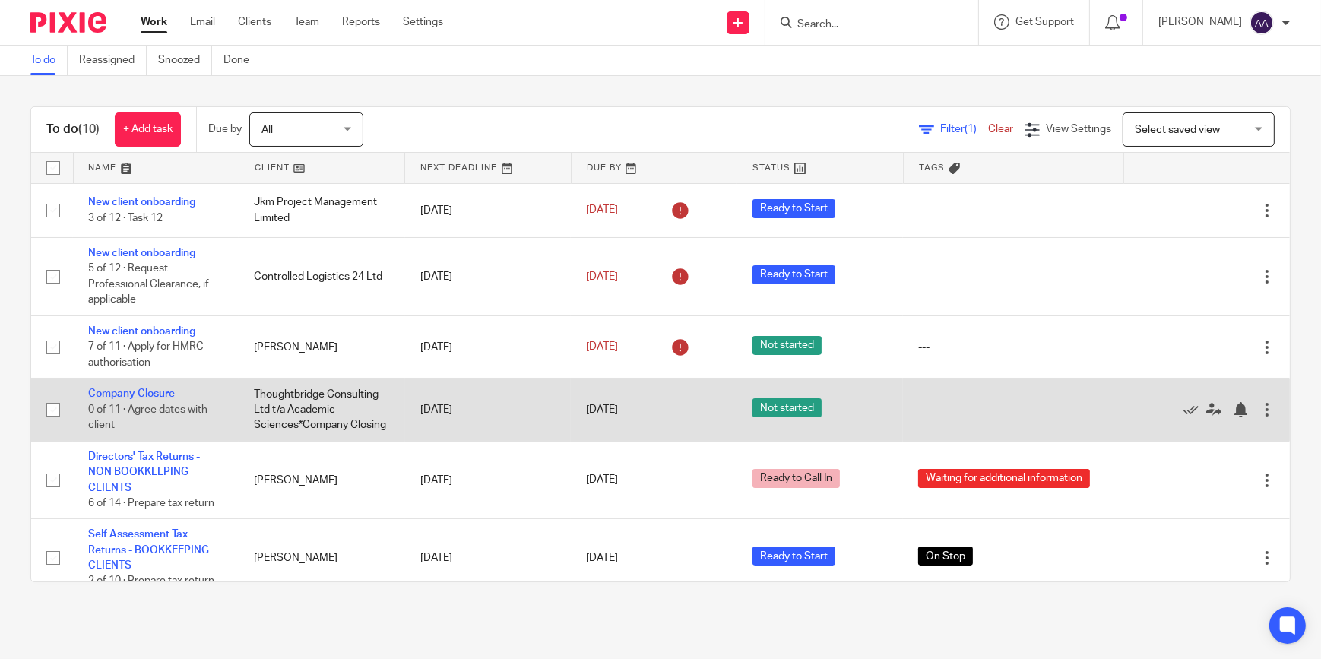
scroll to position [325, 0]
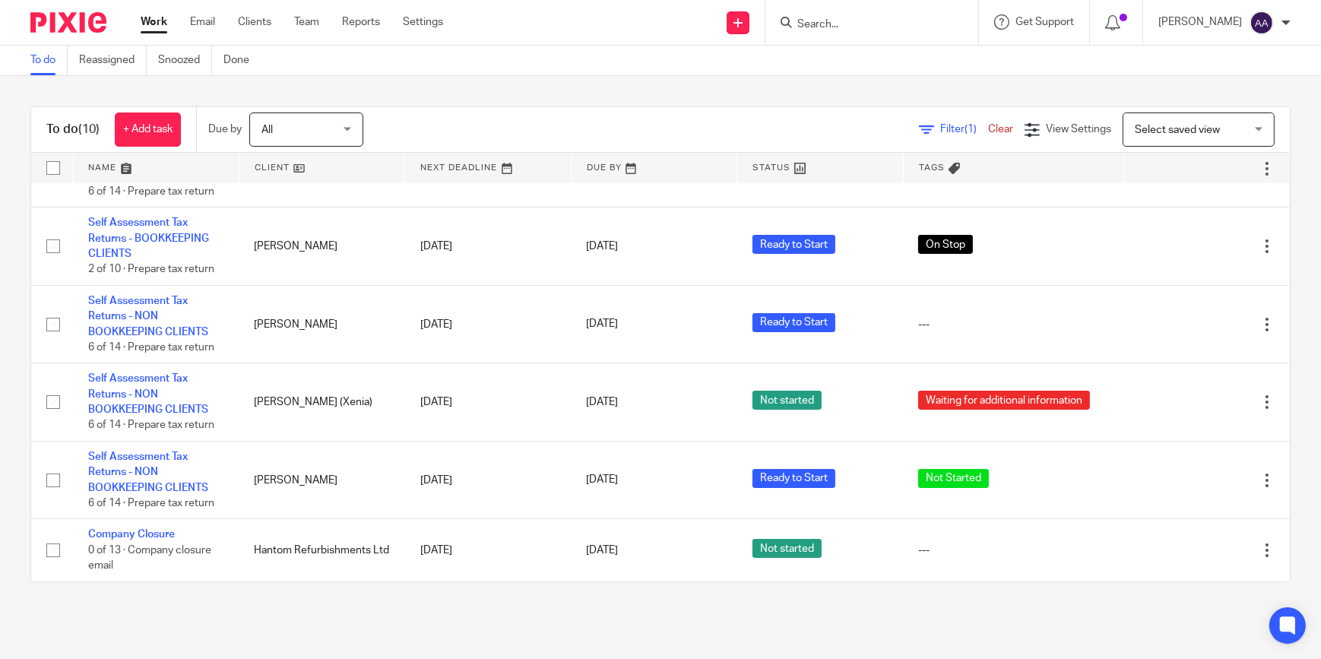
drag, startPoint x: 170, startPoint y: 392, endPoint x: 178, endPoint y: 619, distance: 226.7
drag, startPoint x: 178, startPoint y: 619, endPoint x: 114, endPoint y: 616, distance: 63.9
click at [114, 616] on main "To do Reassigned Snoozed Done To do (10) + Add task Due by All All Today Tomorr…" at bounding box center [660, 329] width 1321 height 659
click at [846, 15] on form at bounding box center [877, 22] width 162 height 19
click at [843, 19] on input "Search" at bounding box center [864, 25] width 137 height 14
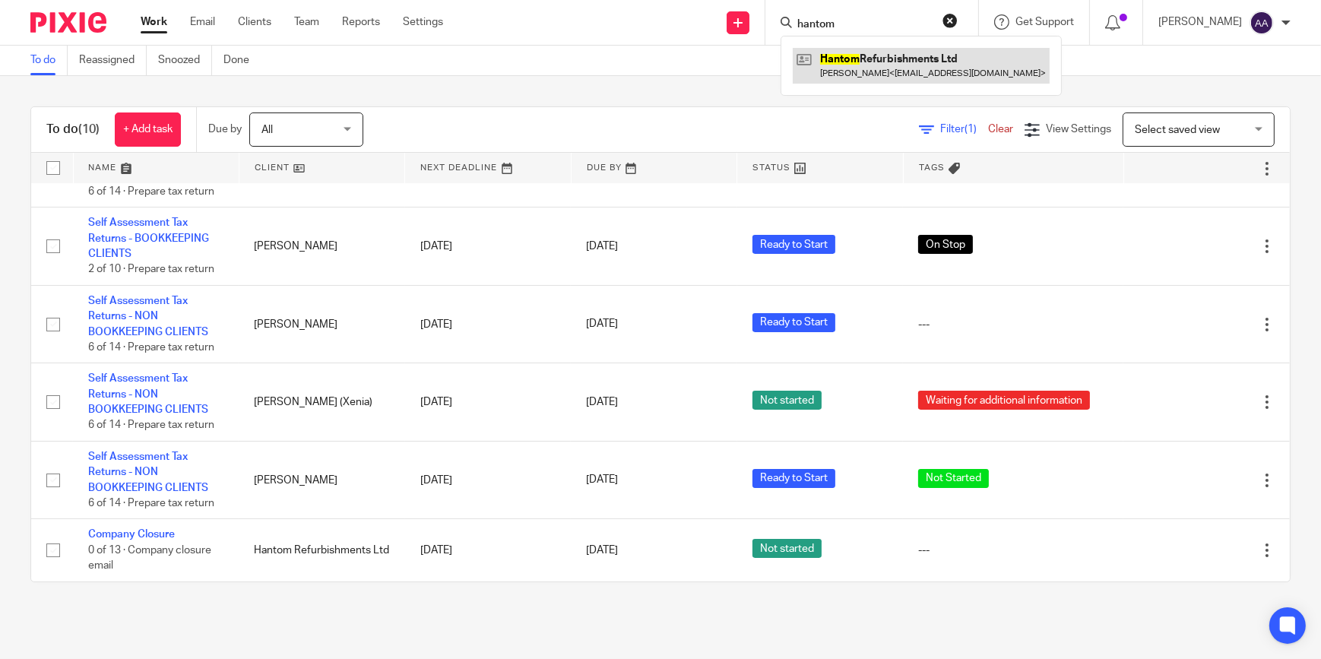
type input "hantom"
click at [867, 76] on link at bounding box center [921, 65] width 257 height 35
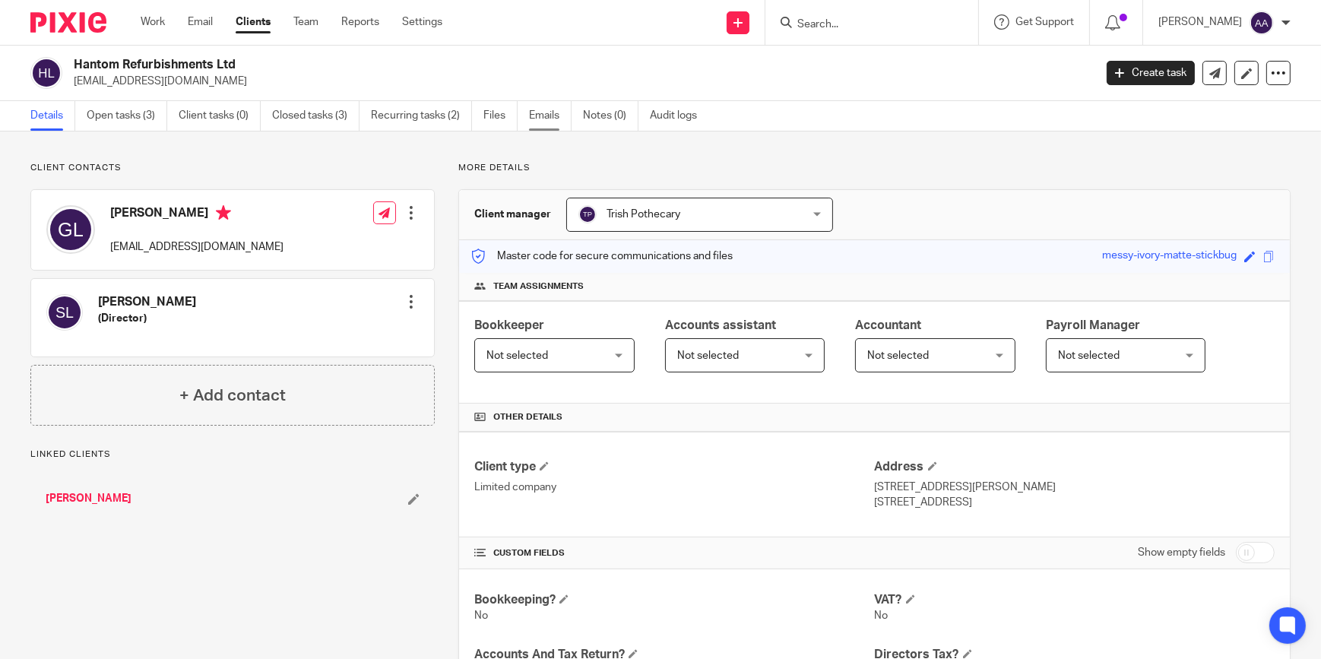
click at [547, 122] on link "Emails" at bounding box center [550, 116] width 43 height 30
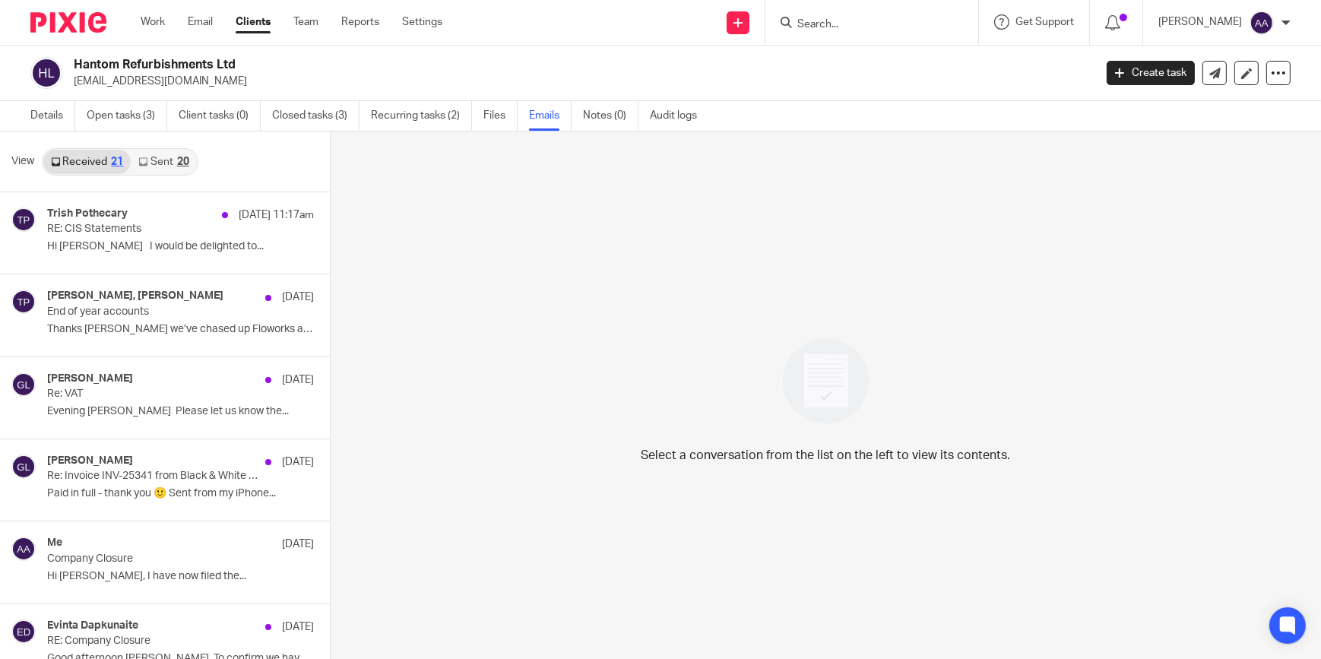
click at [152, 162] on link "Sent 20" at bounding box center [163, 162] width 65 height 24
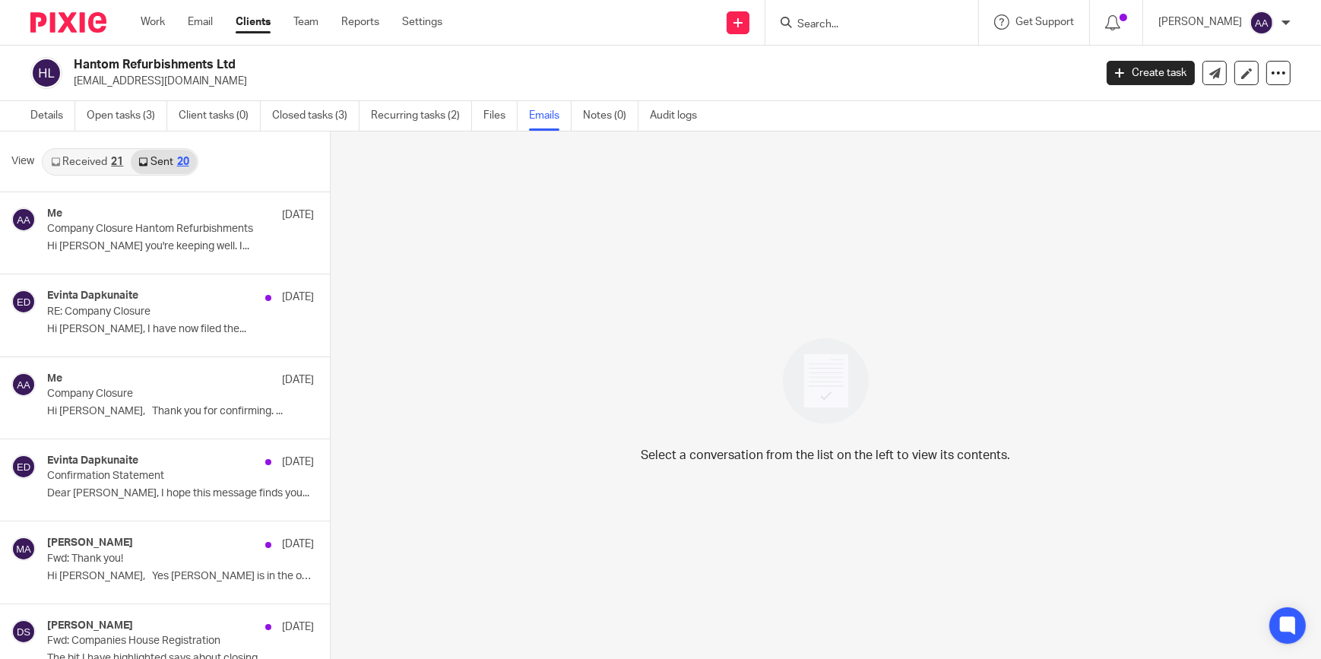
scroll to position [2, 0]
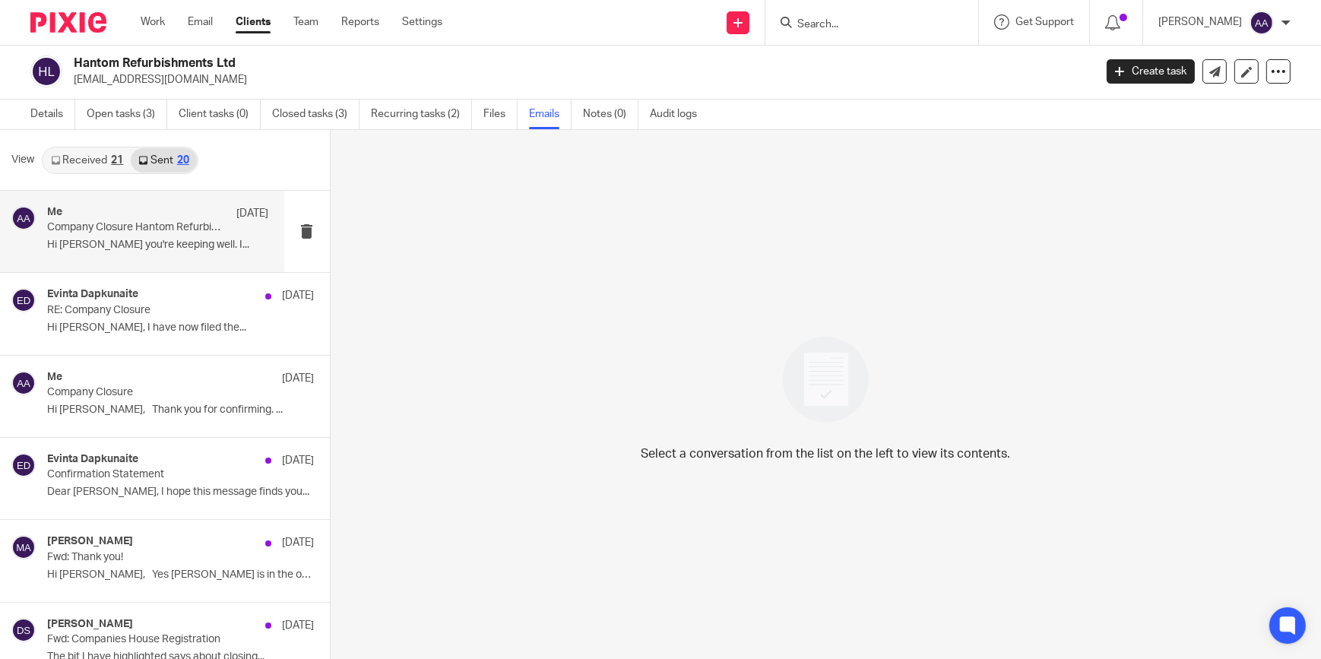
click at [136, 205] on div "Me [DATE] Company Closure Hantom Refurbishments Hi Gayner, Hope you're keeping …" at bounding box center [142, 231] width 284 height 81
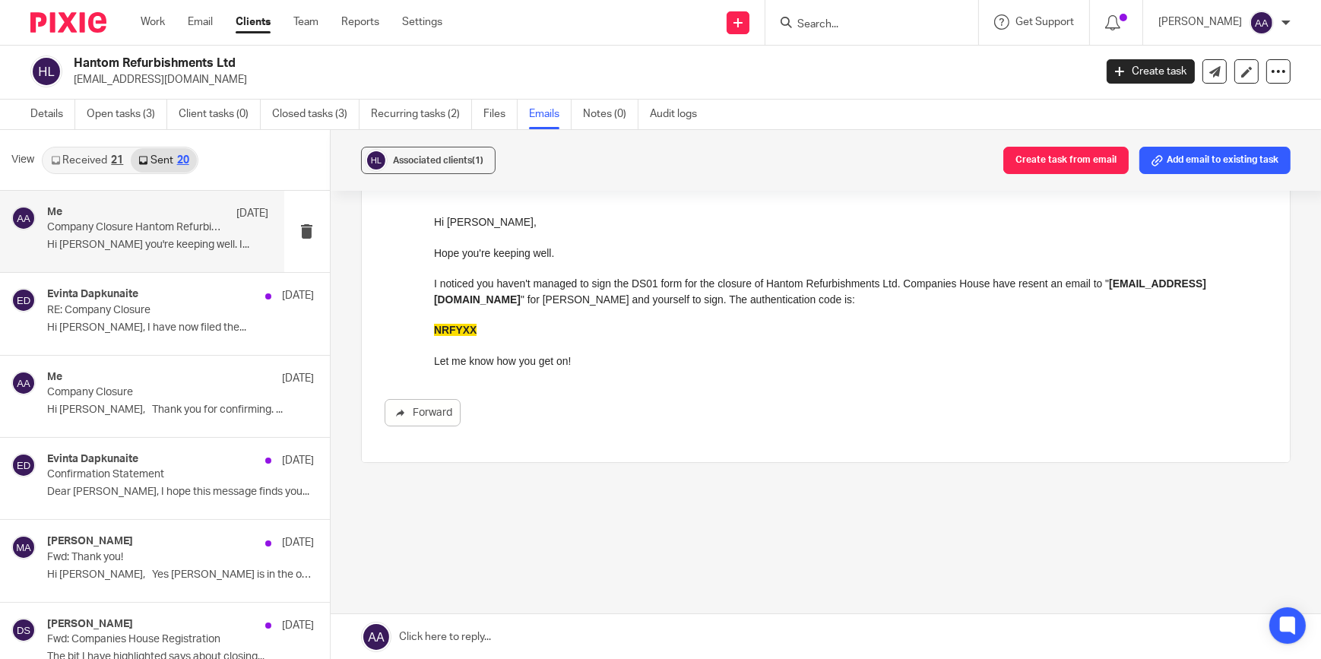
scroll to position [0, 0]
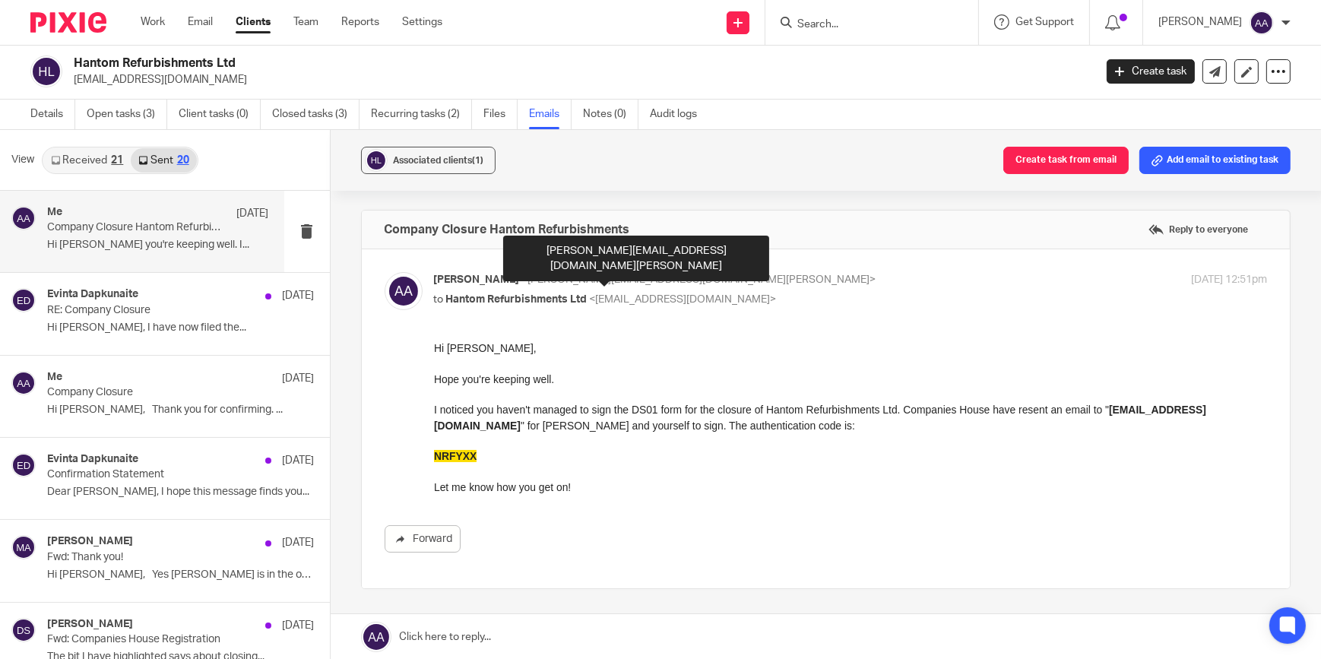
click at [538, 281] on span "<[PERSON_NAME][EMAIL_ADDRESS][DOMAIN_NAME][PERSON_NAME]>" at bounding box center [699, 279] width 354 height 11
checkbox input "false"
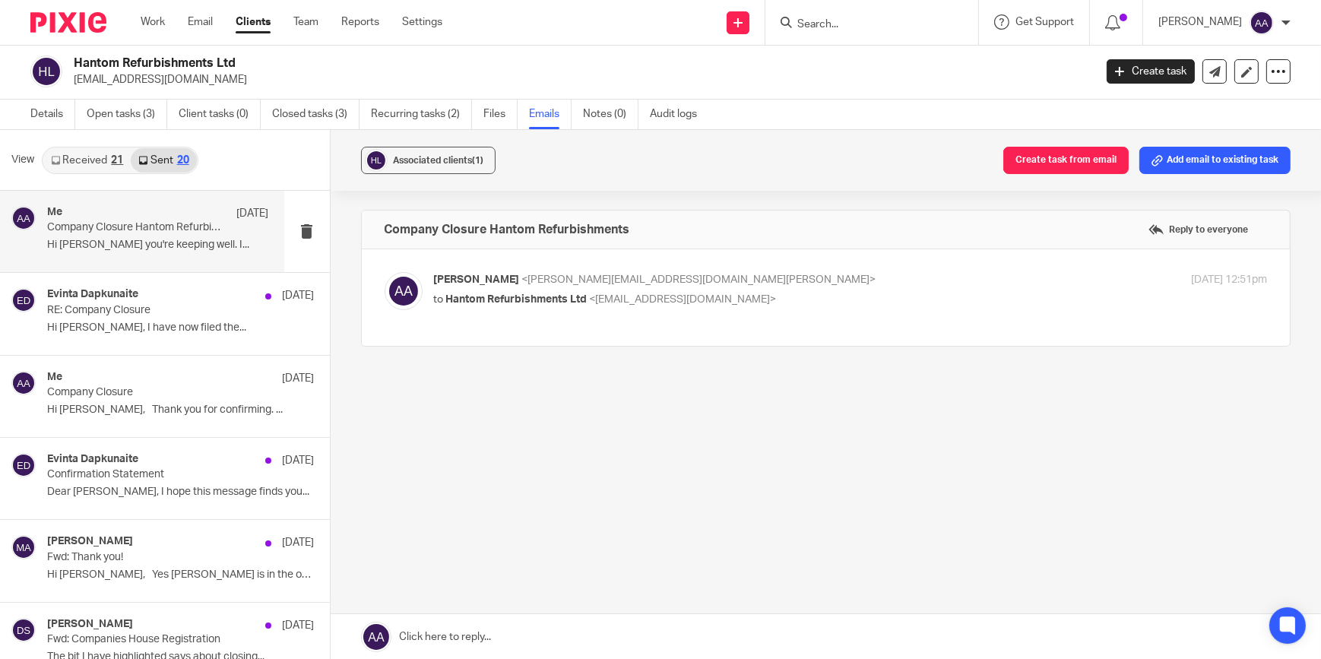
click at [861, 27] on input "Search" at bounding box center [864, 25] width 137 height 14
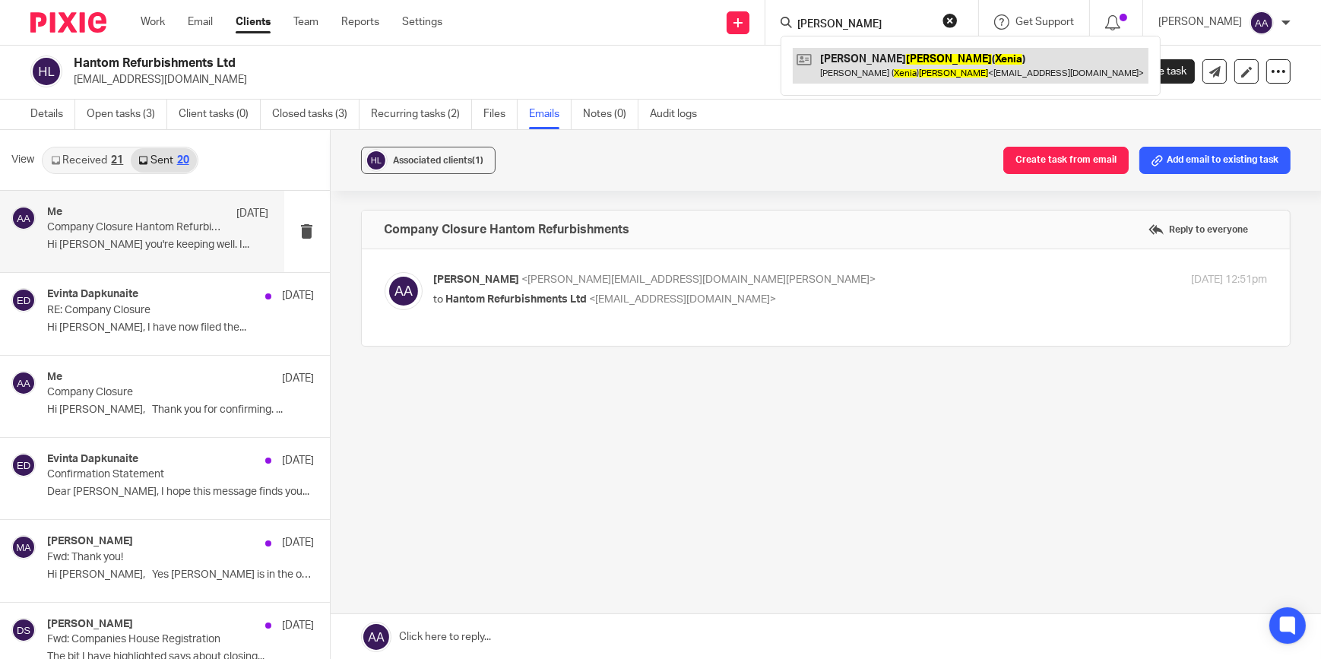
type input "[PERSON_NAME]"
click at [864, 68] on link at bounding box center [971, 65] width 356 height 35
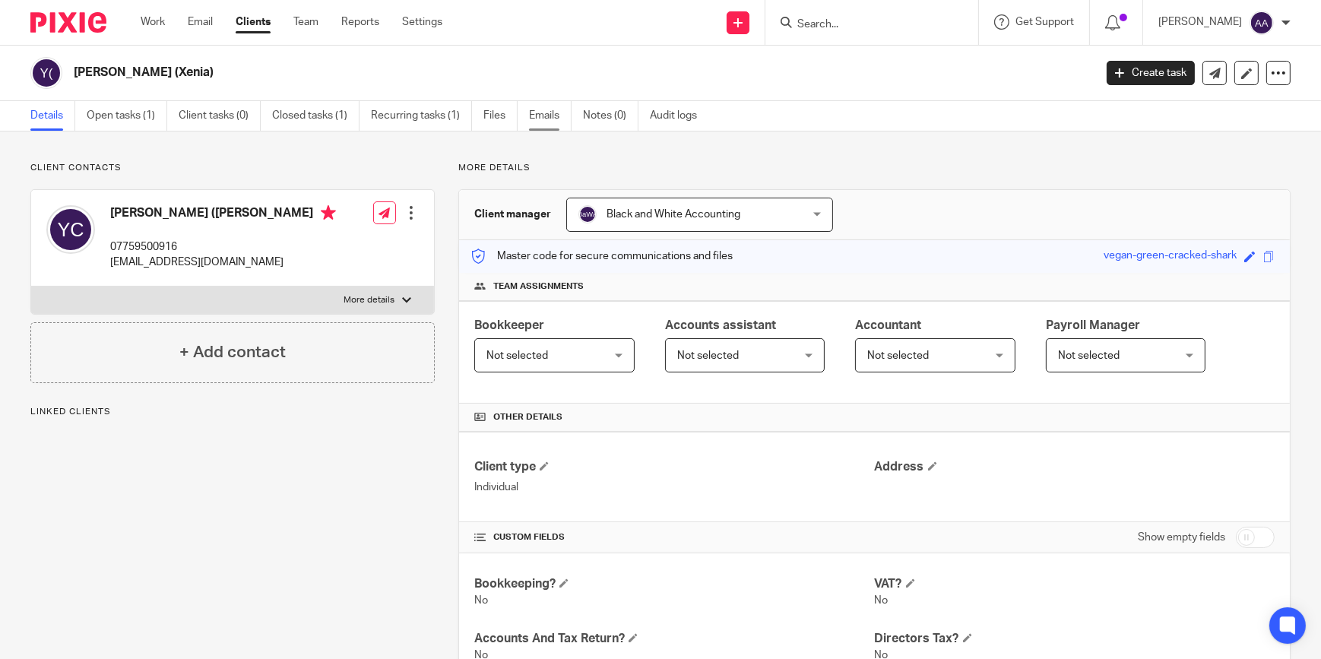
click at [548, 113] on link "Emails" at bounding box center [550, 116] width 43 height 30
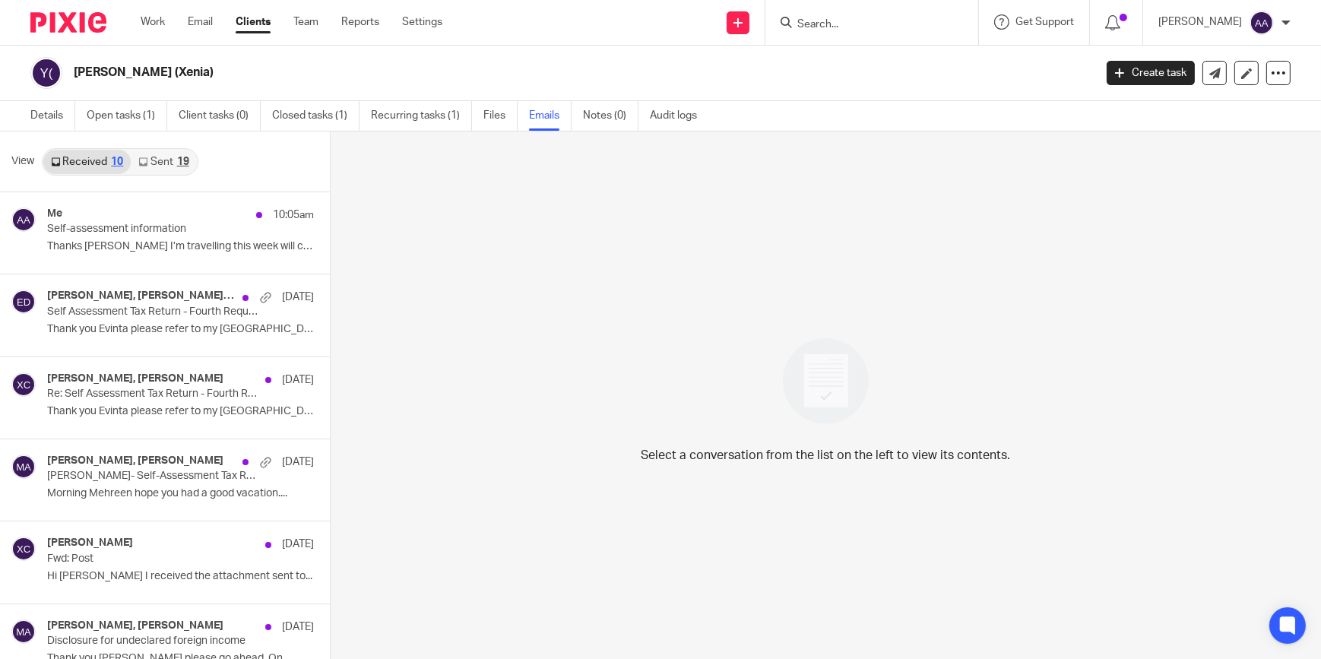
click at [160, 162] on link "Sent 19" at bounding box center [163, 162] width 65 height 24
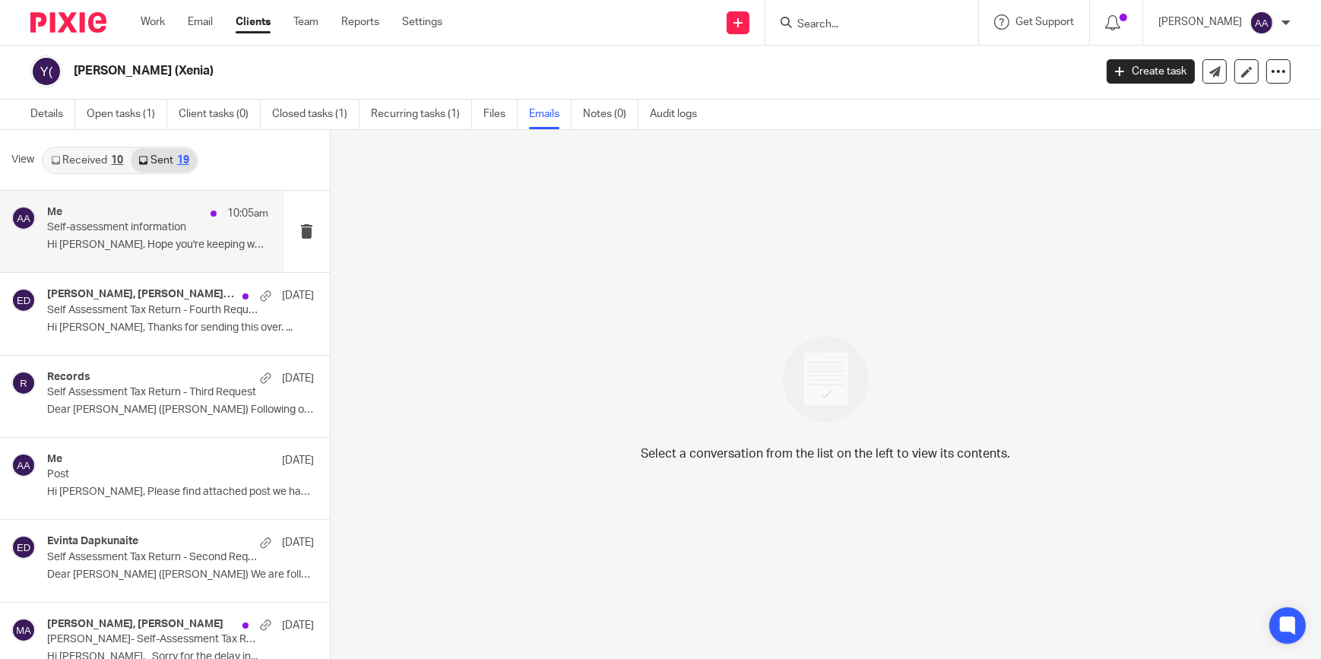
click at [129, 220] on div "Me 10:05am" at bounding box center [158, 213] width 222 height 15
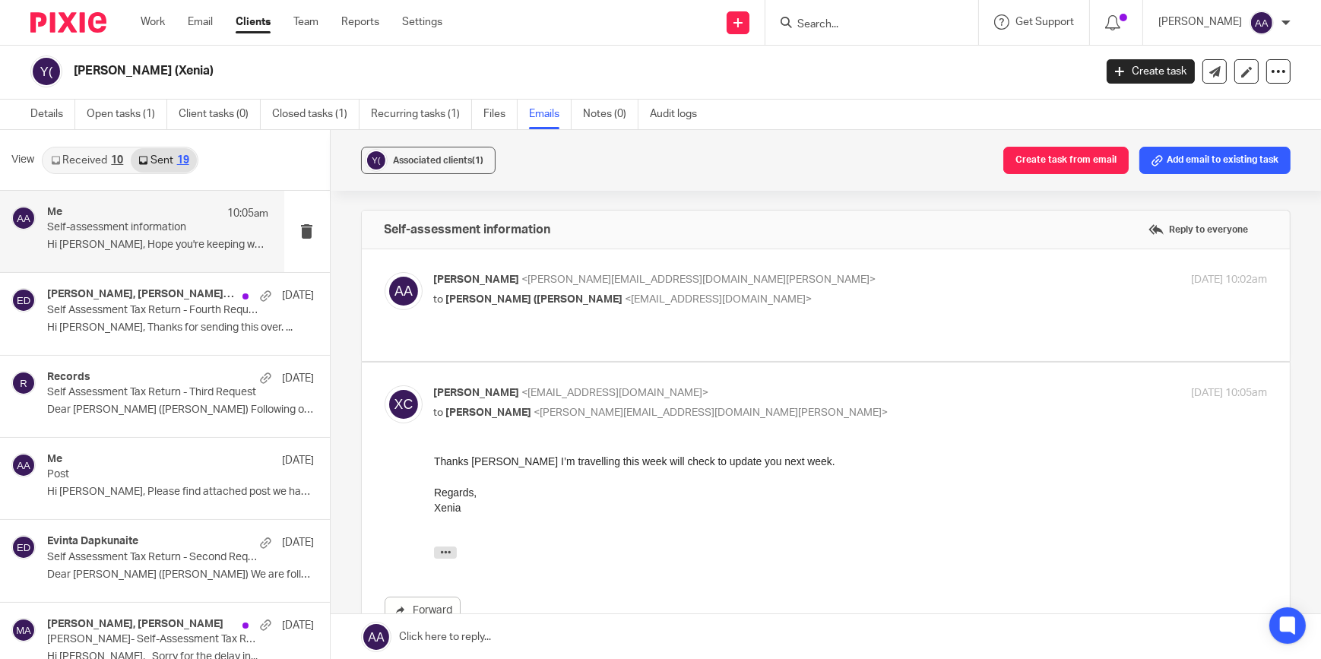
scroll to position [0, 0]
click at [593, 408] on span "<adam@blackandwhiteaccounting.co.uk>" at bounding box center [711, 413] width 354 height 11
checkbox input "false"
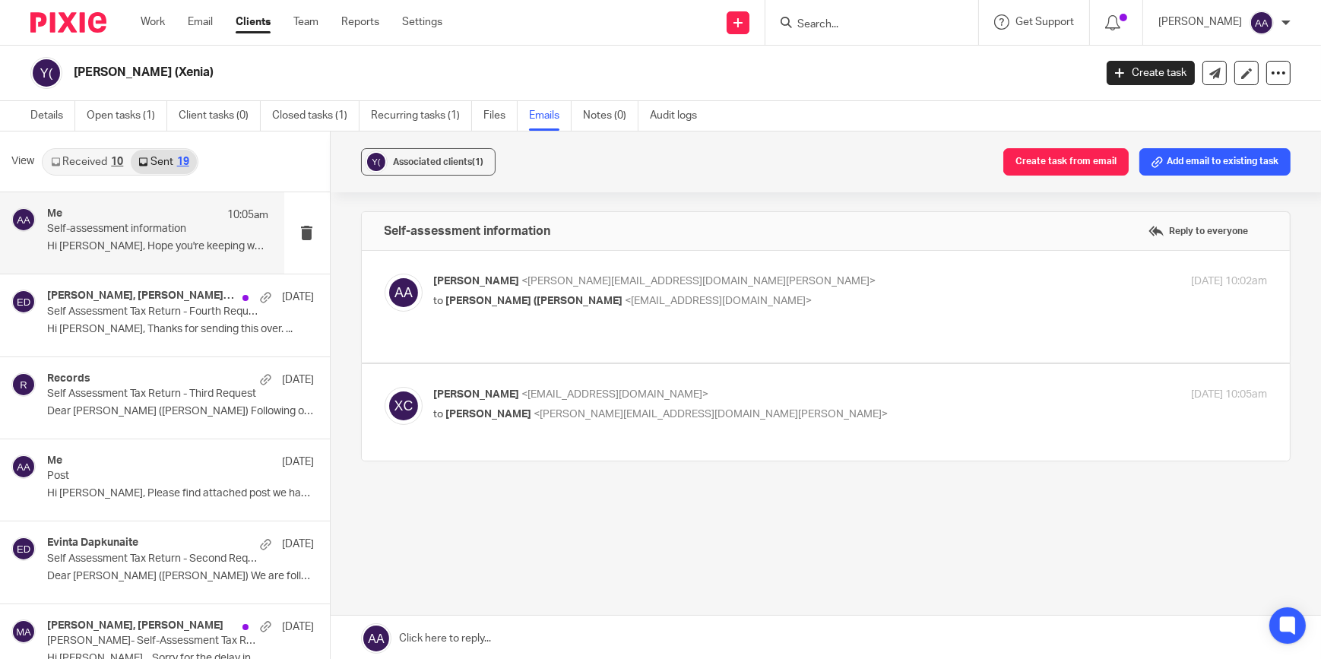
click at [154, 248] on p "Hi Xenia, Hope you're keeping well. We are..." at bounding box center [158, 246] width 222 height 13
click at [584, 283] on span "<adam@blackandwhiteaccounting.co.uk>" at bounding box center [699, 281] width 354 height 11
checkbox input "true"
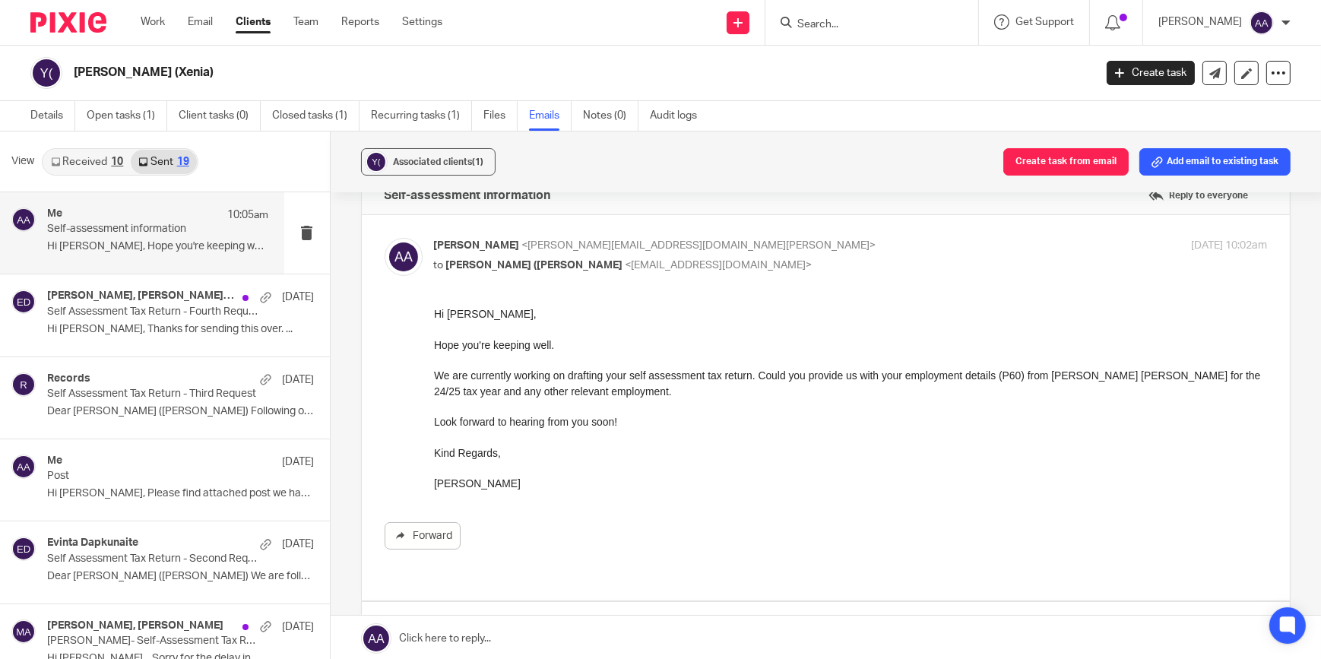
scroll to position [36, 0]
click at [153, 19] on link "Work" at bounding box center [153, 21] width 24 height 15
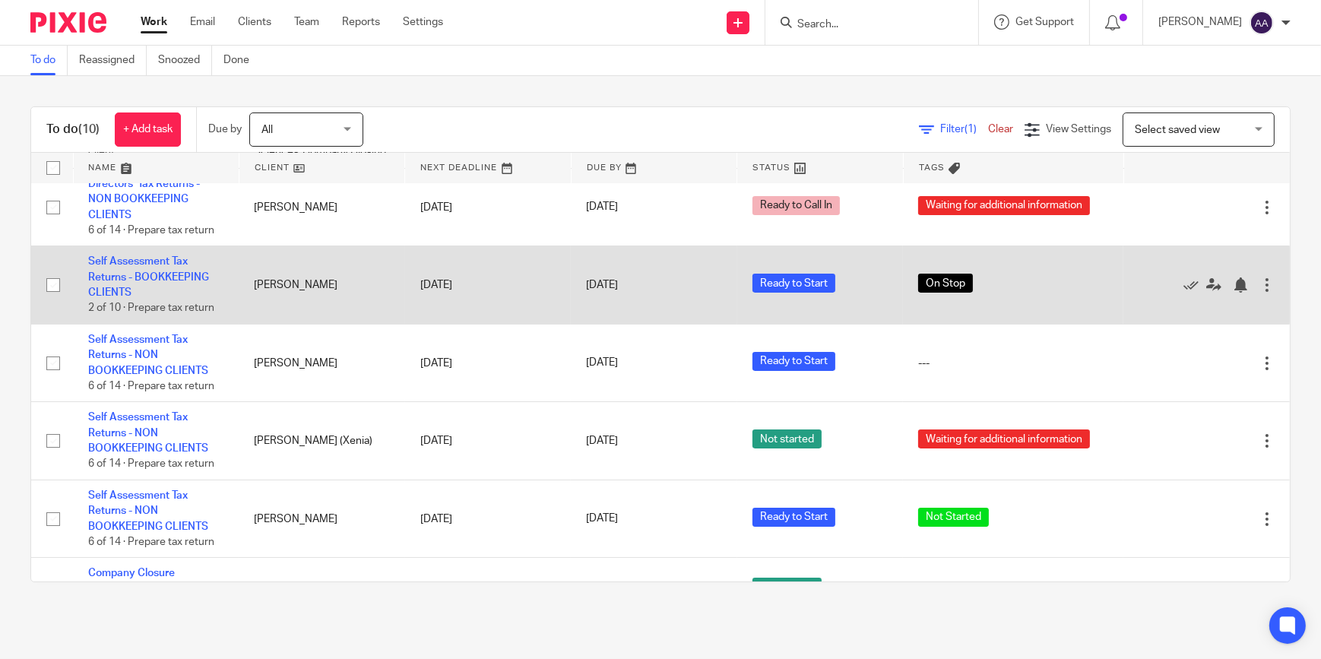
scroll to position [325, 0]
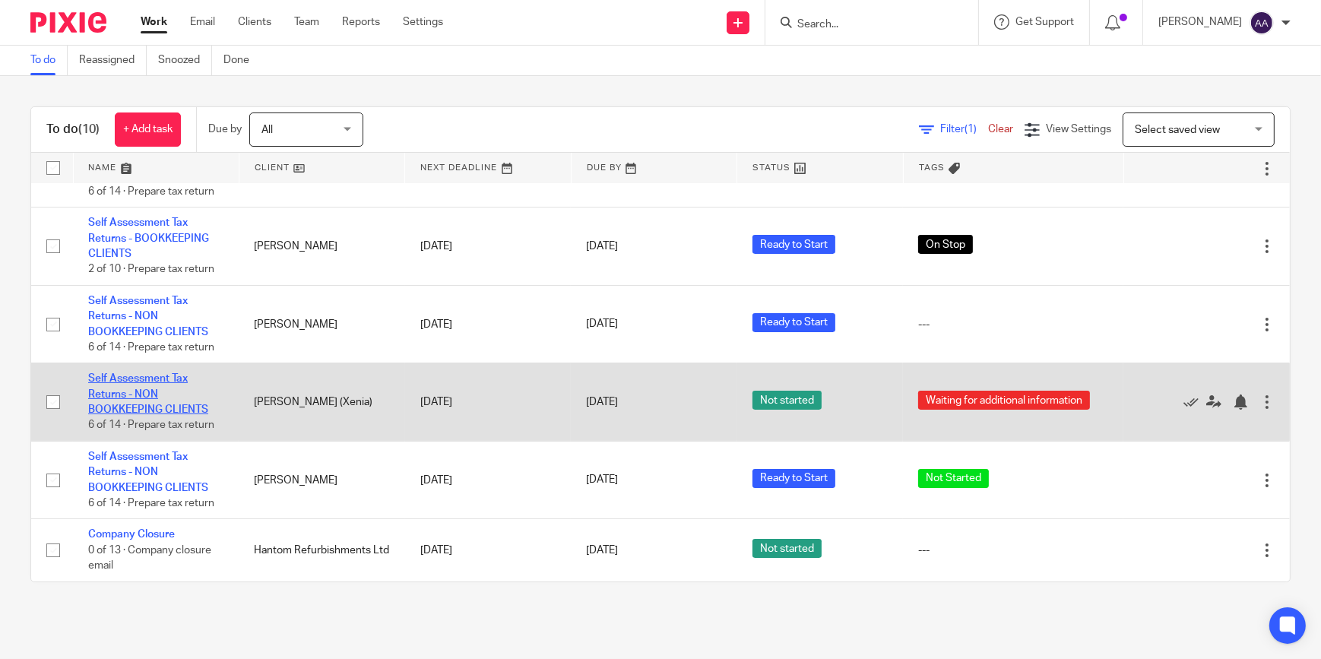
click at [143, 376] on link "Self Assessment Tax Returns - NON BOOKKEEPING CLIENTS" at bounding box center [148, 394] width 120 height 42
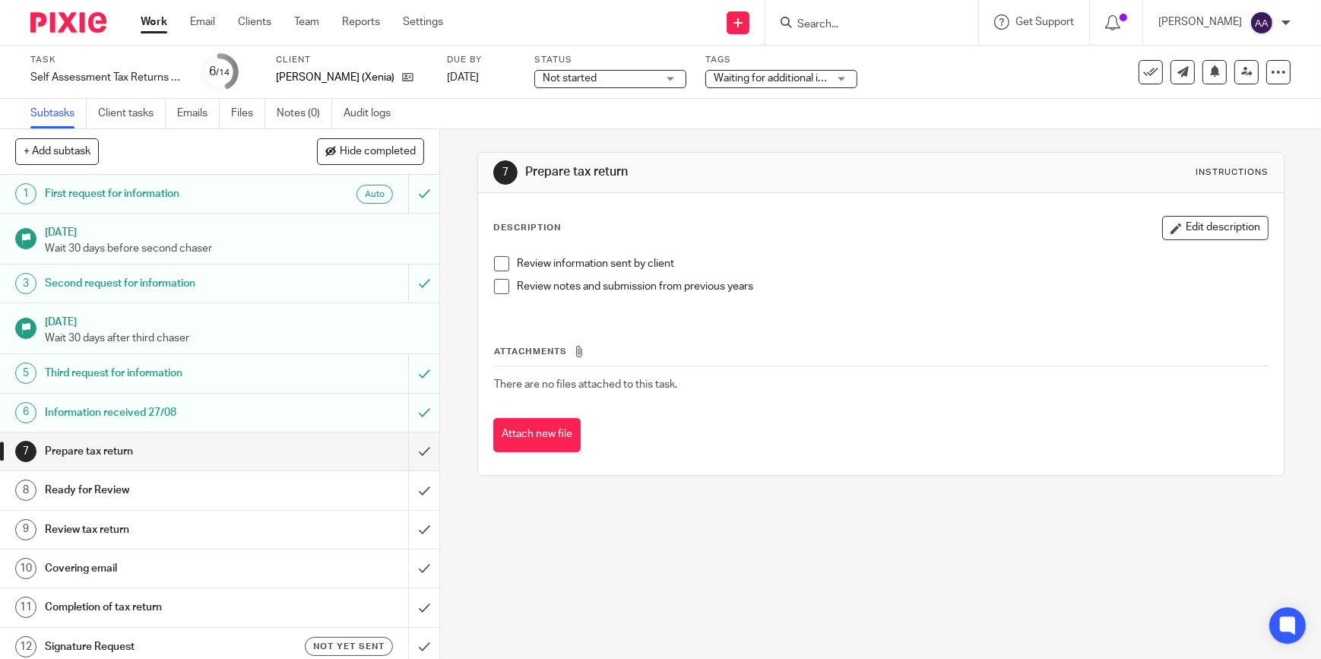
click at [672, 71] on div "Not started Not started" at bounding box center [610, 79] width 152 height 18
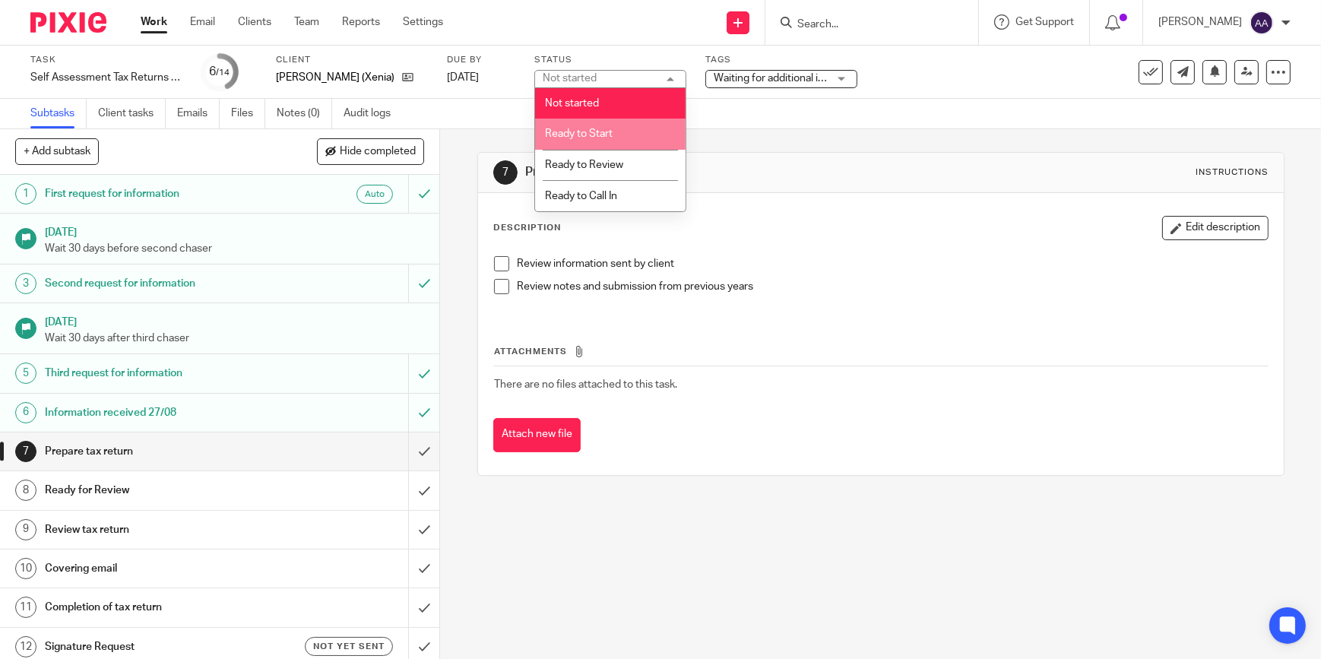
click at [634, 132] on li "Ready to Start" at bounding box center [610, 134] width 151 height 31
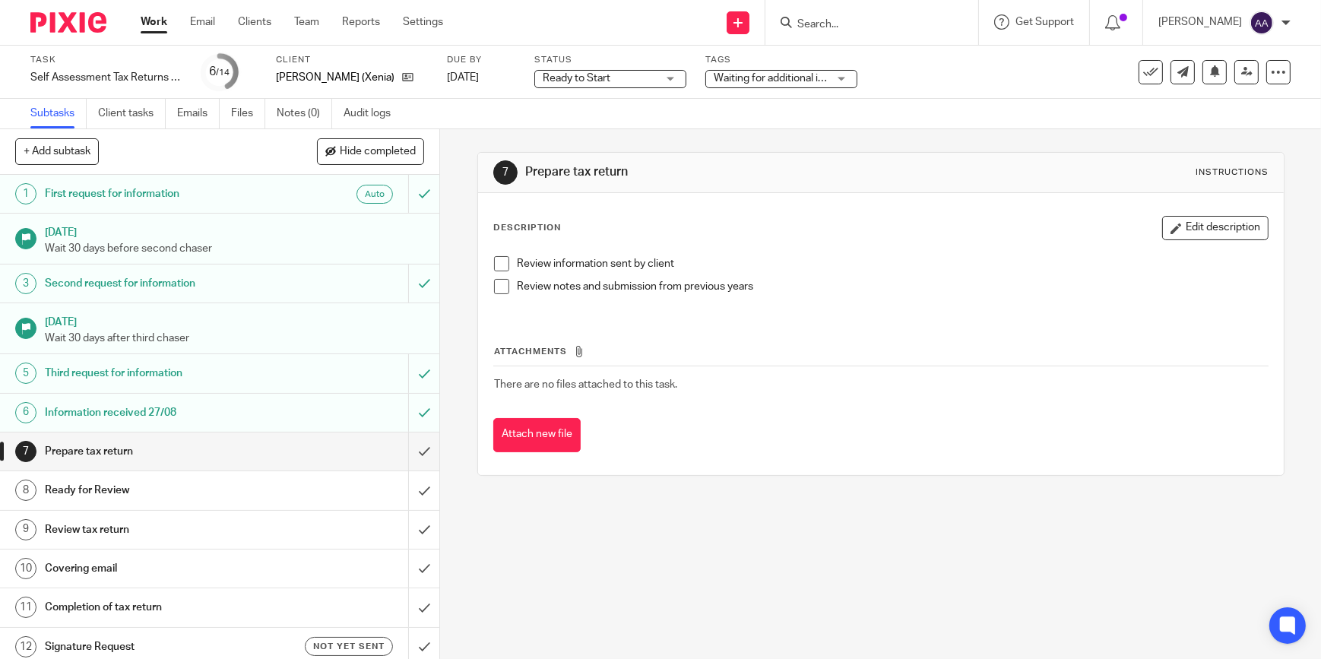
click at [151, 24] on link "Work" at bounding box center [154, 21] width 27 height 15
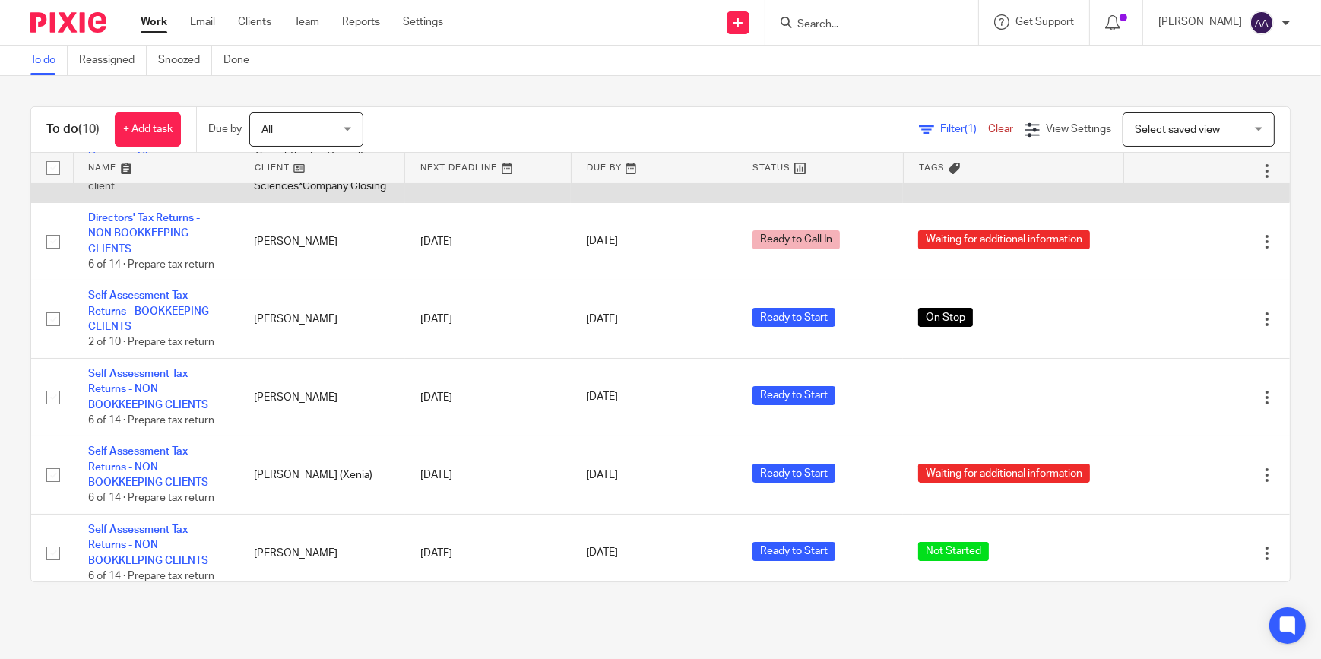
scroll to position [325, 0]
